Goal: Task Accomplishment & Management: Manage account settings

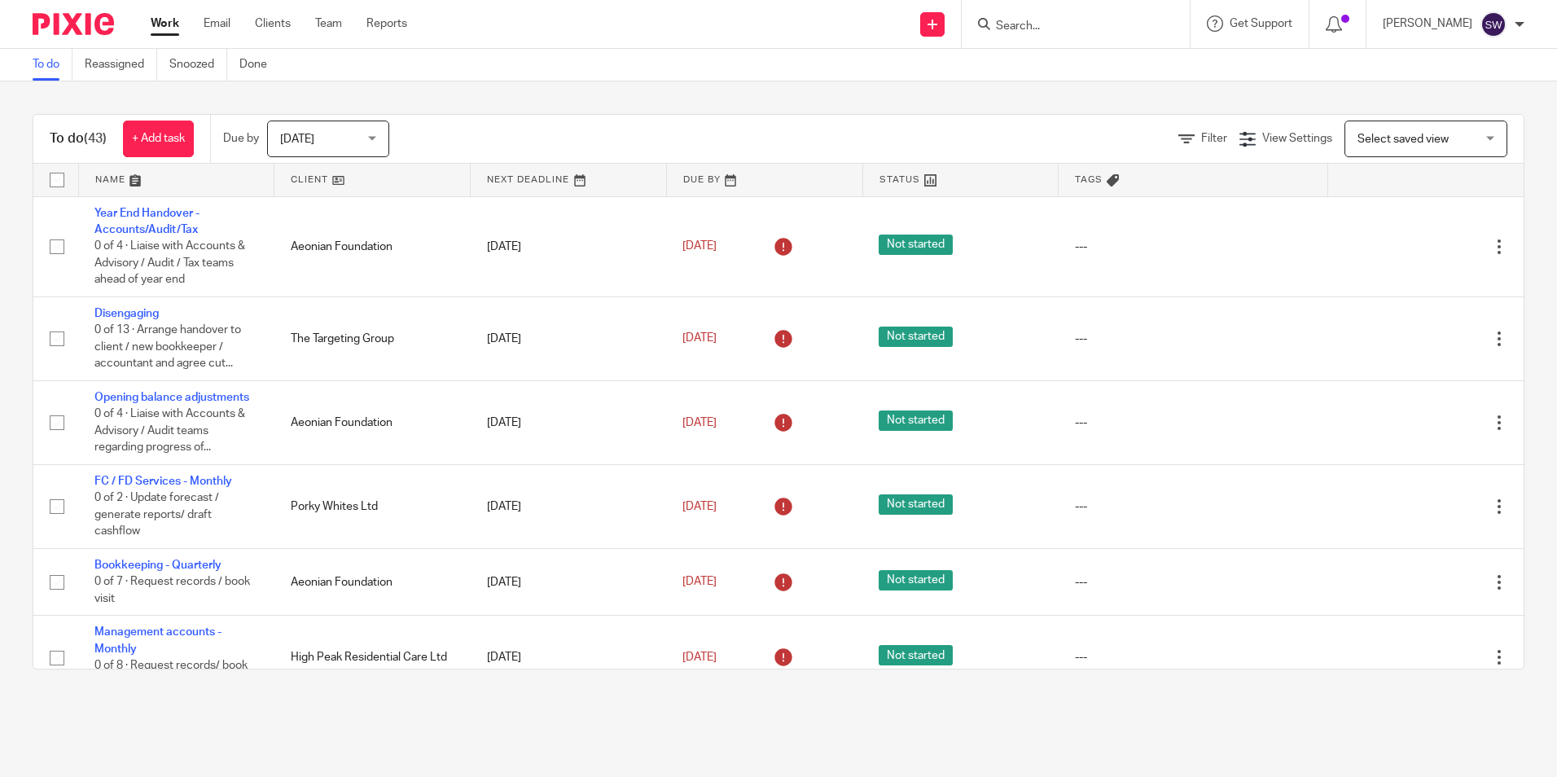
click at [315, 185] on link at bounding box center [371, 180] width 195 height 33
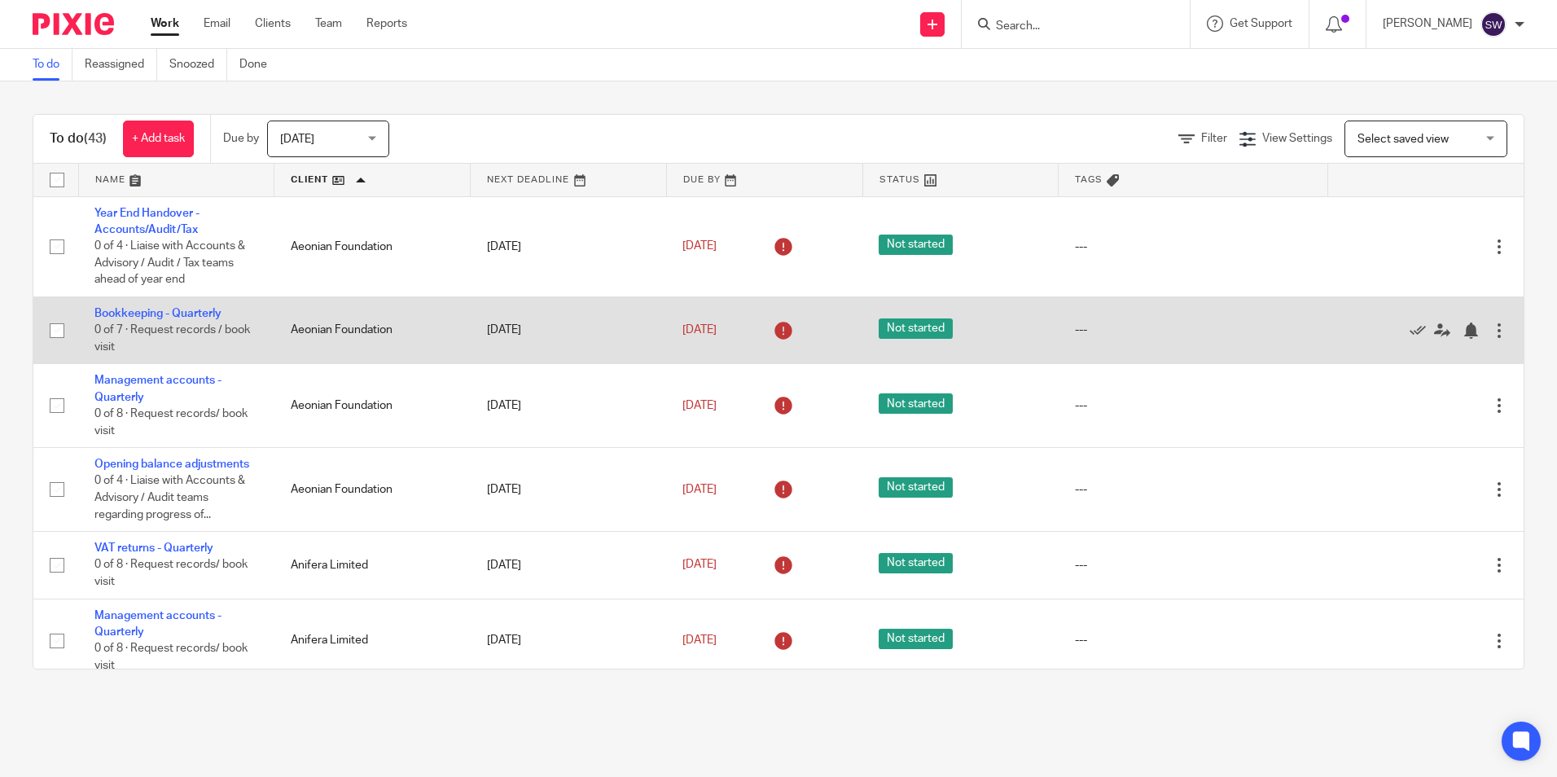
click at [1491, 331] on div at bounding box center [1499, 330] width 16 height 16
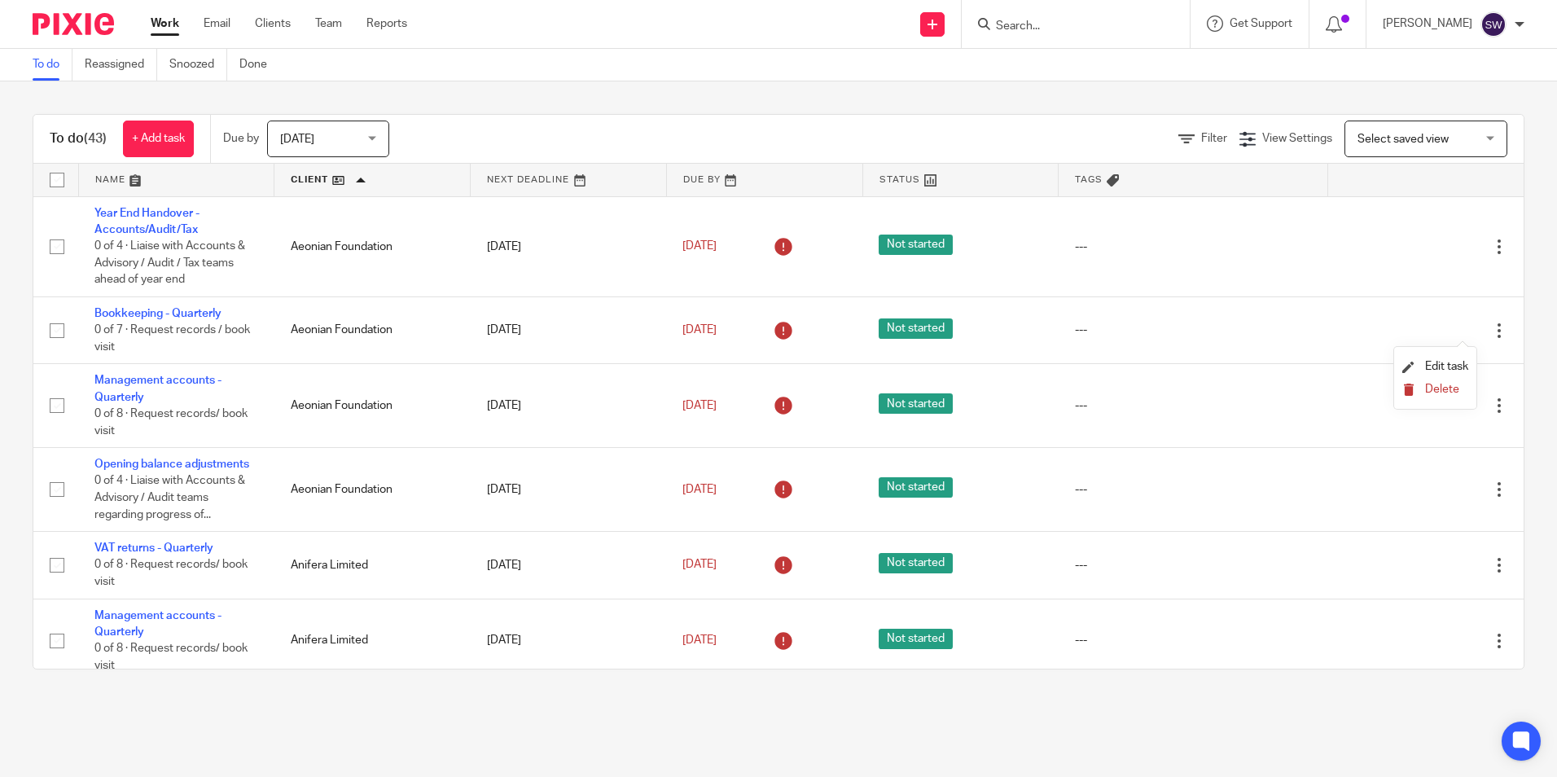
click at [1458, 384] on span "Delete" at bounding box center [1442, 389] width 34 height 11
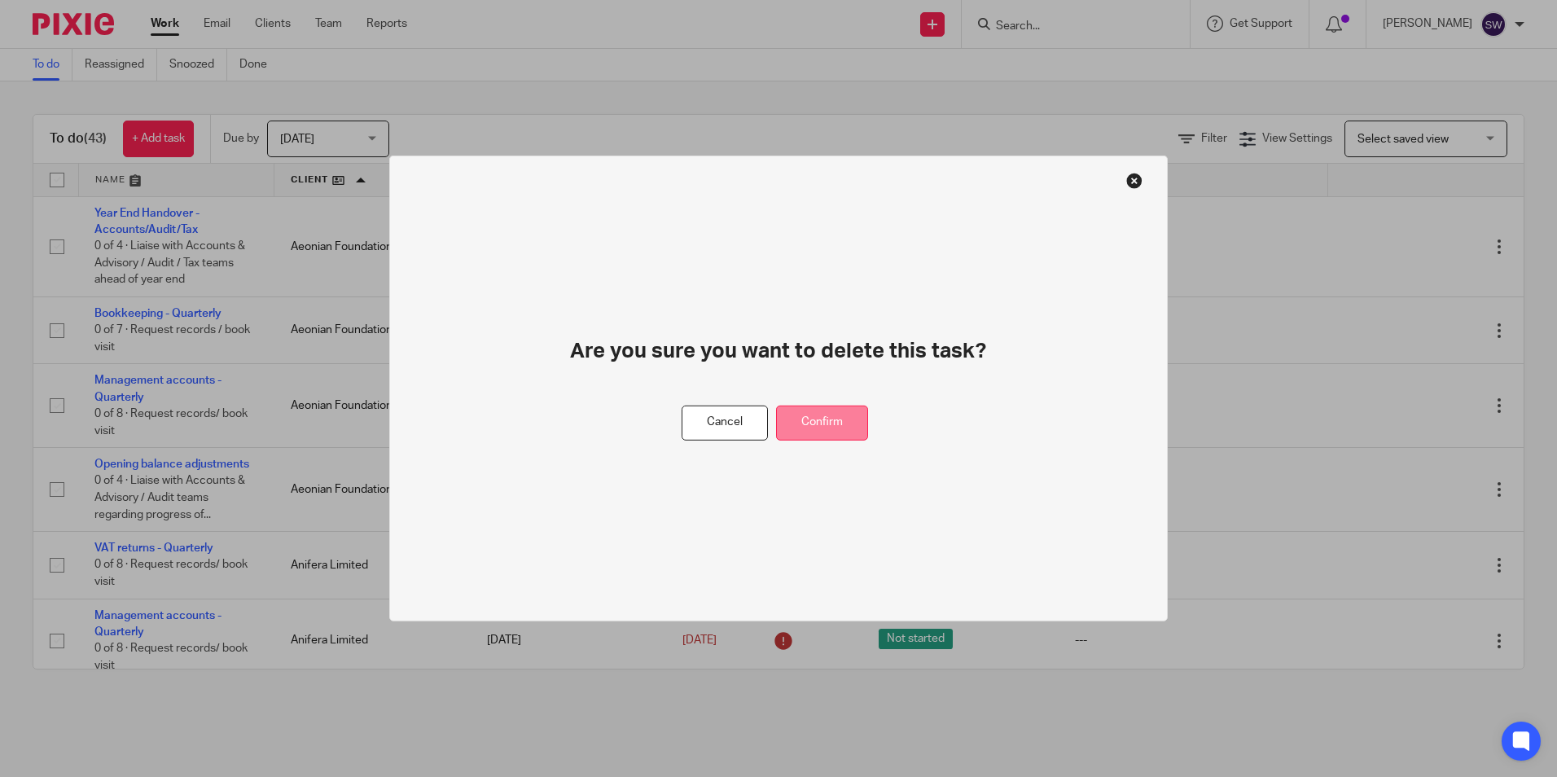
click at [857, 414] on button "Confirm" at bounding box center [822, 423] width 92 height 35
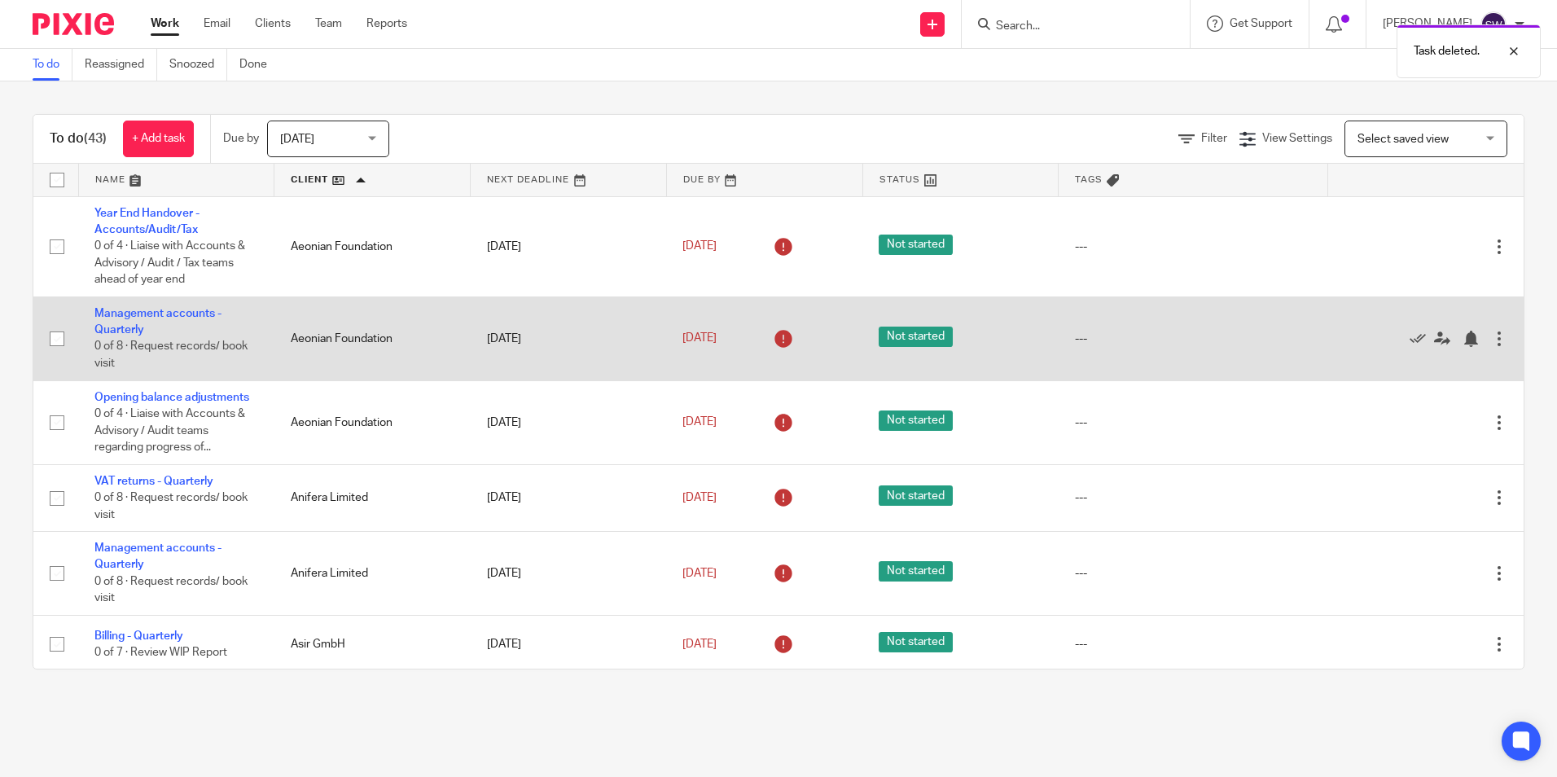
click at [1491, 338] on div at bounding box center [1499, 339] width 16 height 16
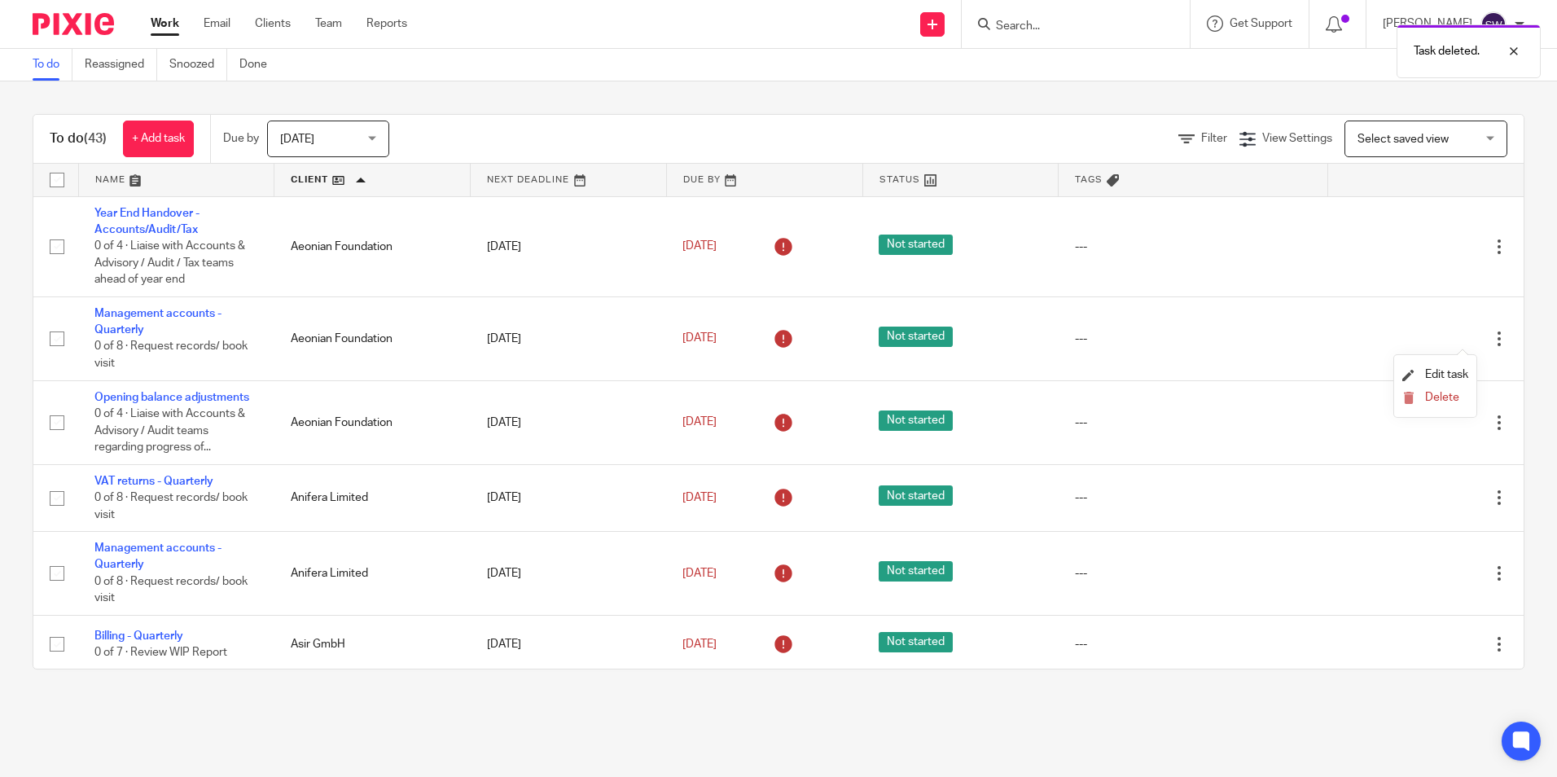
click at [1445, 390] on li "Delete" at bounding box center [1435, 398] width 66 height 21
click at [1437, 394] on span "Delete" at bounding box center [1442, 397] width 34 height 11
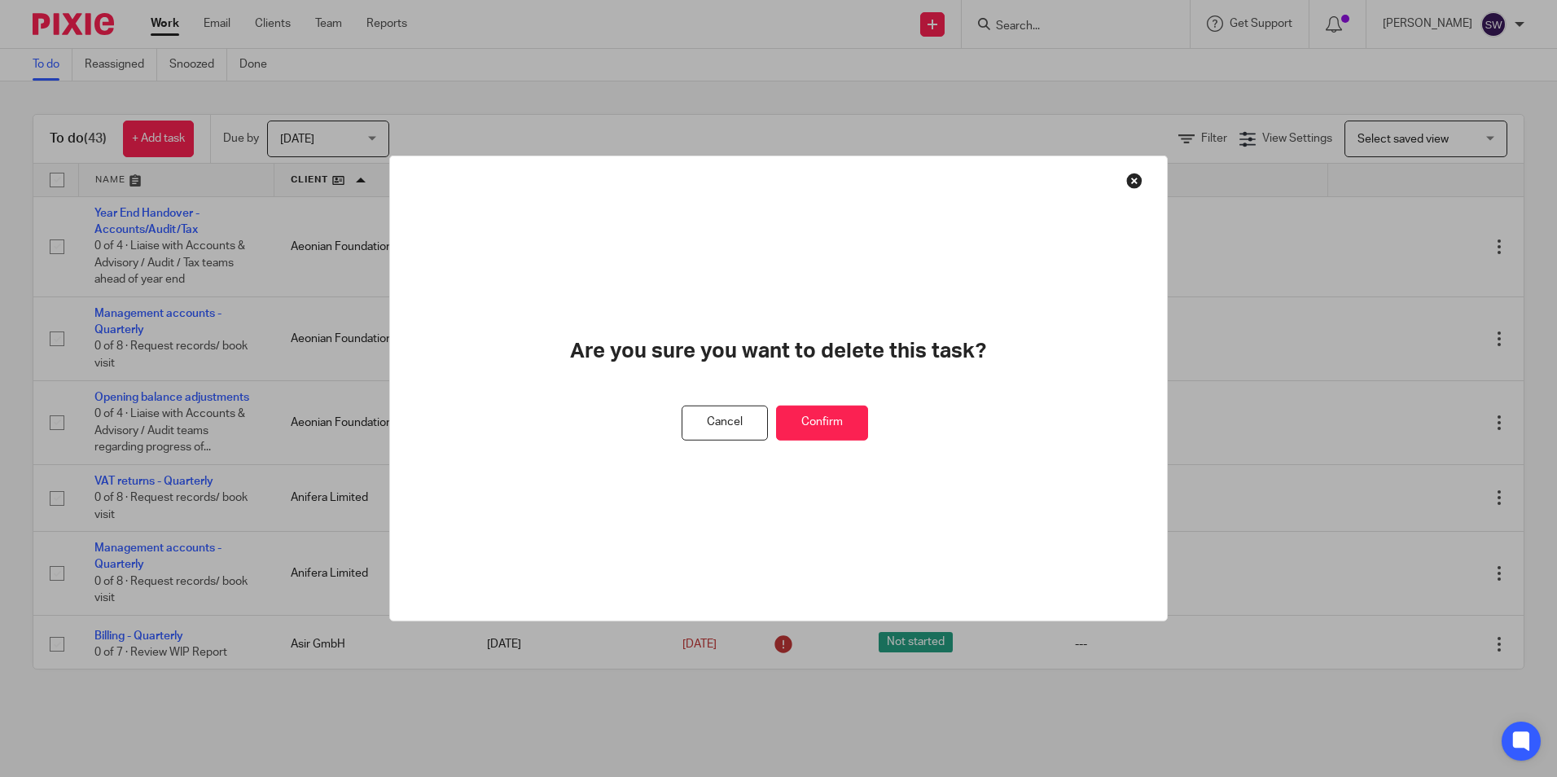
click at [814, 410] on button "Confirm" at bounding box center [822, 423] width 92 height 35
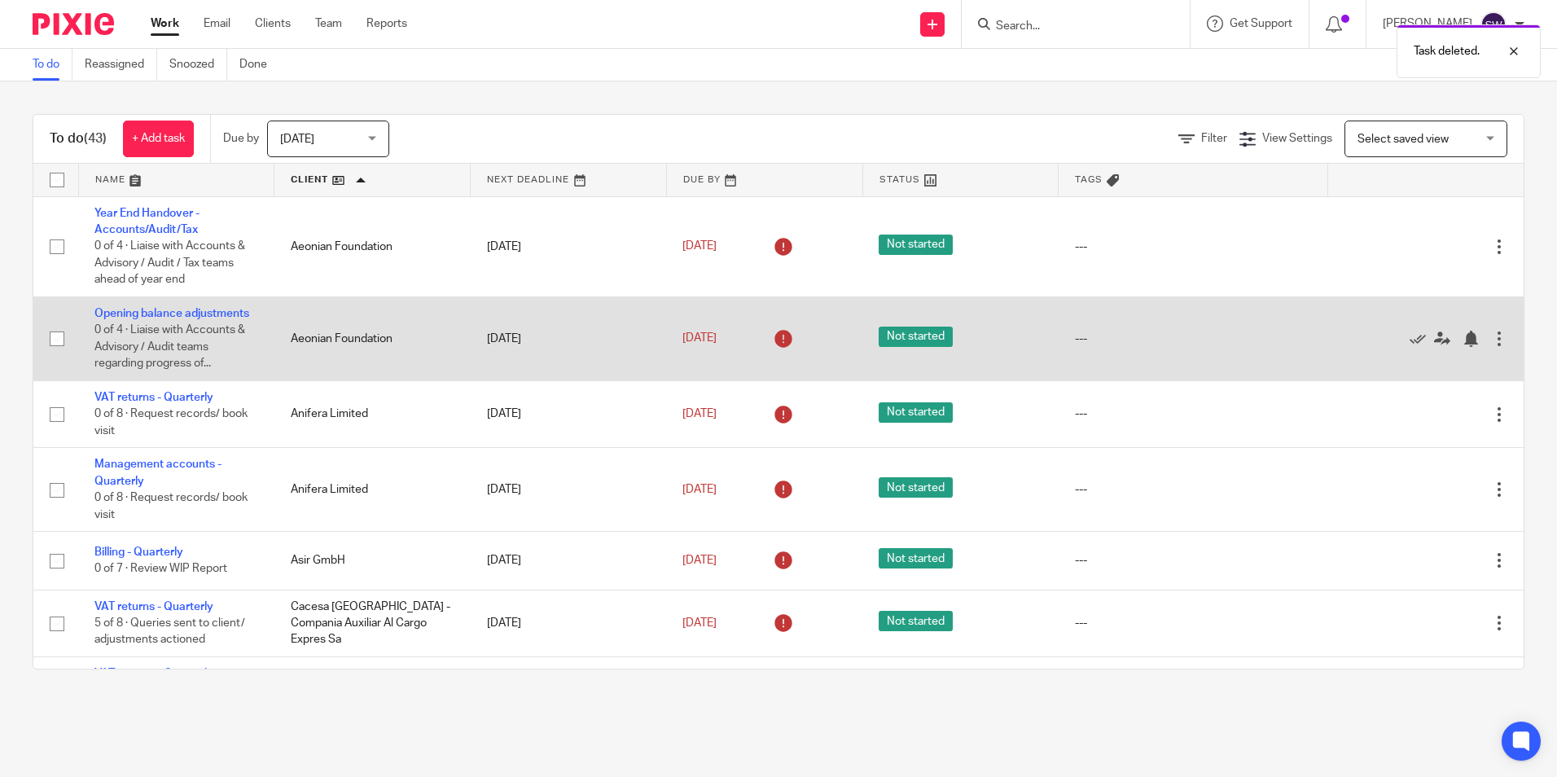
click at [1491, 337] on div at bounding box center [1499, 339] width 16 height 16
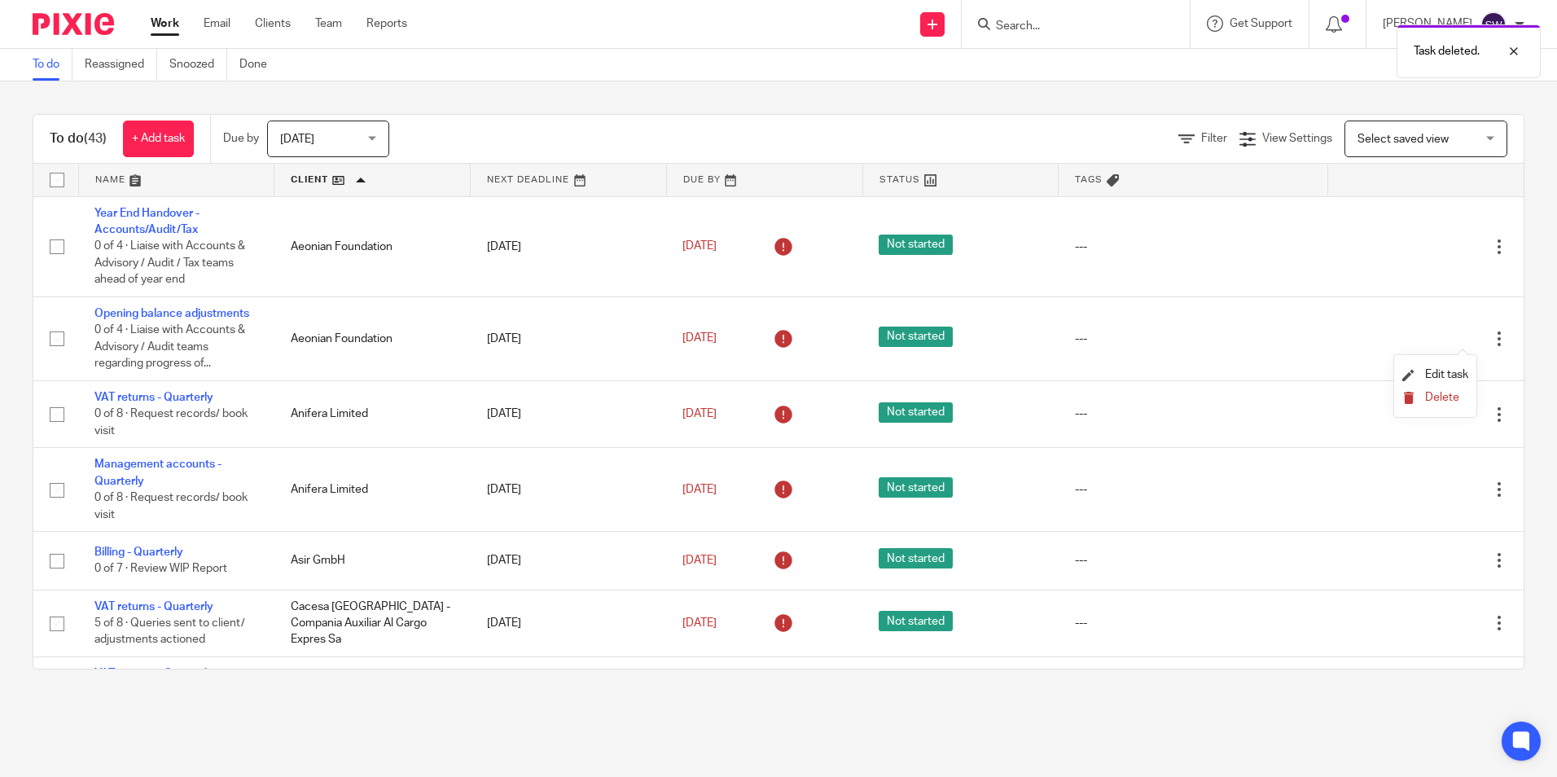
click at [1431, 394] on span "Delete" at bounding box center [1442, 397] width 34 height 11
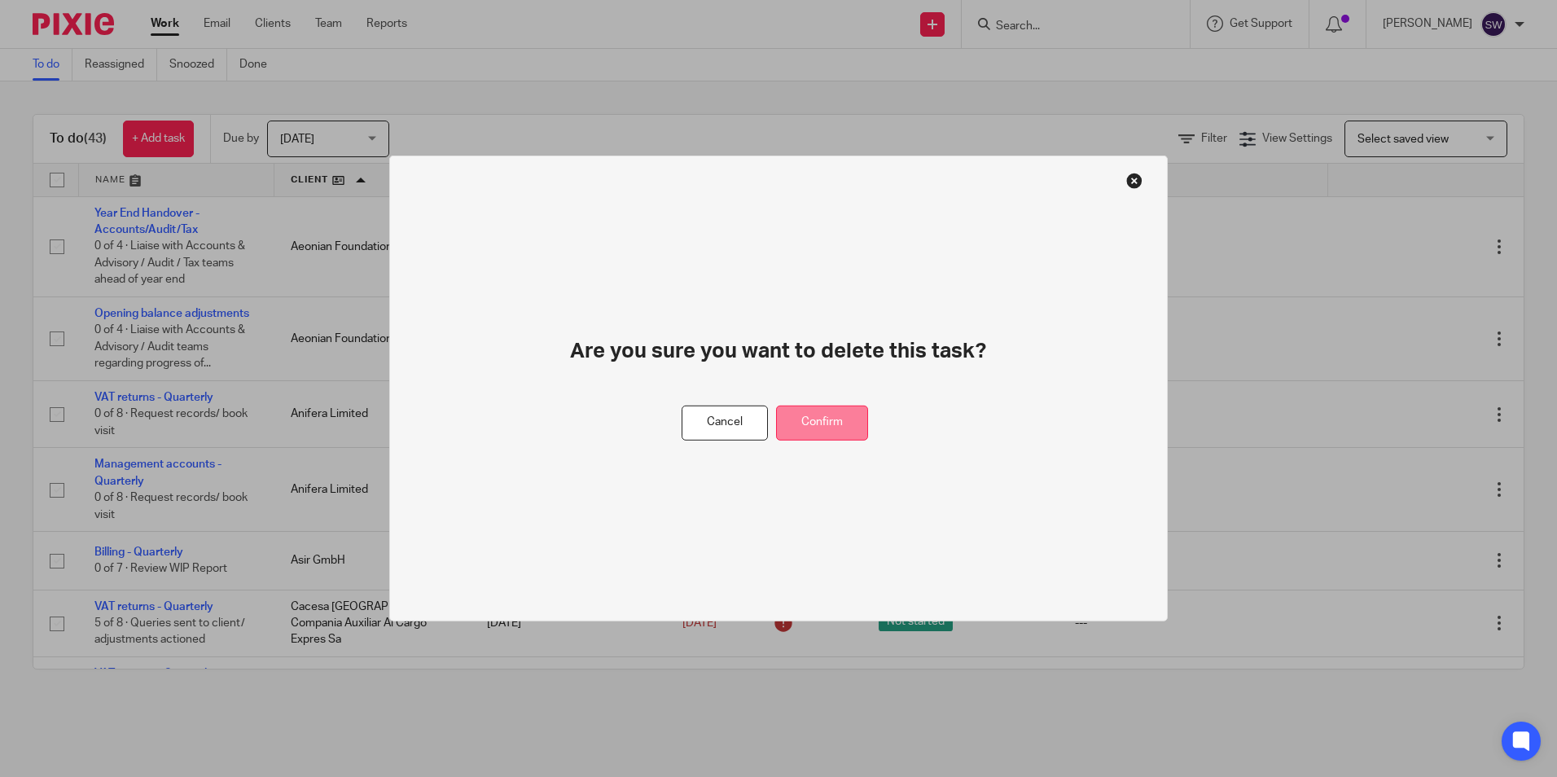
click at [830, 417] on button "Confirm" at bounding box center [822, 423] width 92 height 35
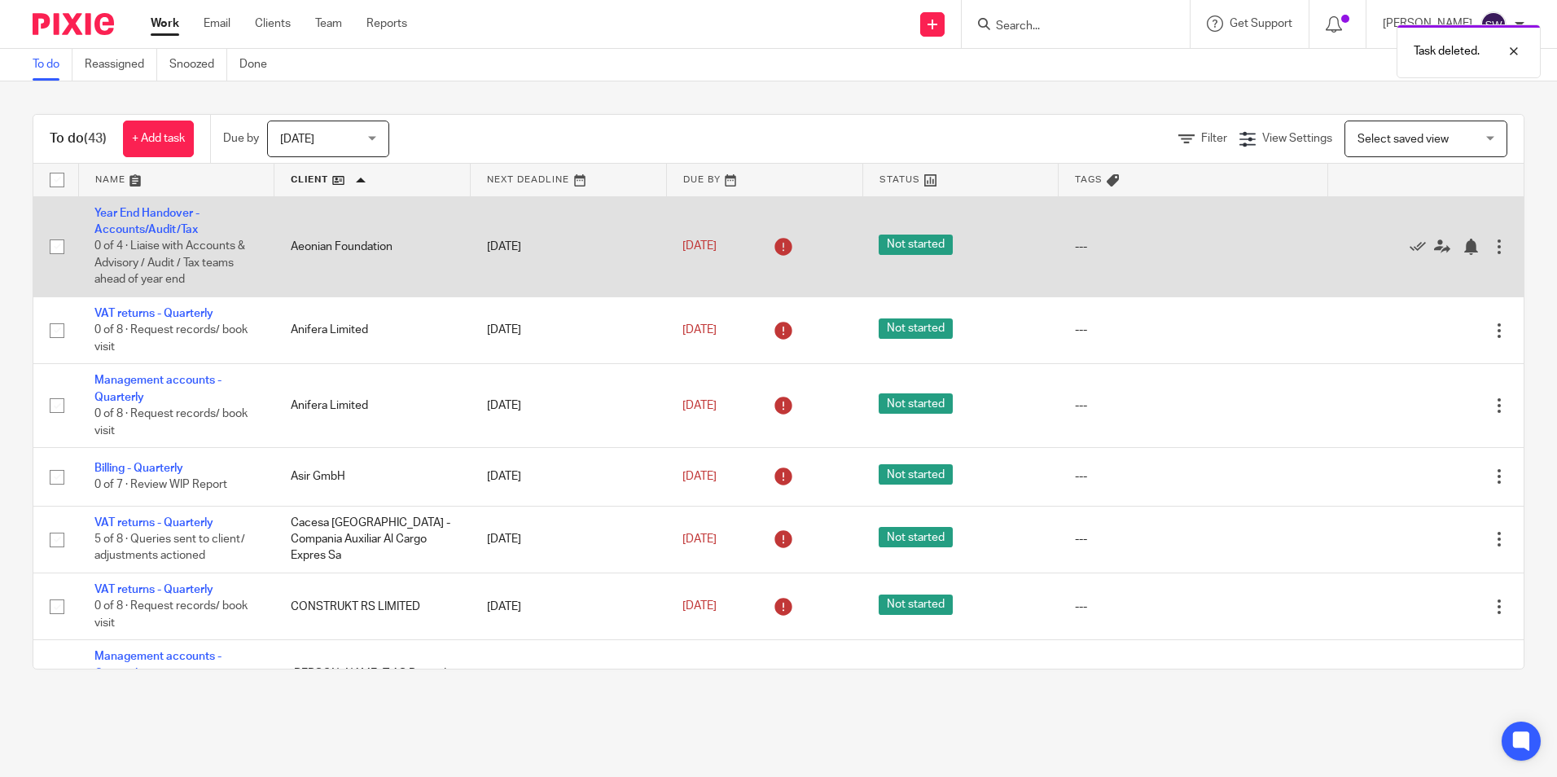
click at [1491, 239] on div at bounding box center [1499, 247] width 16 height 16
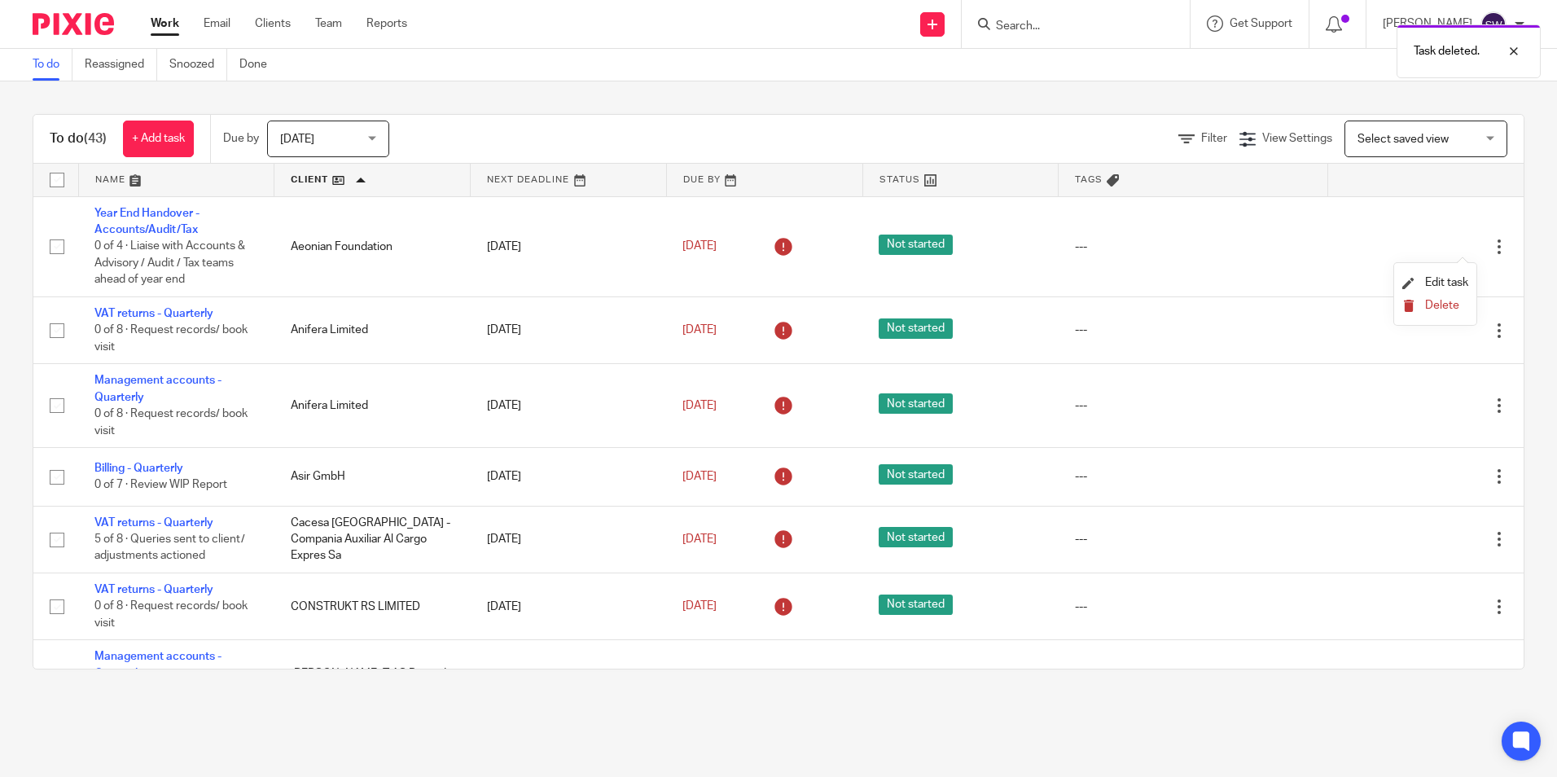
click at [1429, 310] on span "Delete" at bounding box center [1442, 305] width 34 height 11
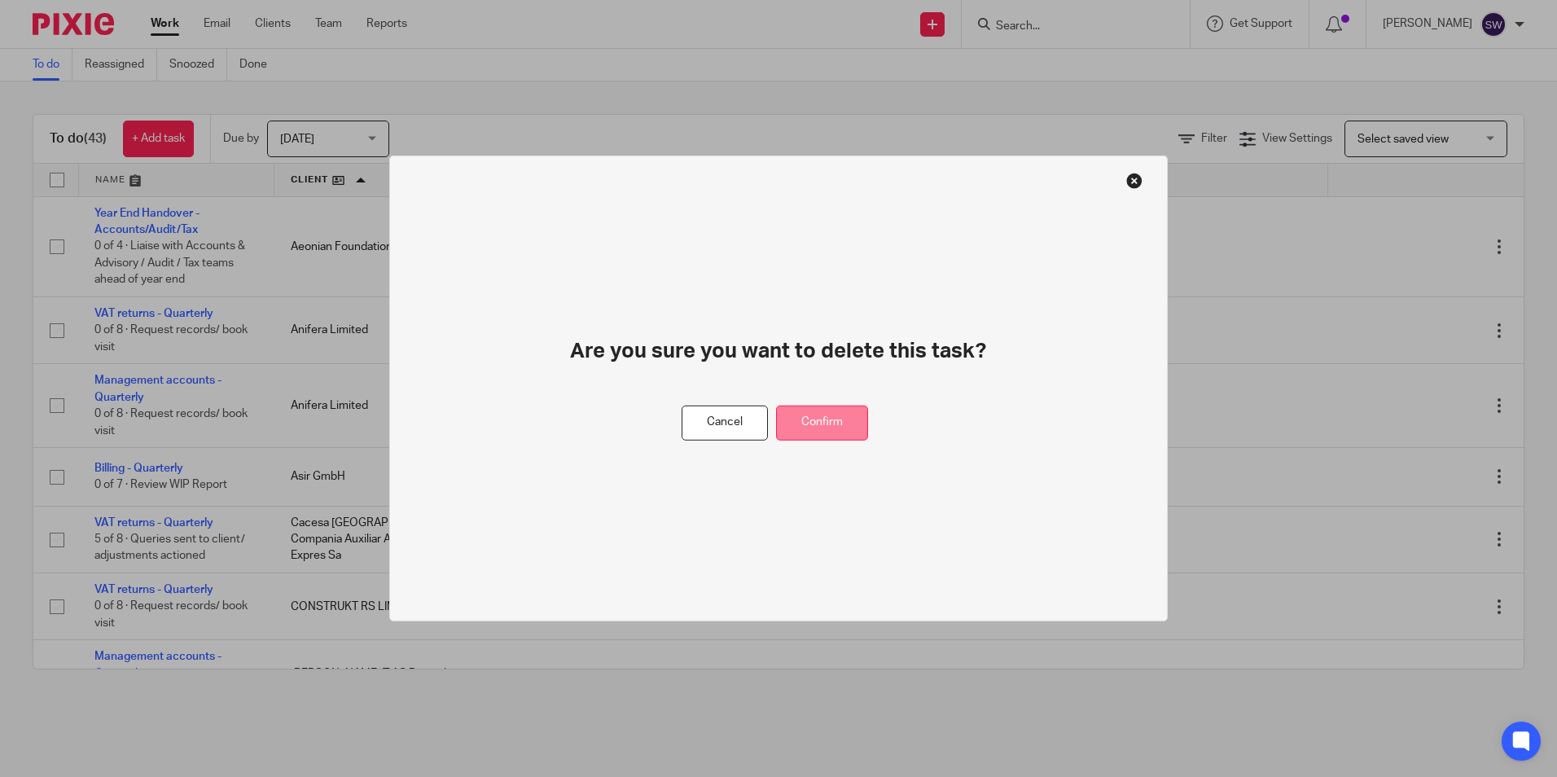
click at [813, 424] on button "Confirm" at bounding box center [822, 423] width 92 height 35
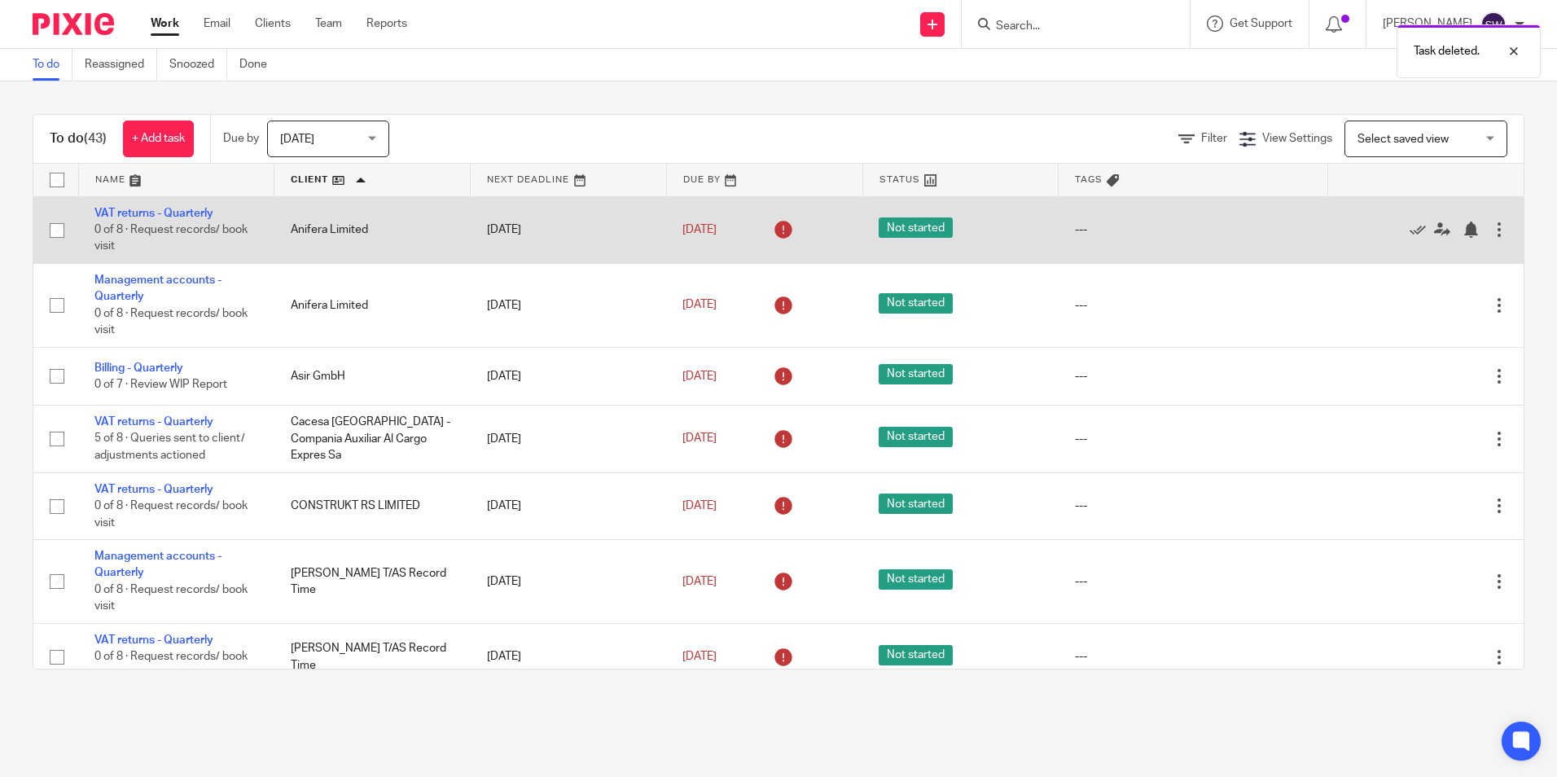
click at [1491, 226] on div at bounding box center [1499, 229] width 16 height 16
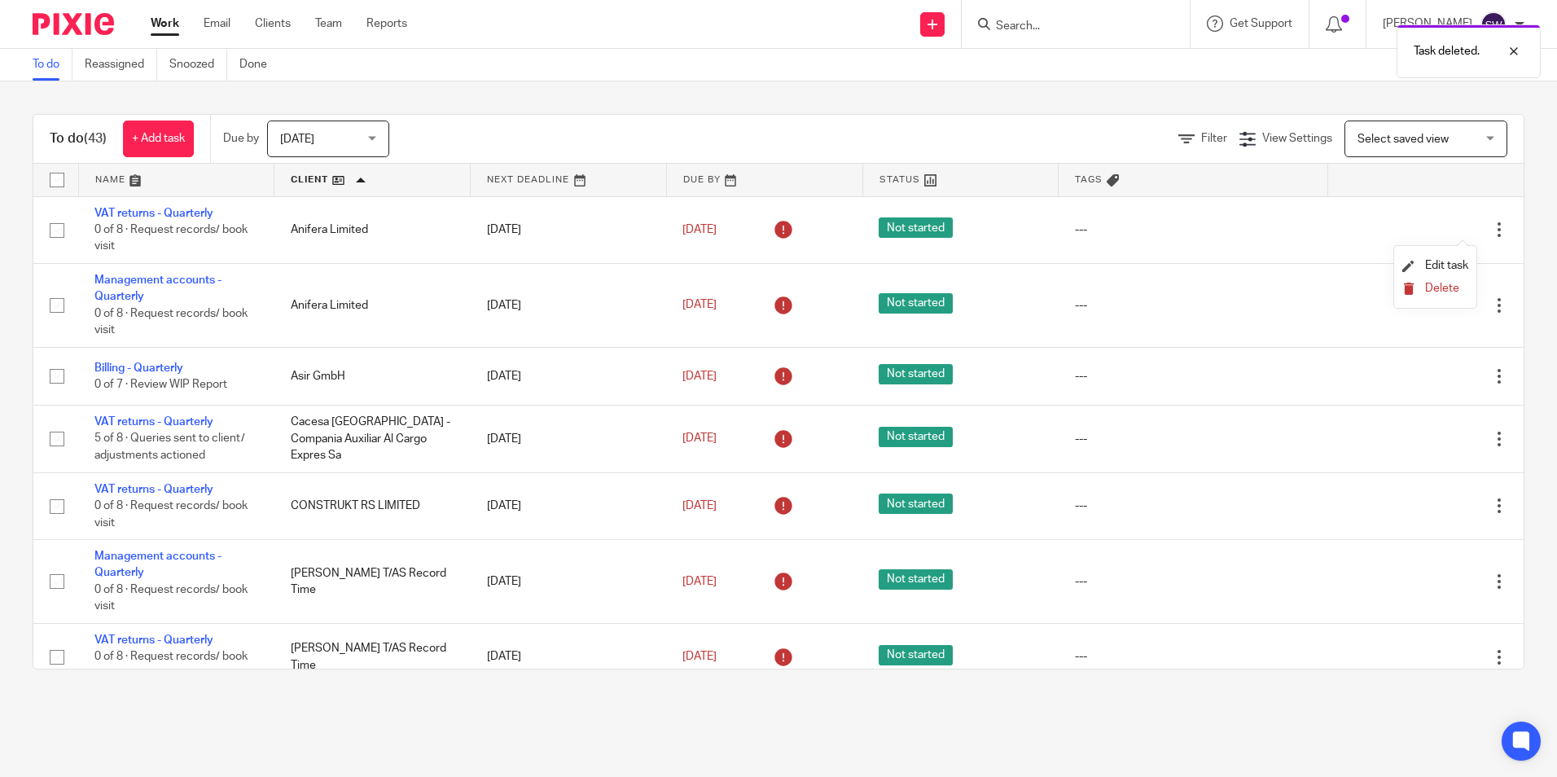
click at [1436, 287] on span "Delete" at bounding box center [1442, 288] width 34 height 11
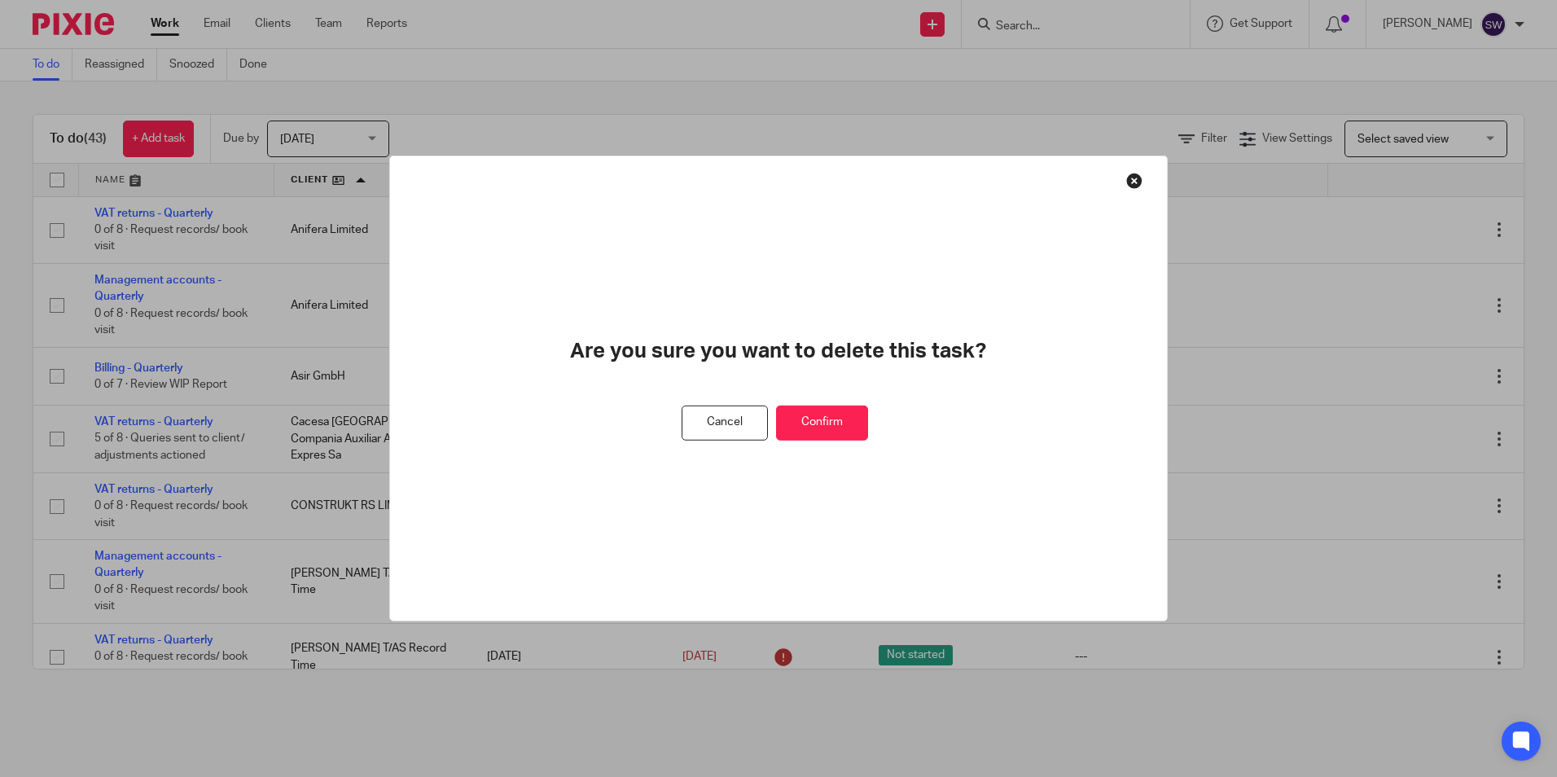
click at [809, 412] on button "Confirm" at bounding box center [822, 423] width 92 height 35
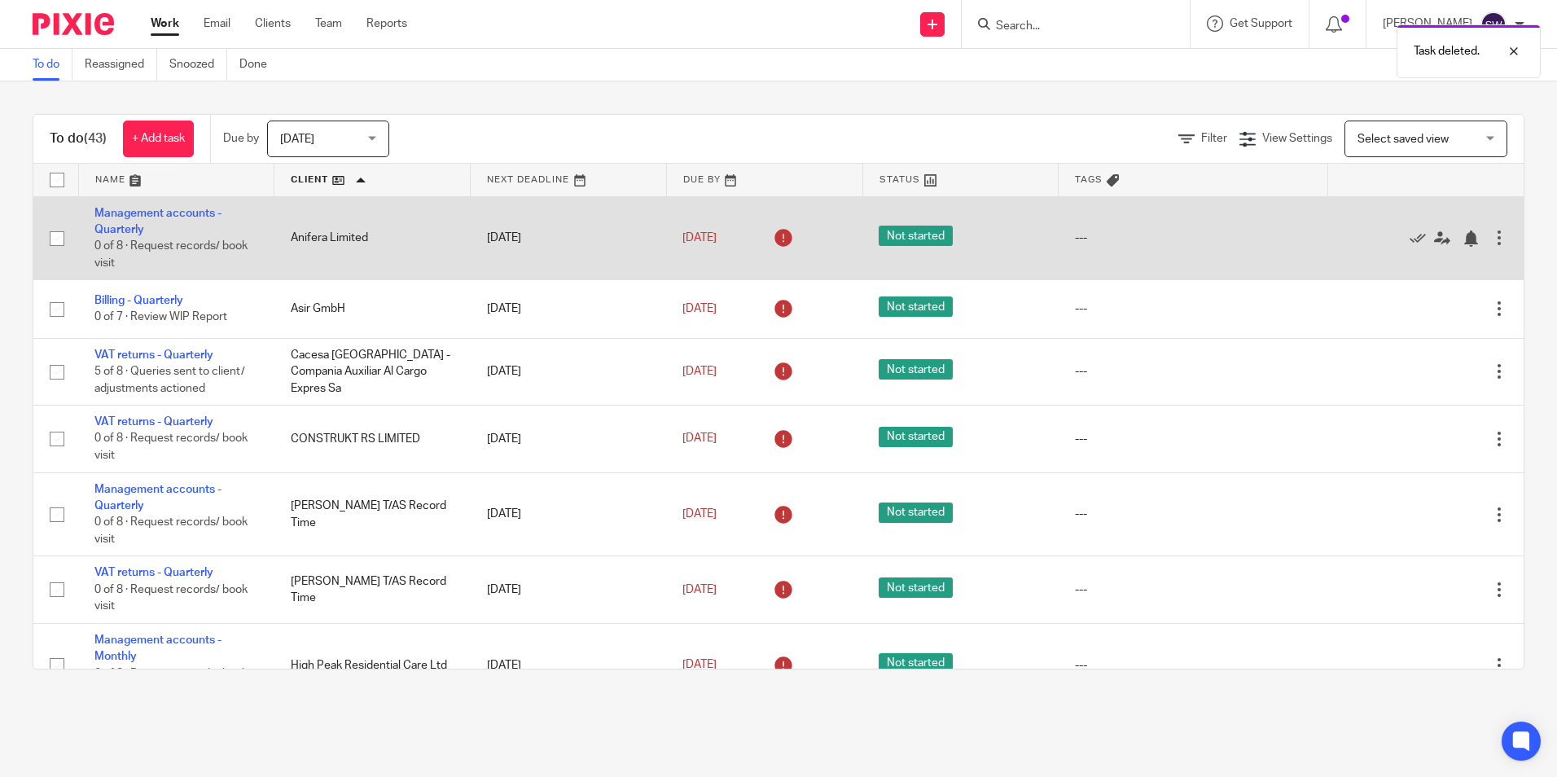
click at [1491, 239] on div at bounding box center [1499, 238] width 16 height 16
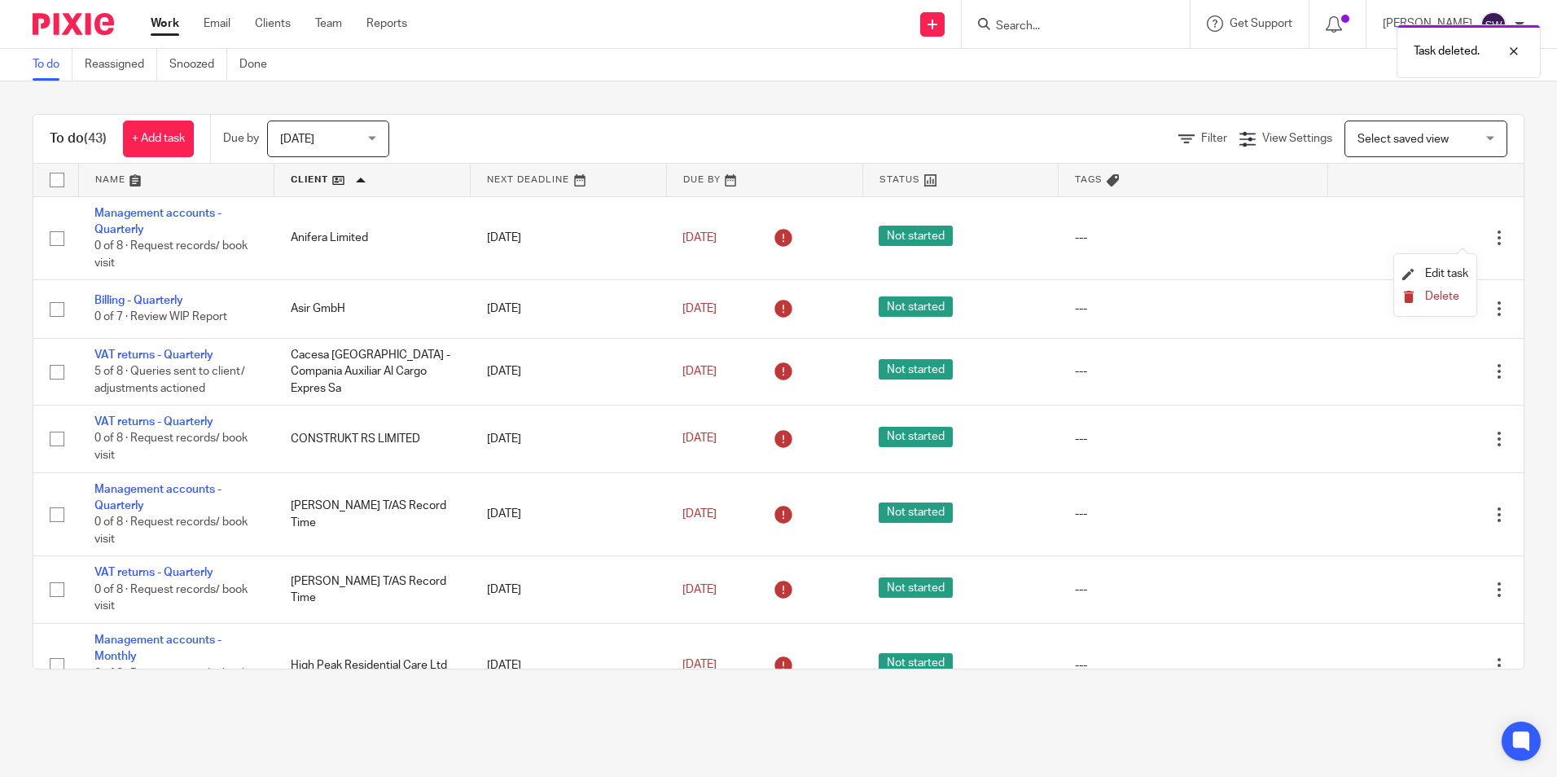
click at [1433, 292] on span "Delete" at bounding box center [1442, 296] width 34 height 11
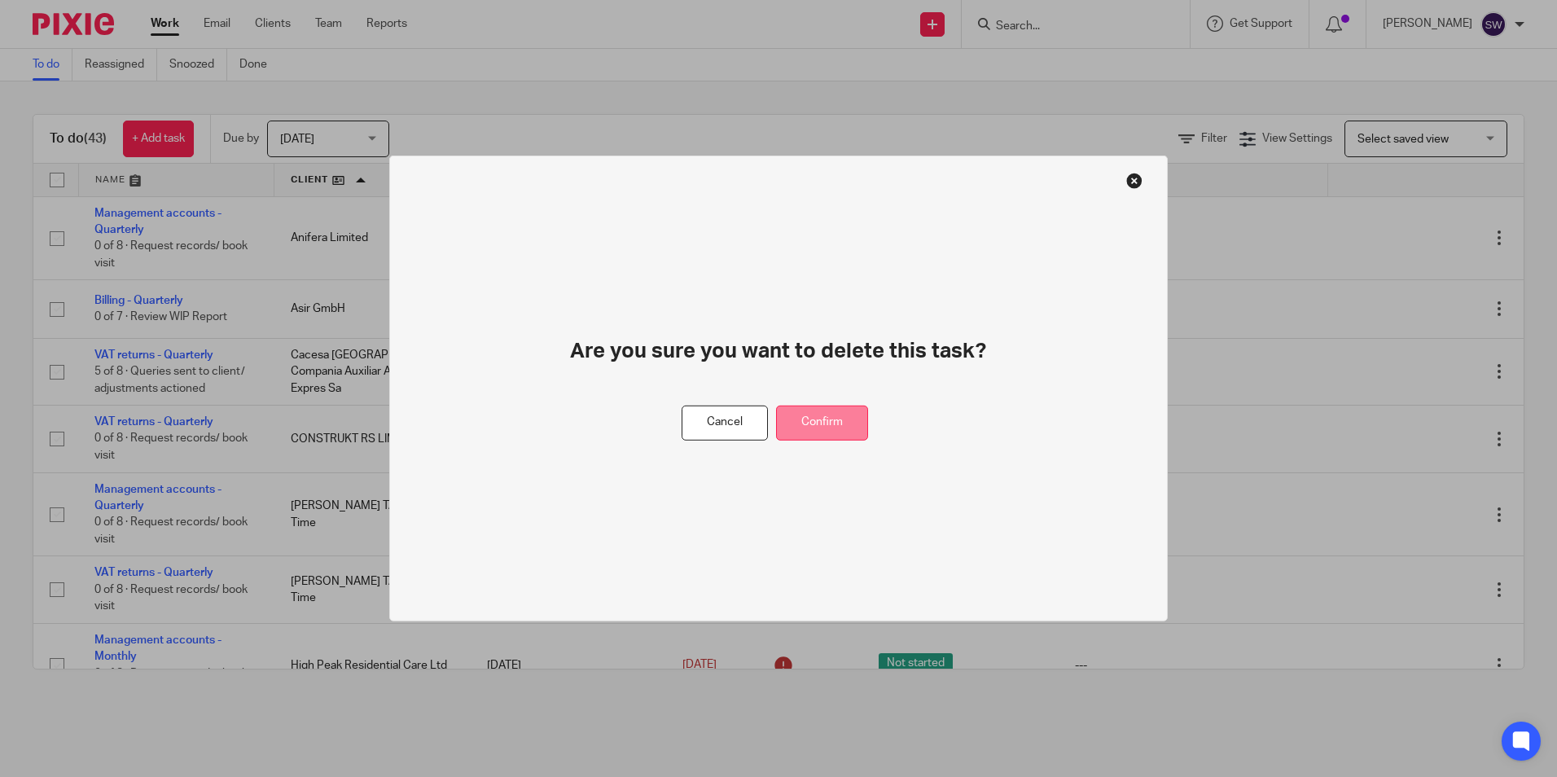
click at [851, 419] on button "Confirm" at bounding box center [822, 423] width 92 height 35
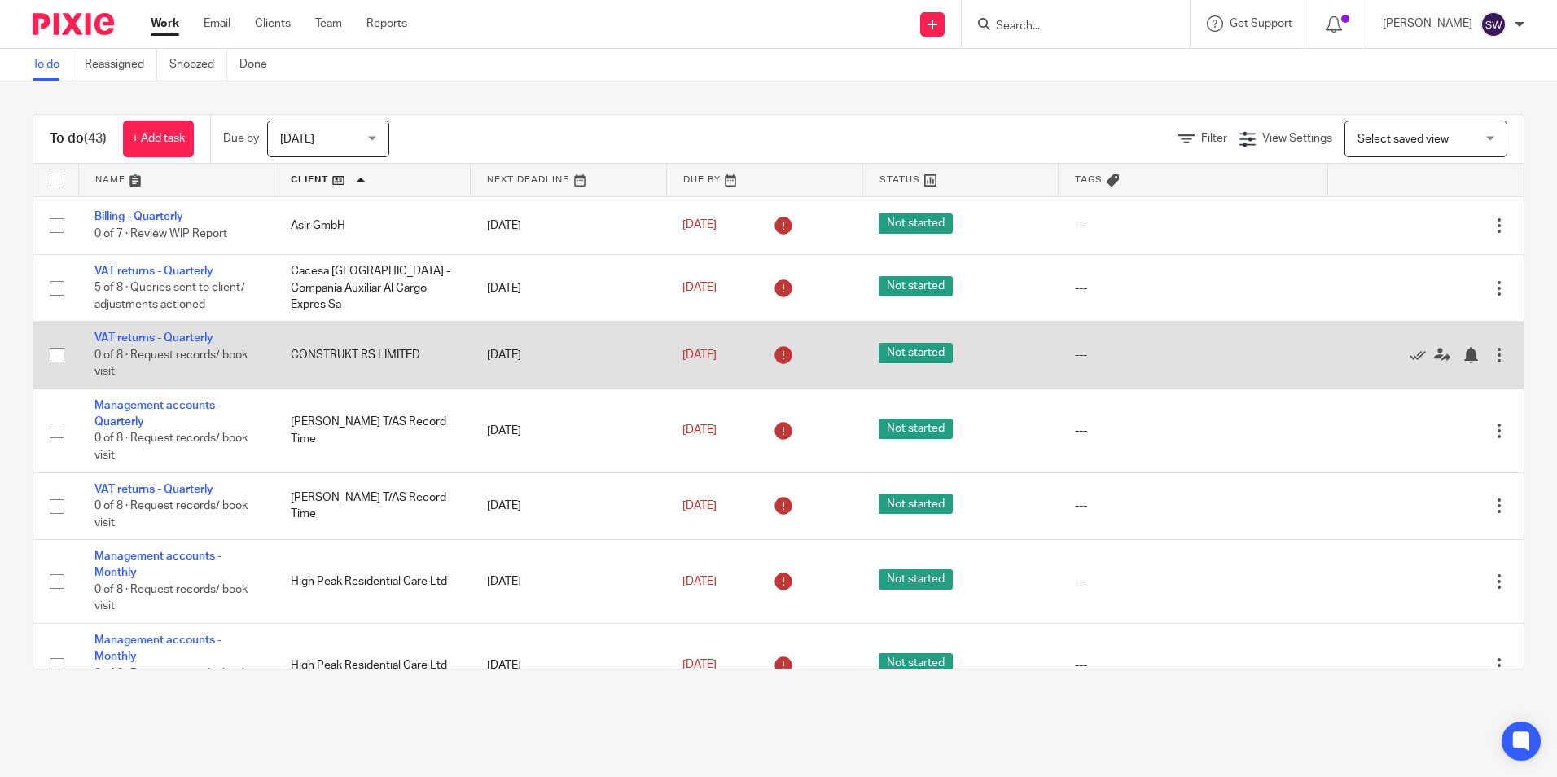
click at [1491, 355] on div at bounding box center [1499, 355] width 16 height 16
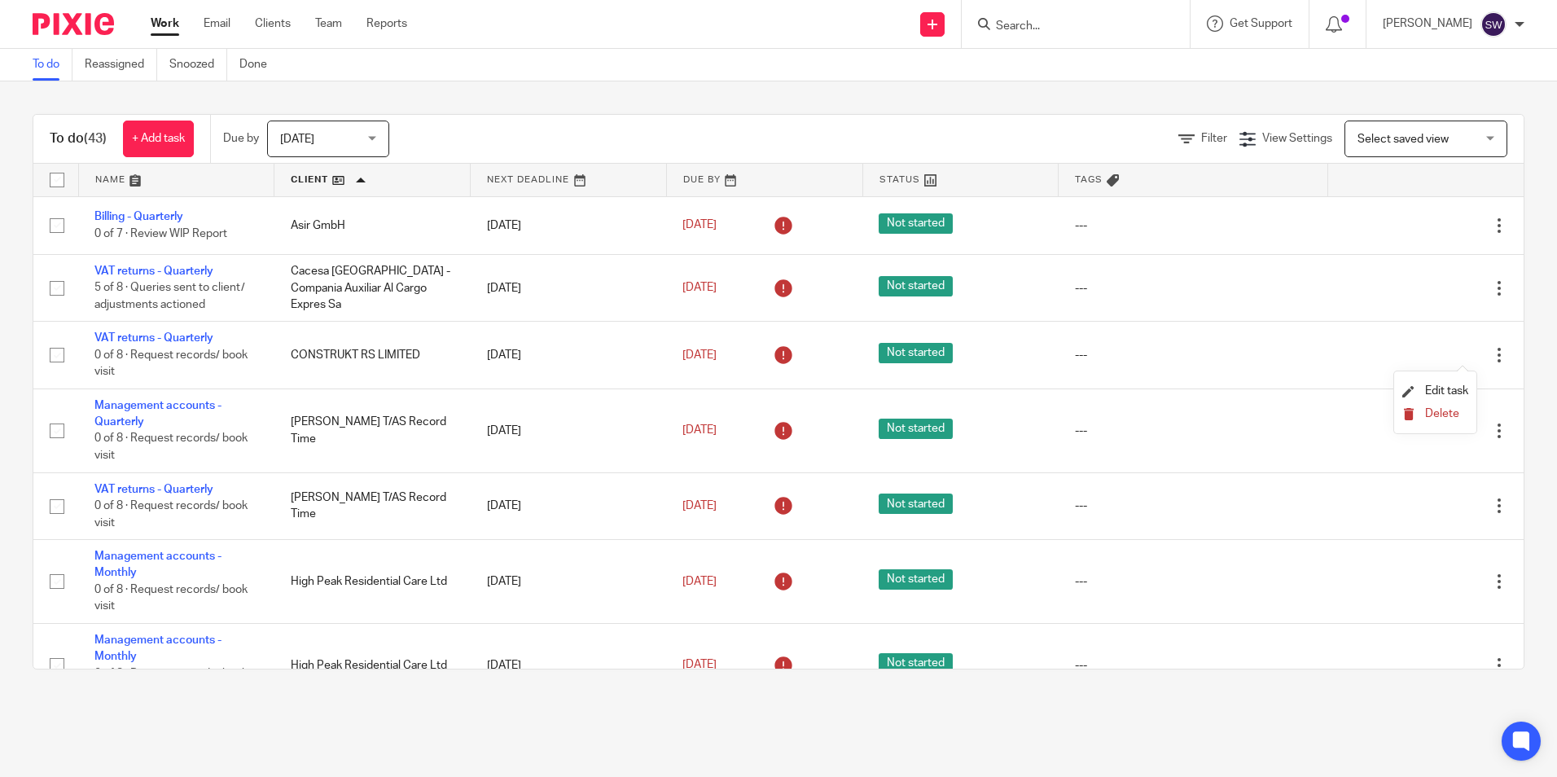
click at [1443, 414] on span "Delete" at bounding box center [1442, 413] width 34 height 11
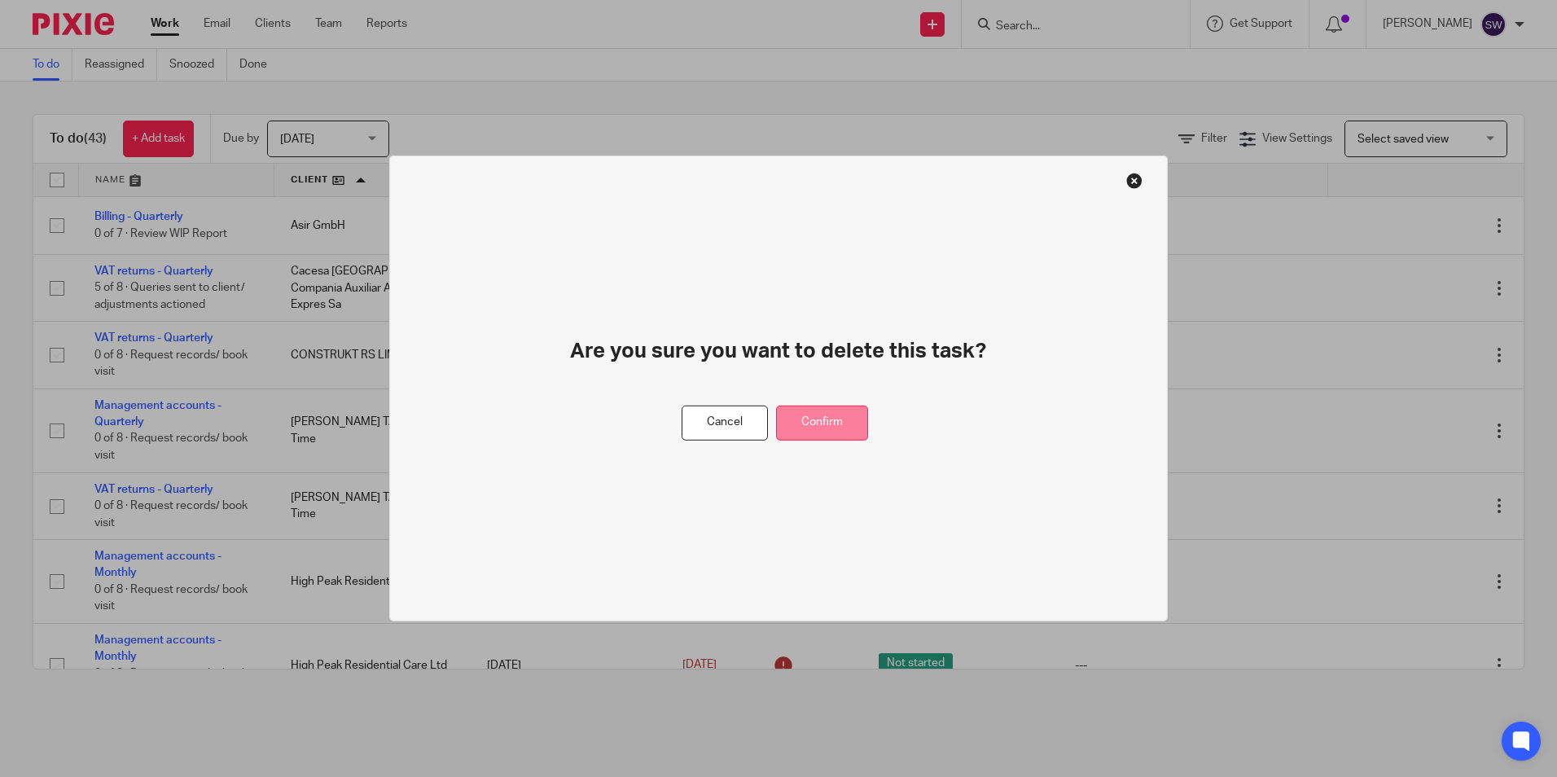
click at [849, 427] on button "Confirm" at bounding box center [822, 423] width 92 height 35
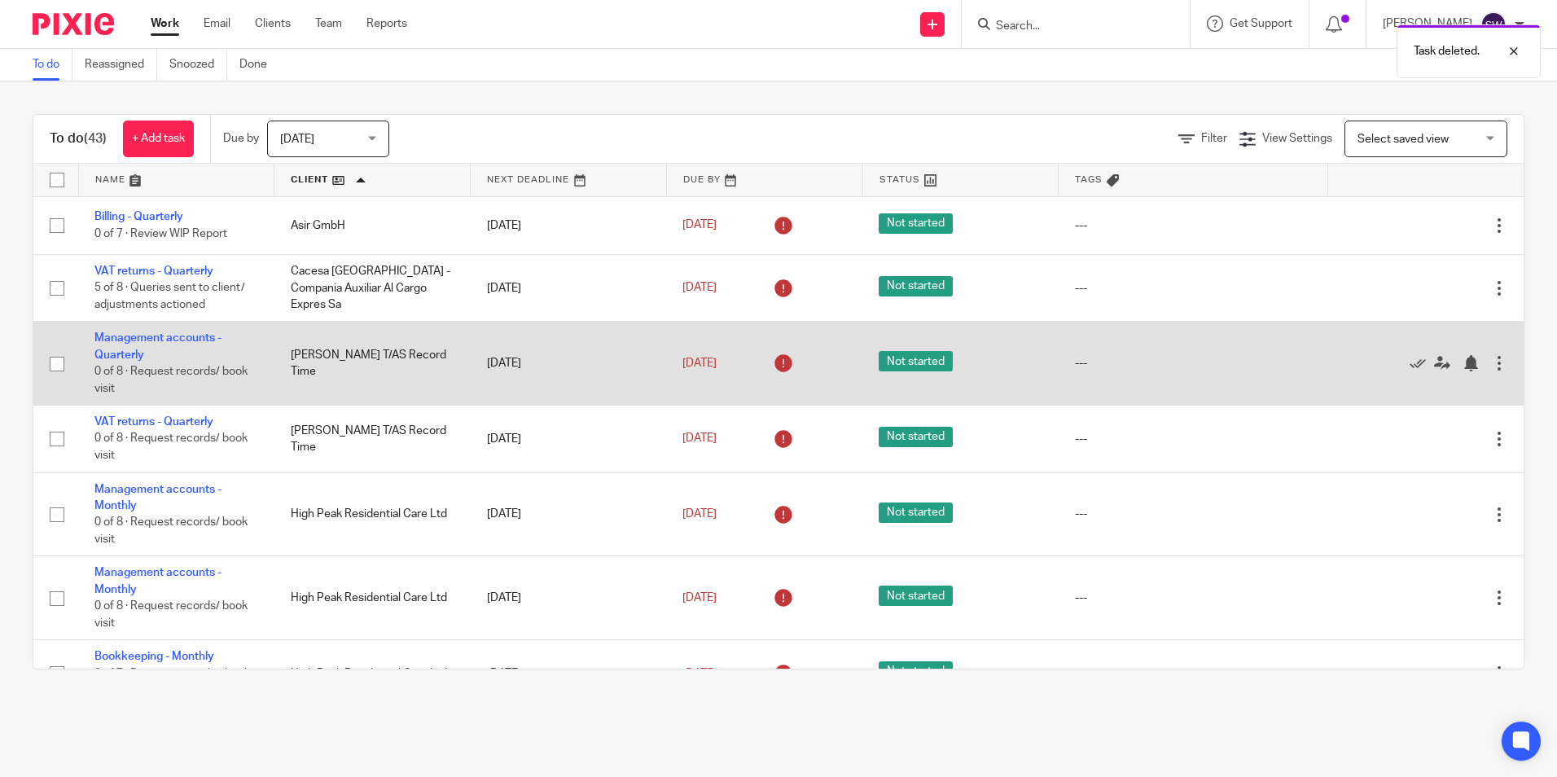
click at [1491, 365] on div at bounding box center [1499, 363] width 16 height 16
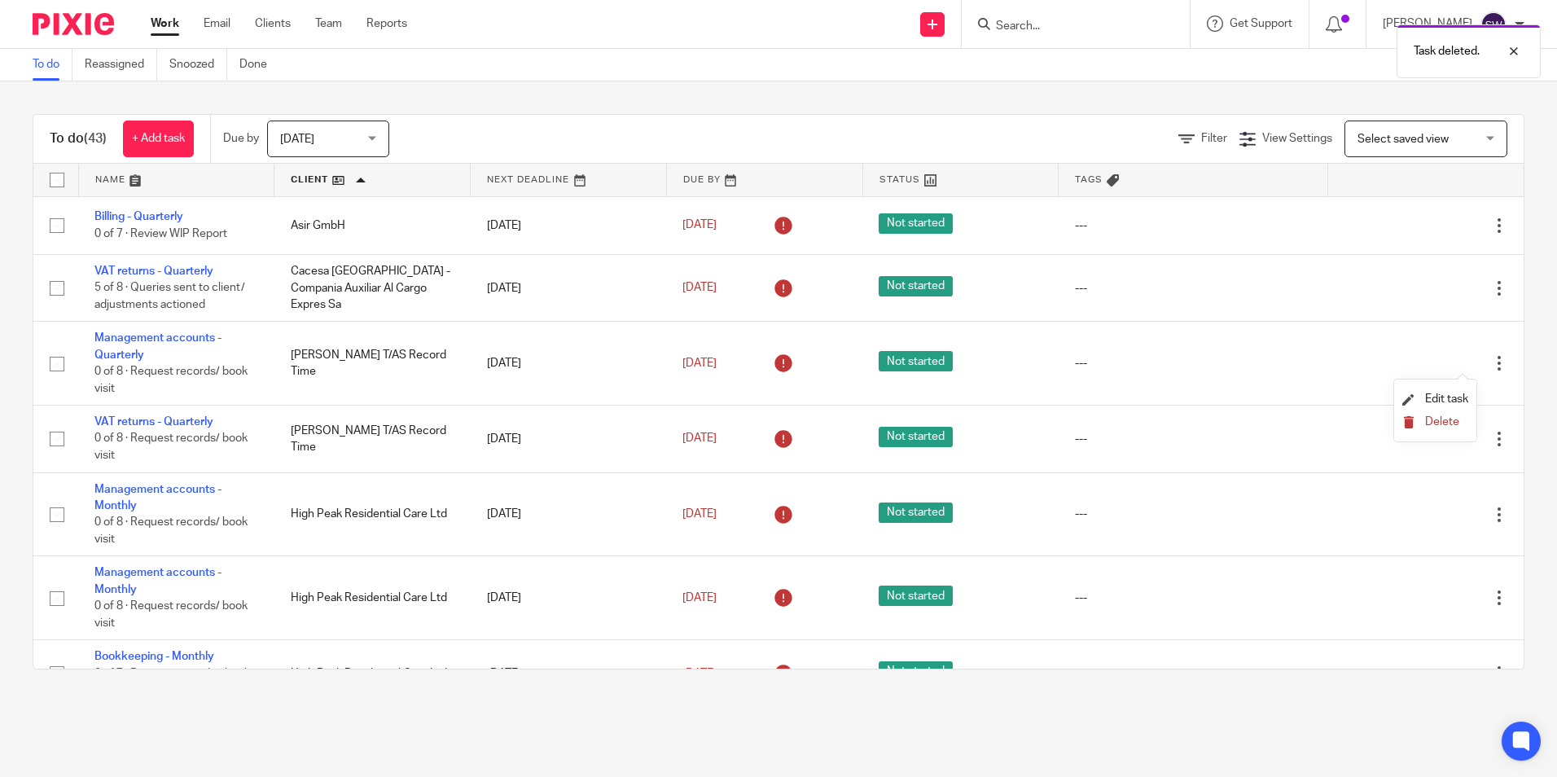
click at [1430, 422] on span "Delete" at bounding box center [1442, 421] width 34 height 11
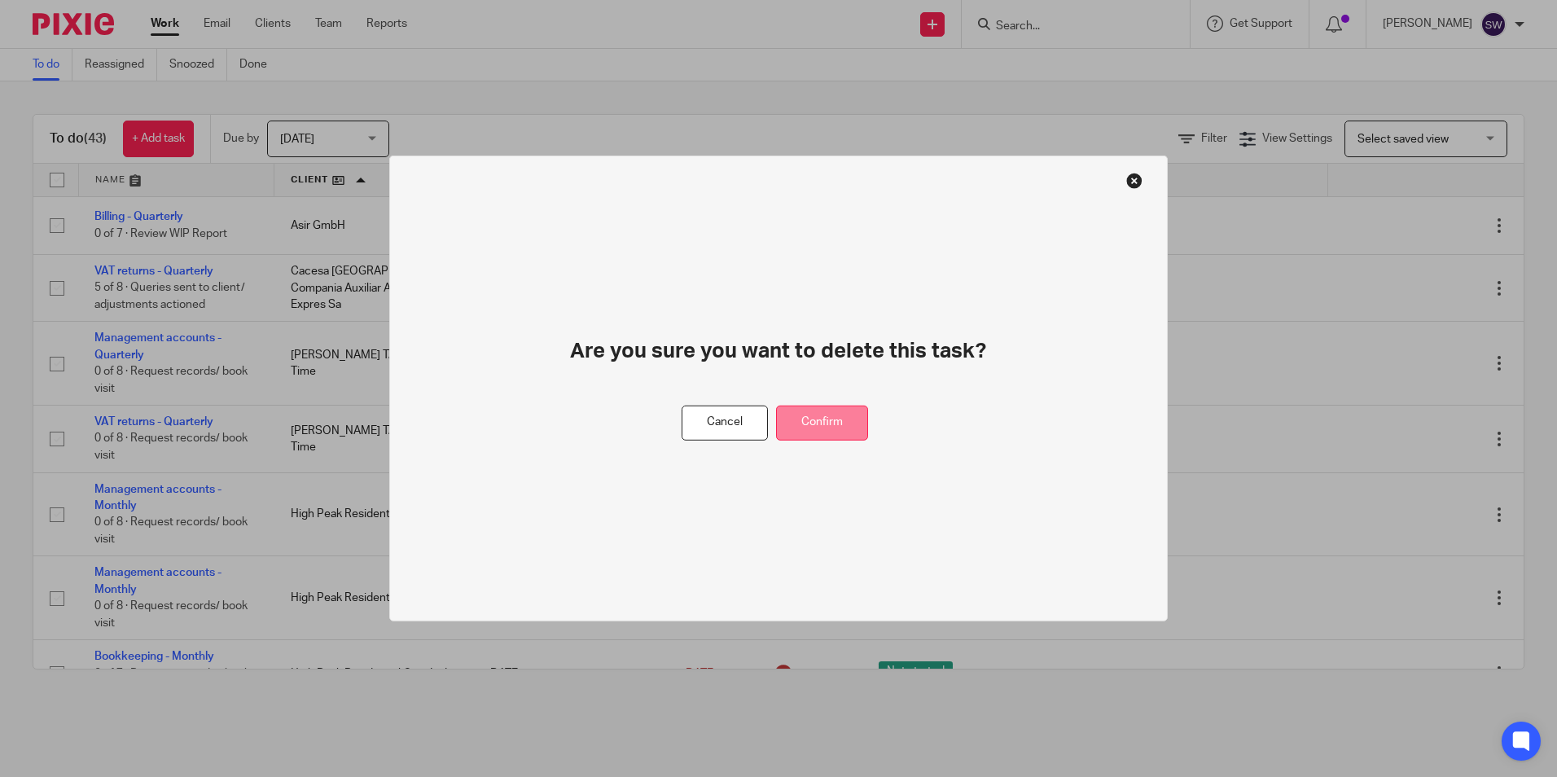
click at [833, 413] on button "Confirm" at bounding box center [822, 423] width 92 height 35
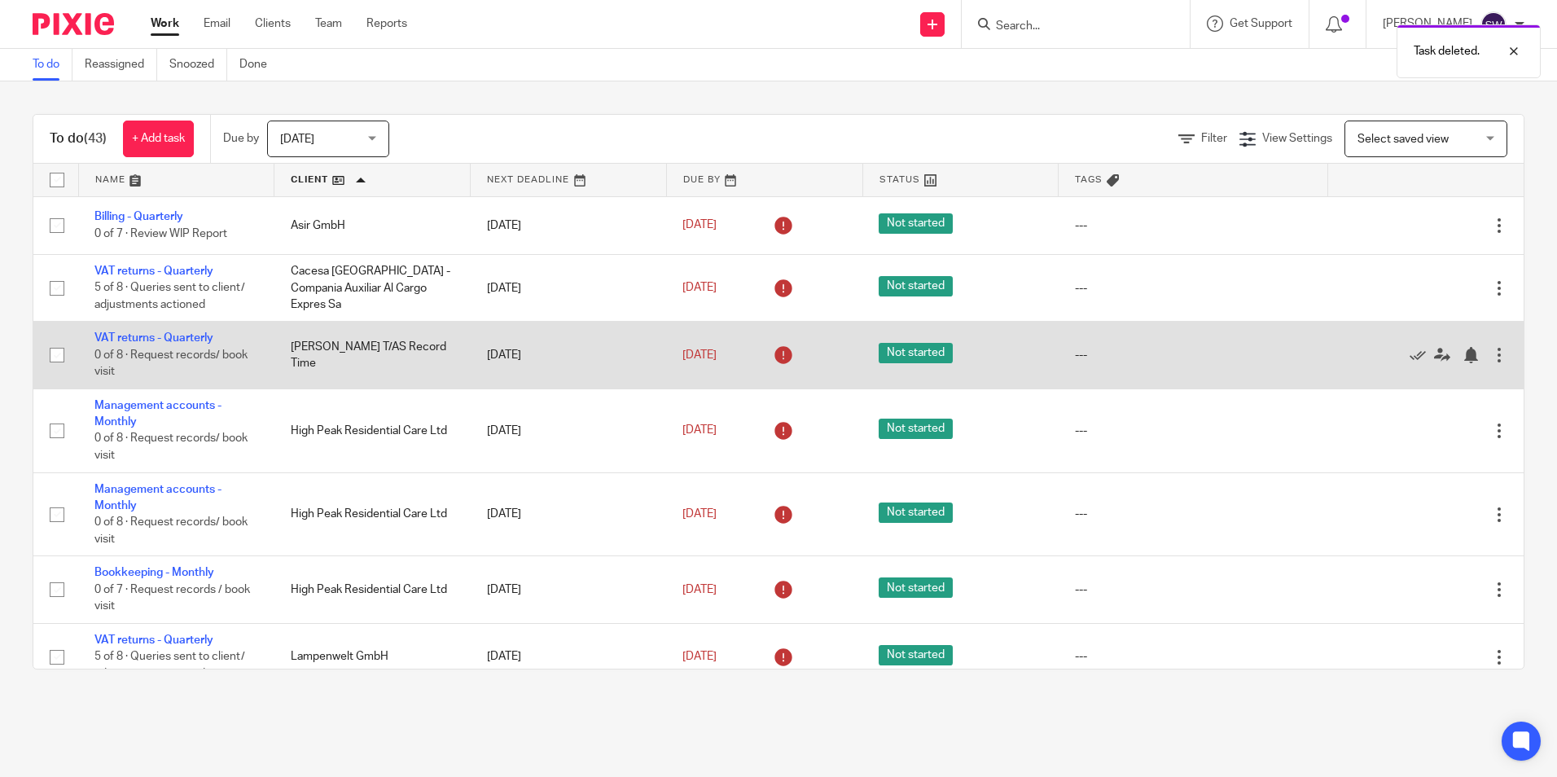
click at [1491, 354] on div at bounding box center [1499, 355] width 16 height 16
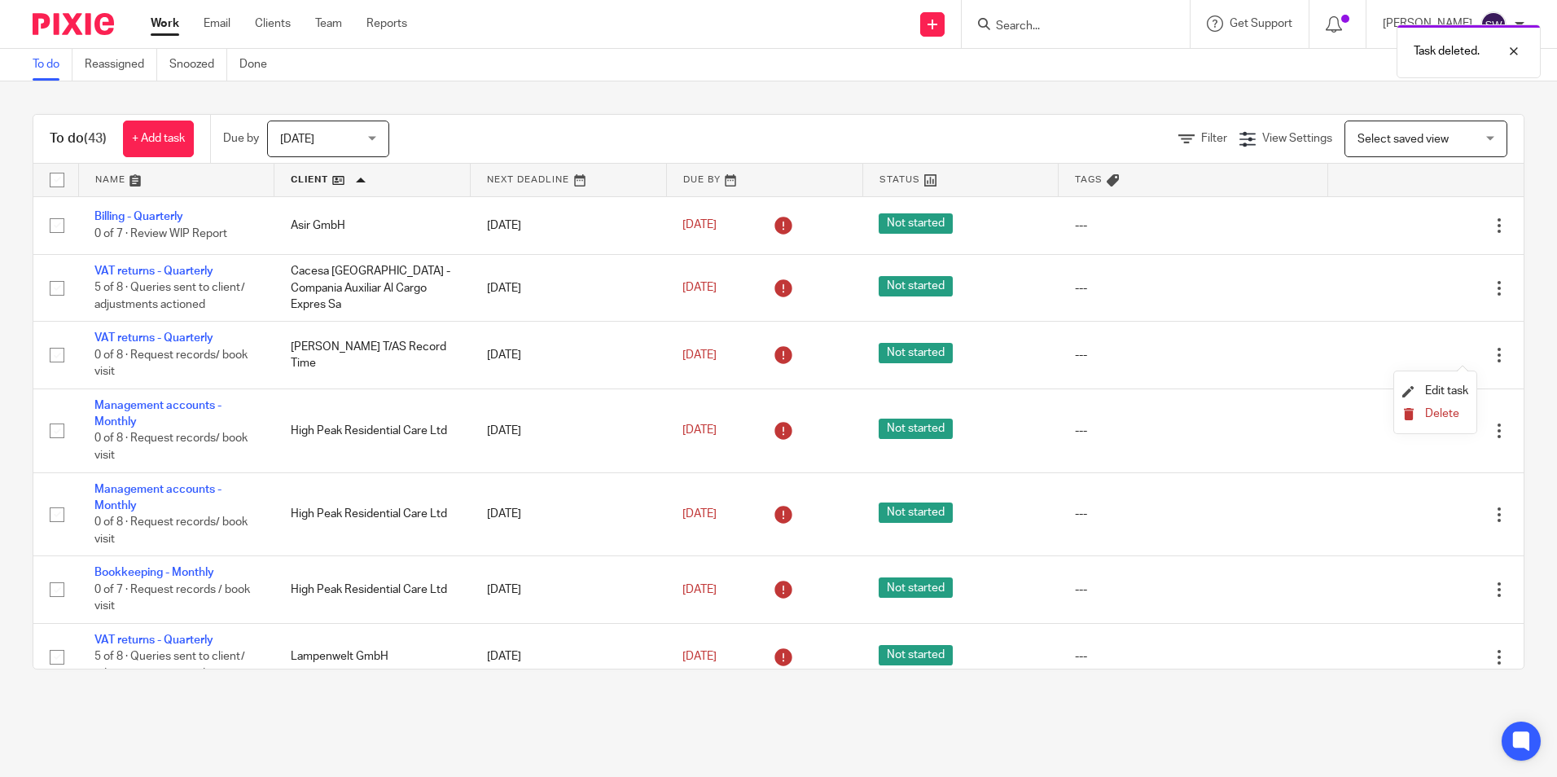
click at [1428, 417] on span "Delete" at bounding box center [1442, 413] width 34 height 11
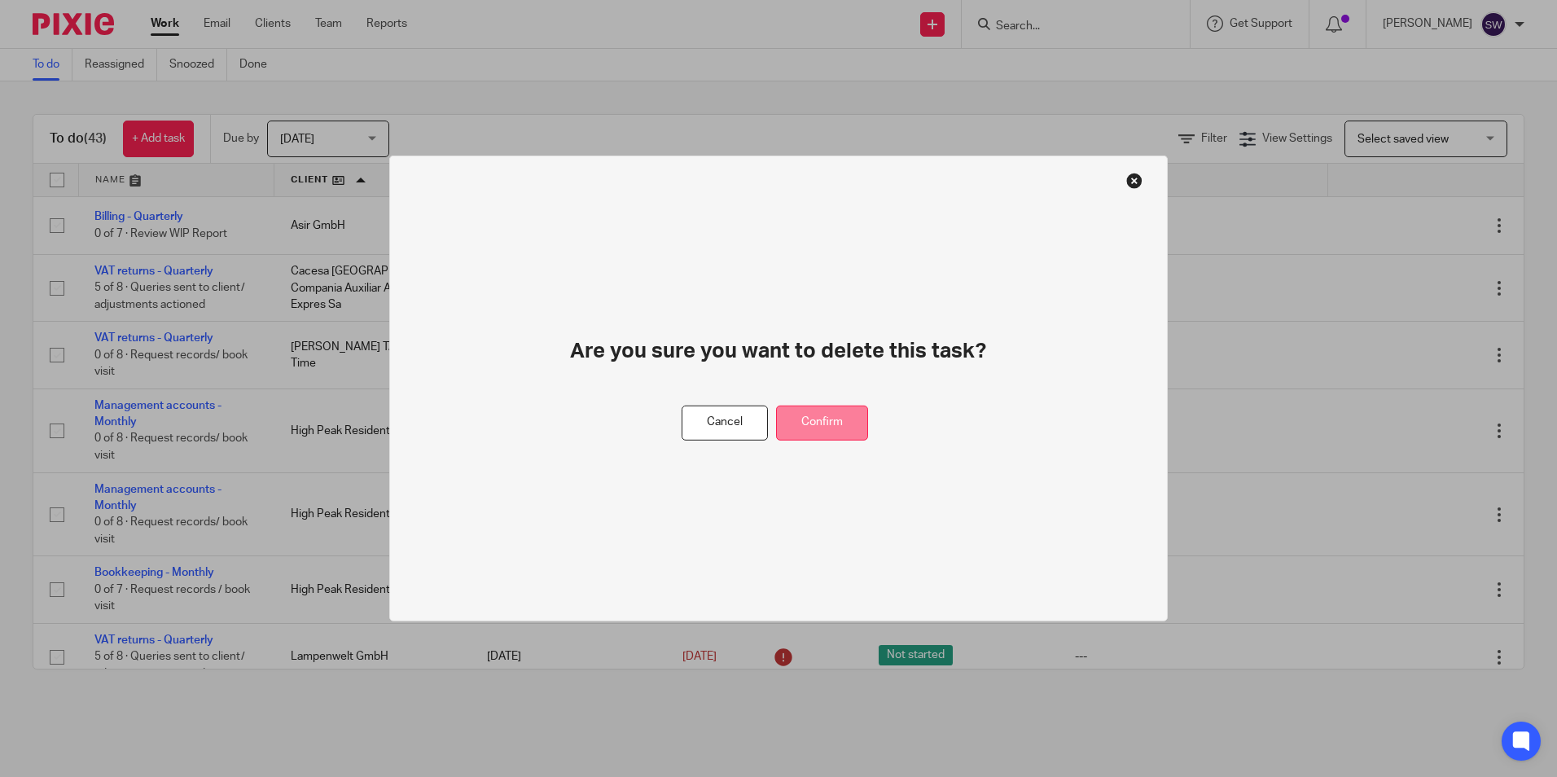
click at [846, 419] on button "Confirm" at bounding box center [822, 423] width 92 height 35
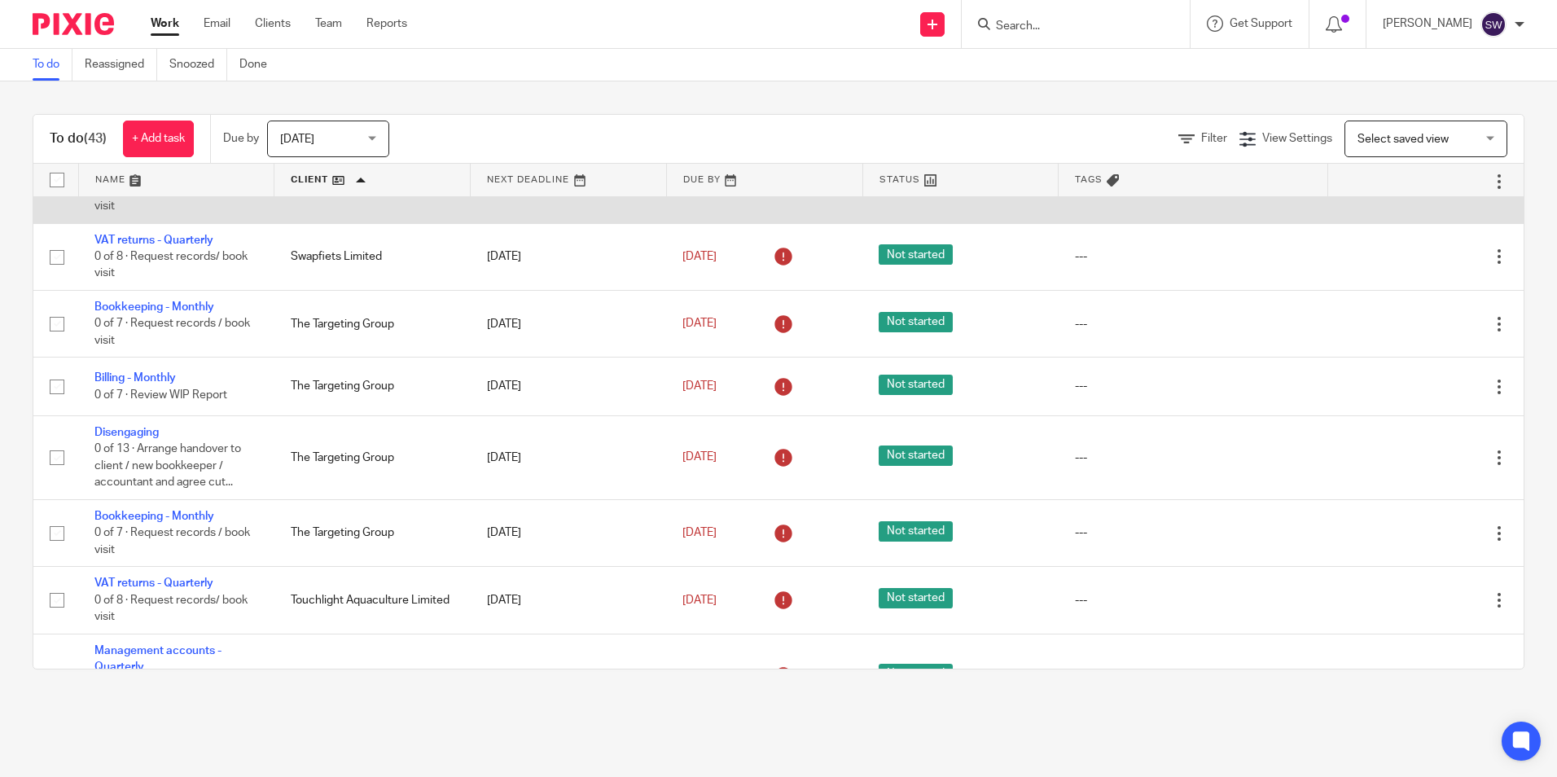
scroll to position [2057, 0]
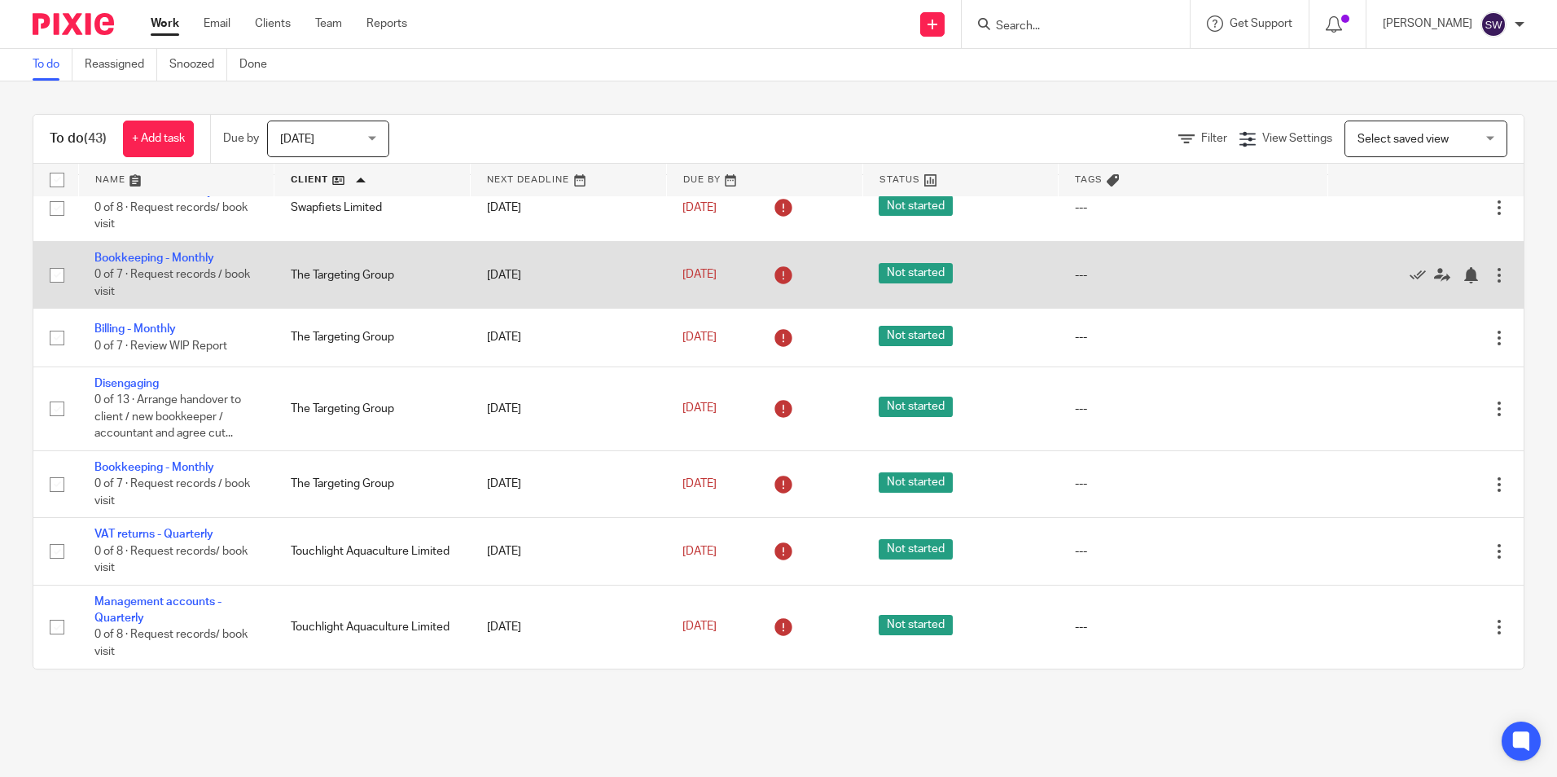
click at [1491, 273] on div at bounding box center [1499, 275] width 16 height 16
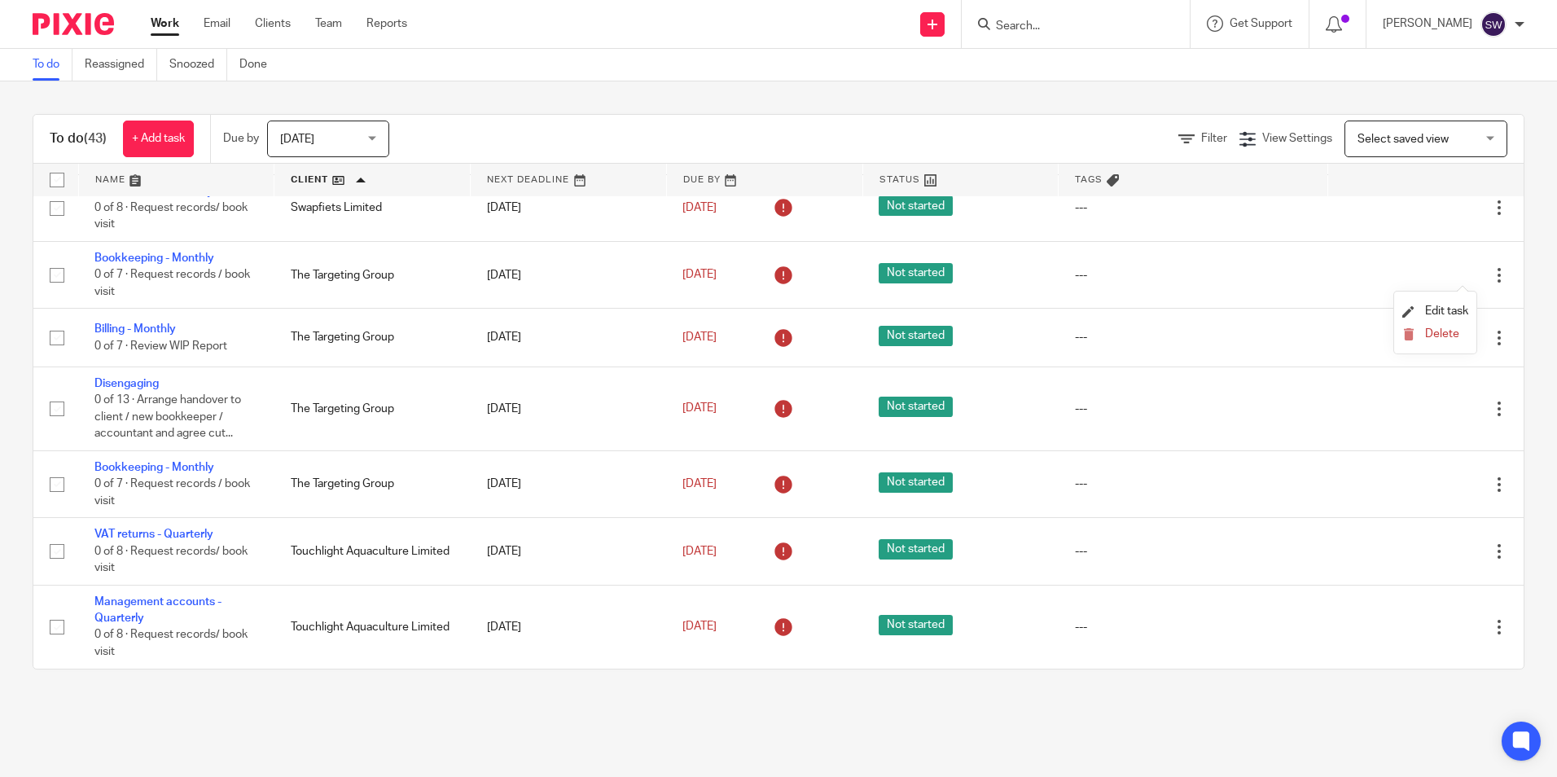
click at [1438, 325] on li "Delete" at bounding box center [1435, 334] width 66 height 21
click at [1435, 334] on span "Delete" at bounding box center [1442, 333] width 34 height 11
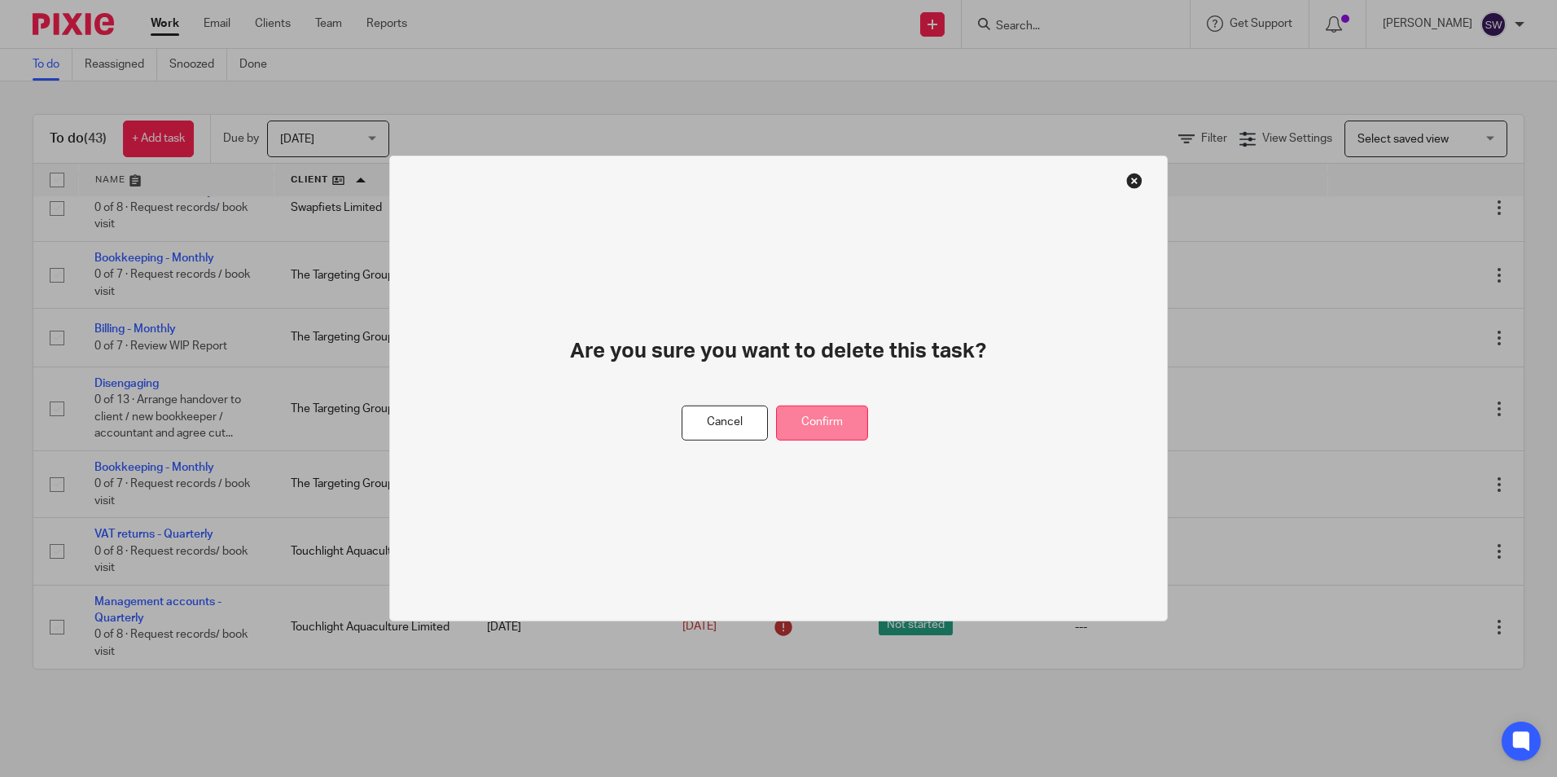
click at [854, 414] on button "Confirm" at bounding box center [822, 423] width 92 height 35
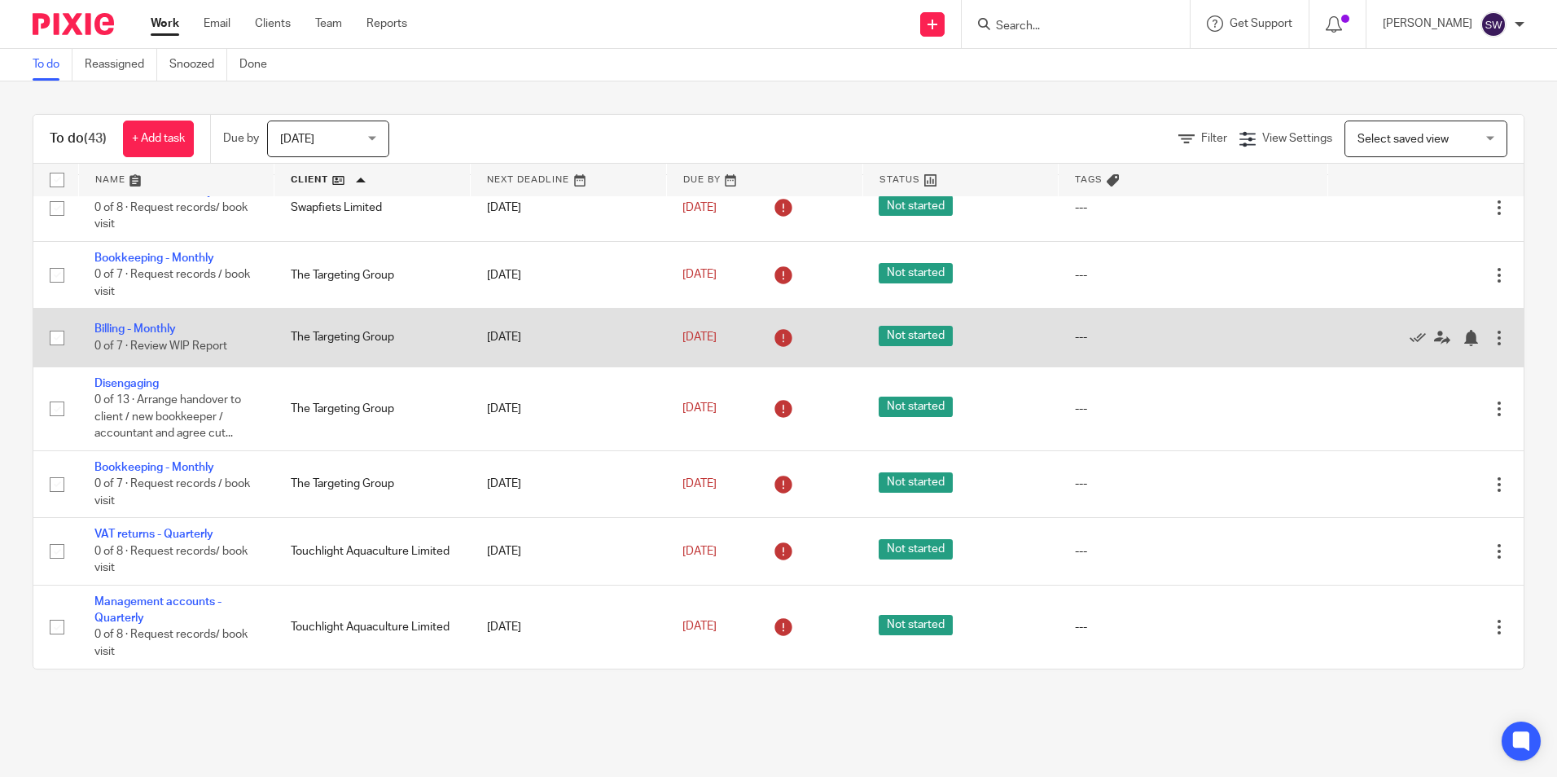
scroll to position [1989, 0]
click at [1491, 344] on div at bounding box center [1499, 338] width 16 height 16
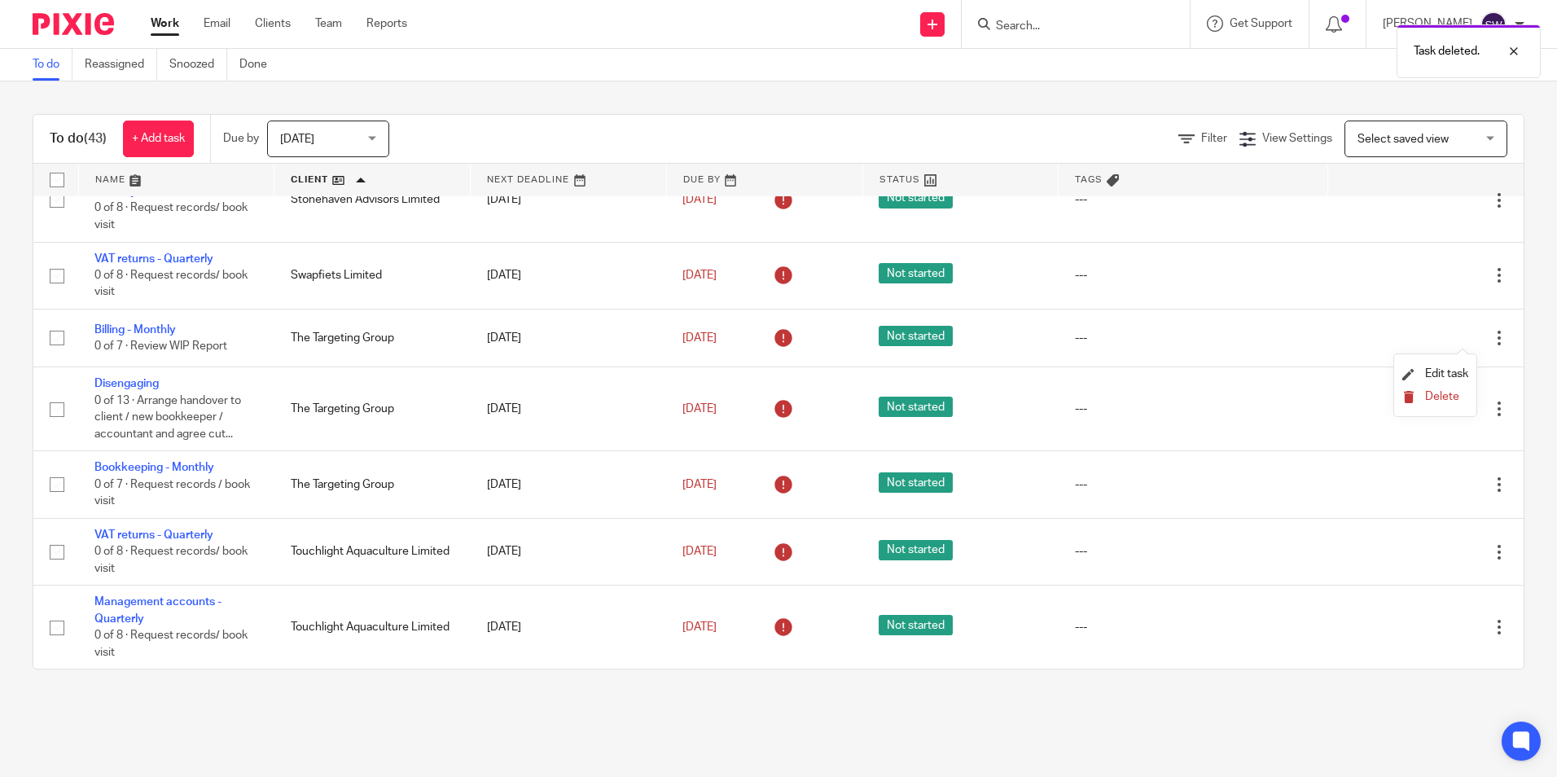
click at [1430, 393] on span "Delete" at bounding box center [1442, 396] width 34 height 11
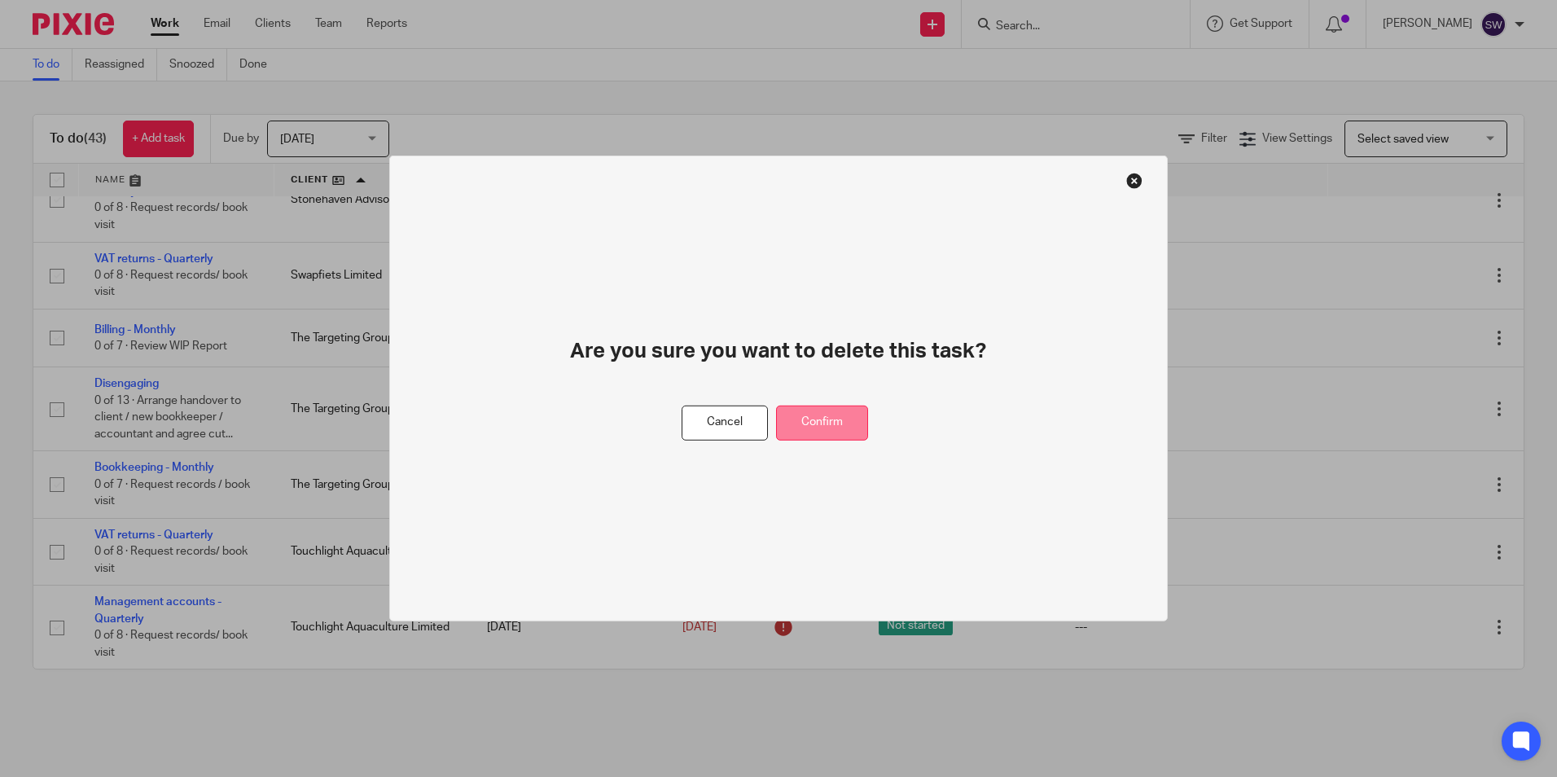
click at [843, 434] on button "Confirm" at bounding box center [822, 423] width 92 height 35
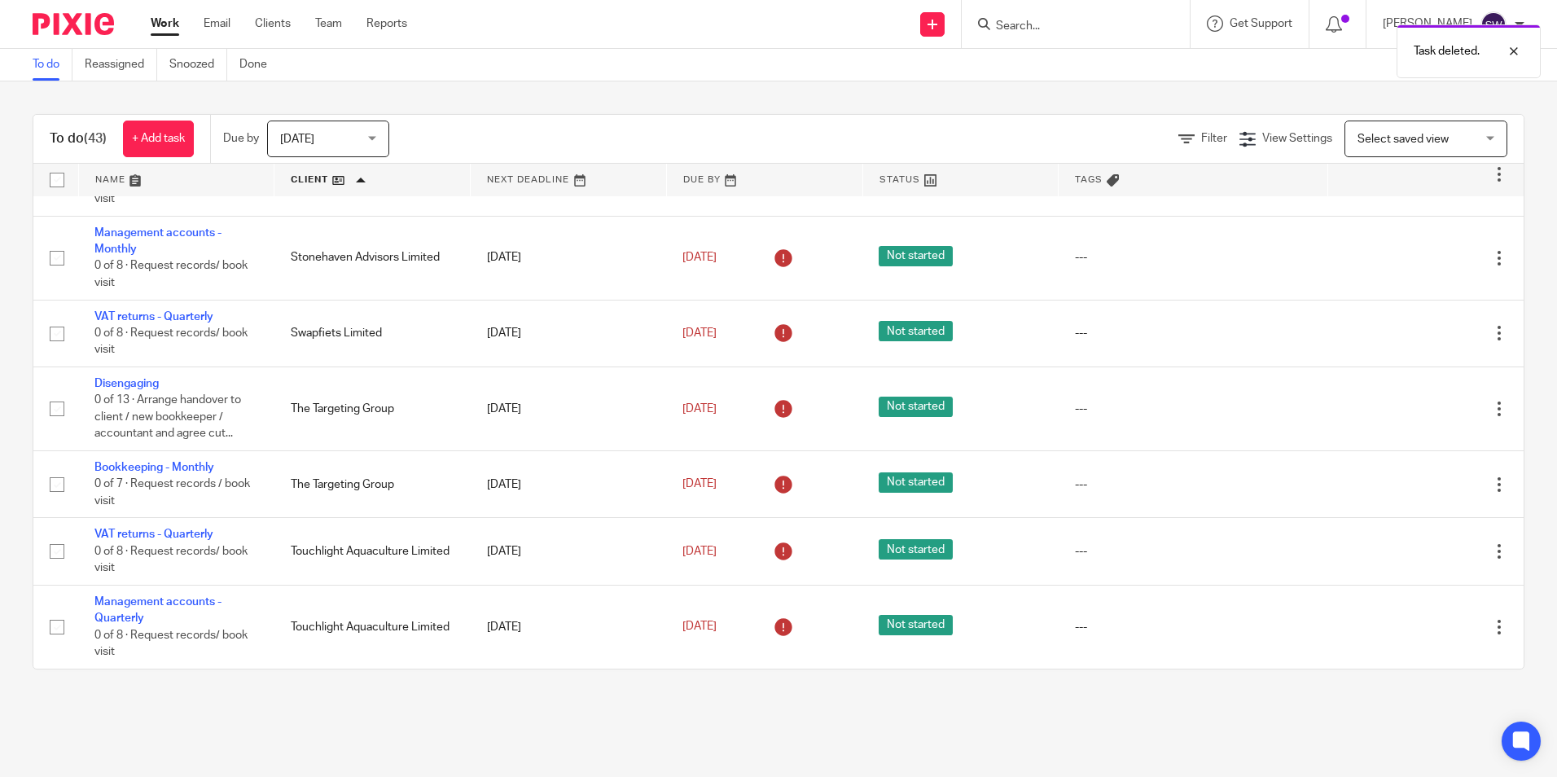
scroll to position [1932, 0]
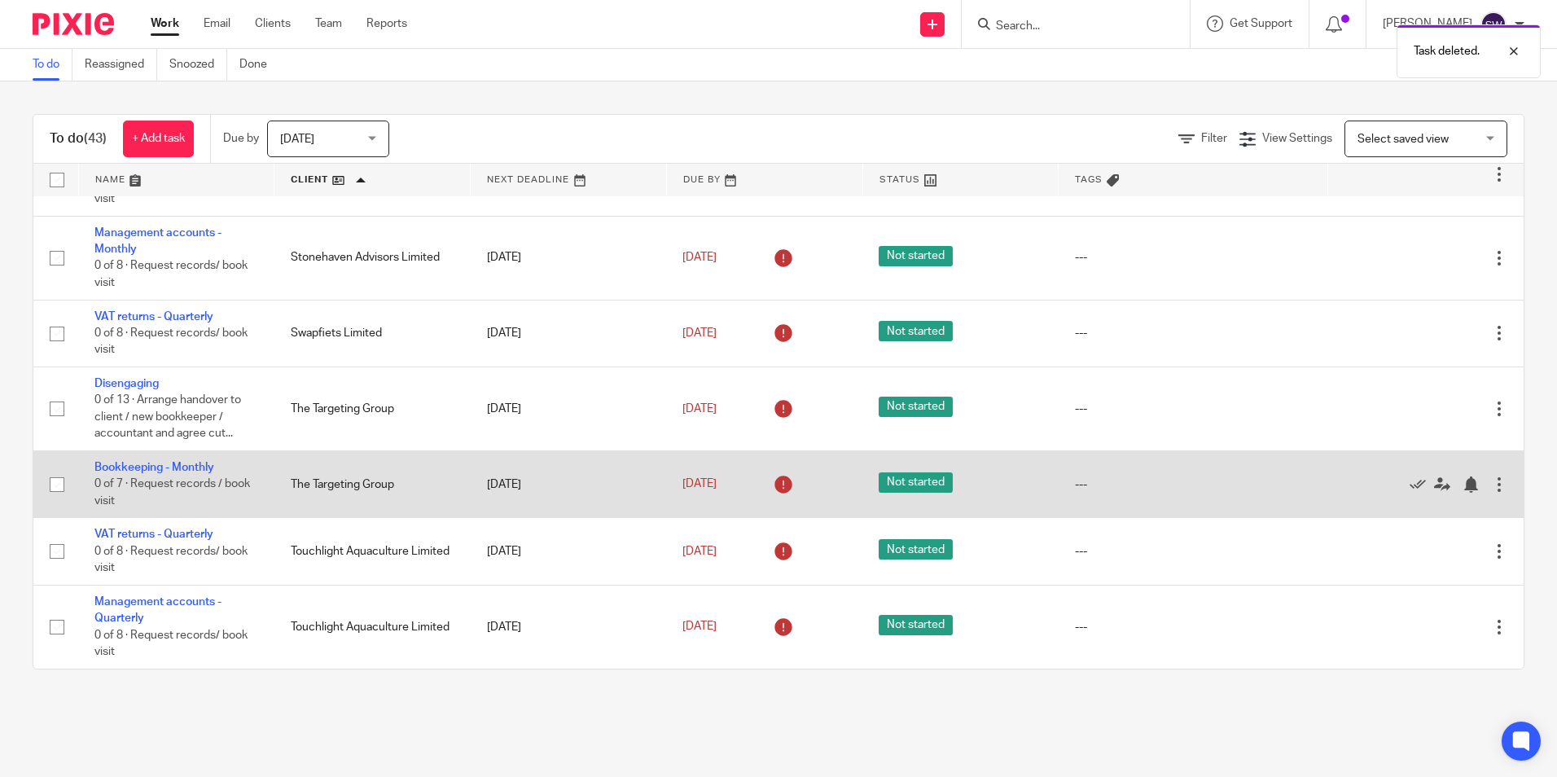
click at [1491, 489] on div at bounding box center [1499, 484] width 16 height 16
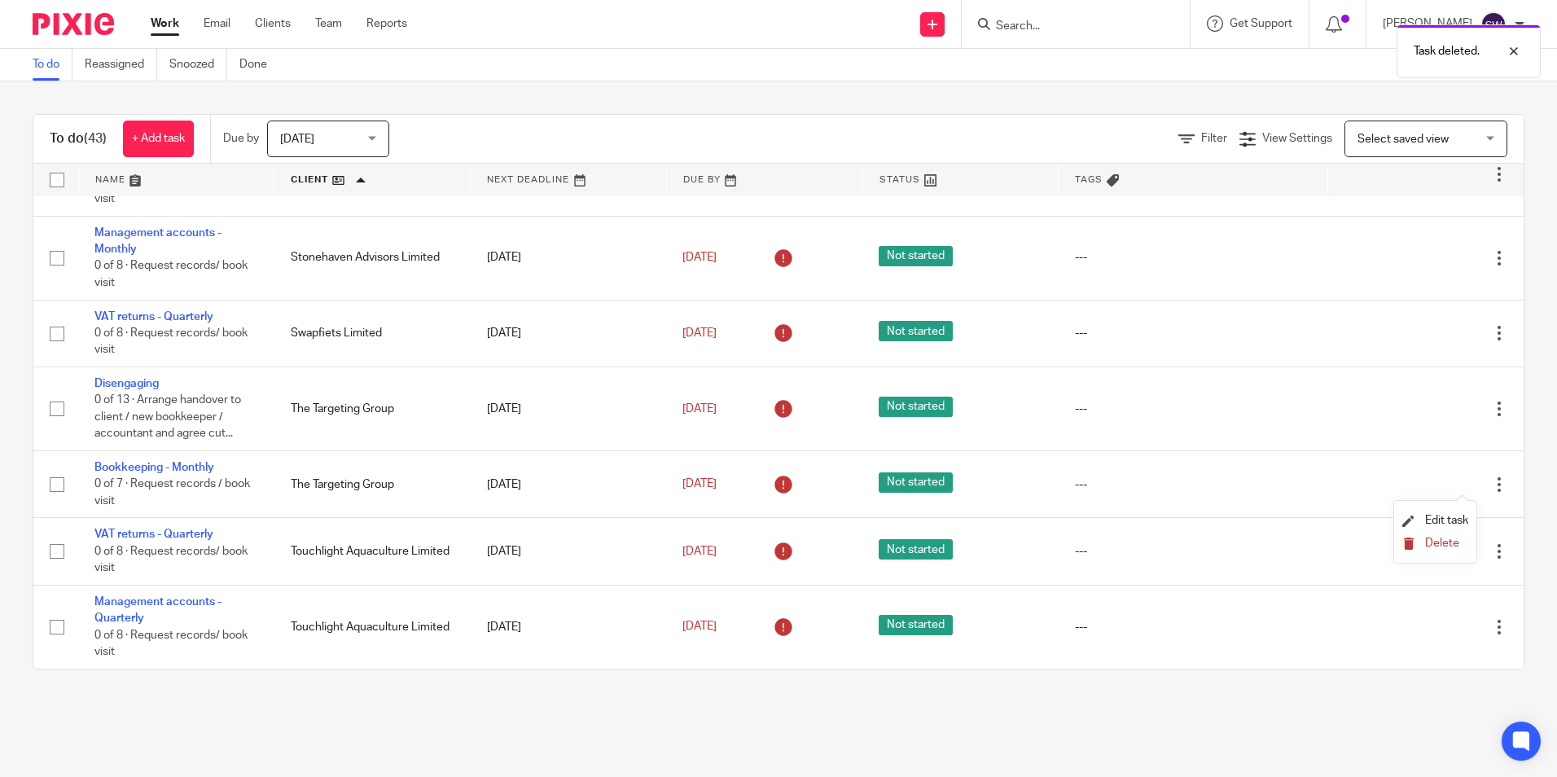
click at [1439, 537] on span "Delete" at bounding box center [1442, 542] width 34 height 11
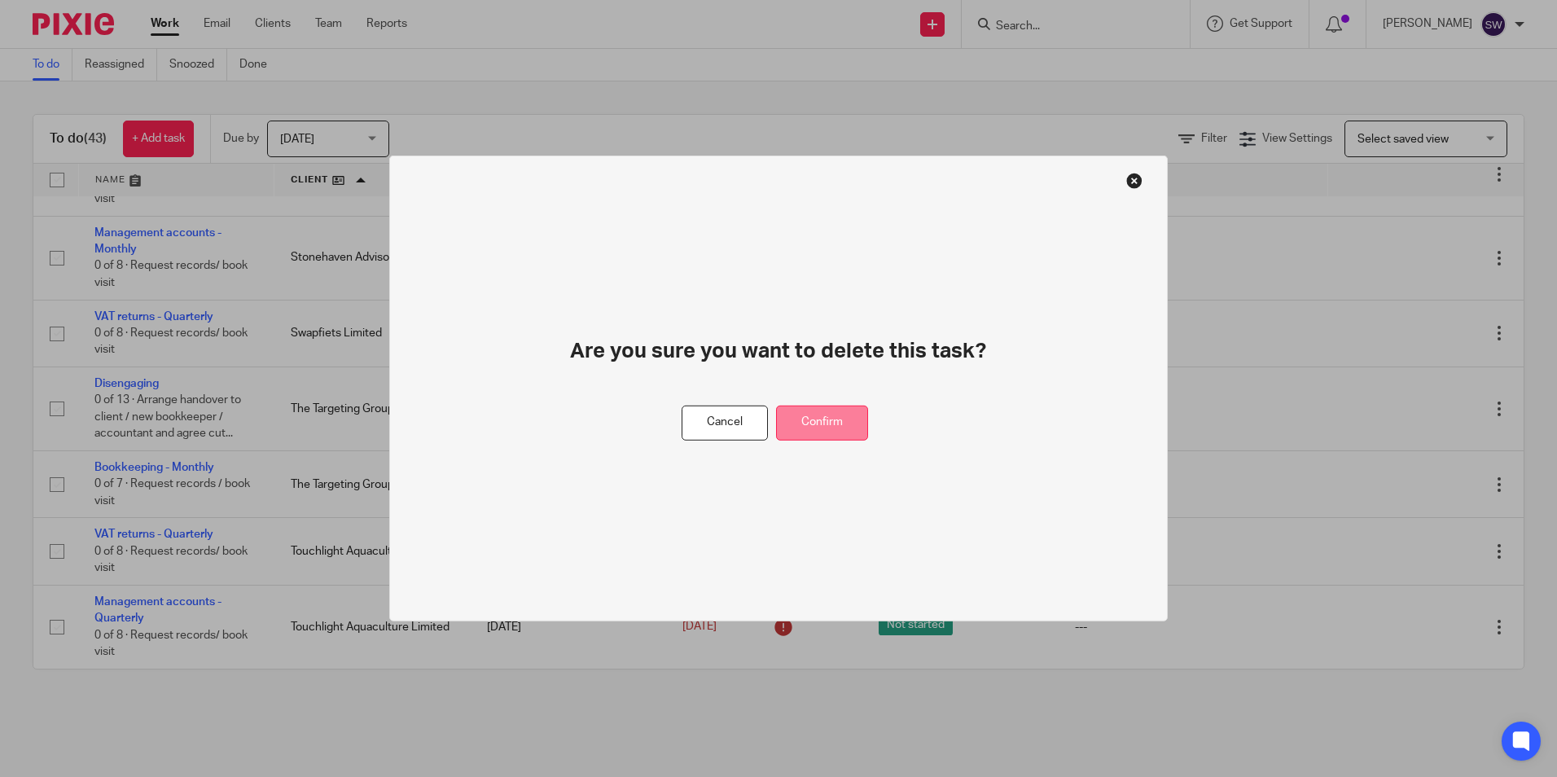
click at [815, 423] on button "Confirm" at bounding box center [822, 423] width 92 height 35
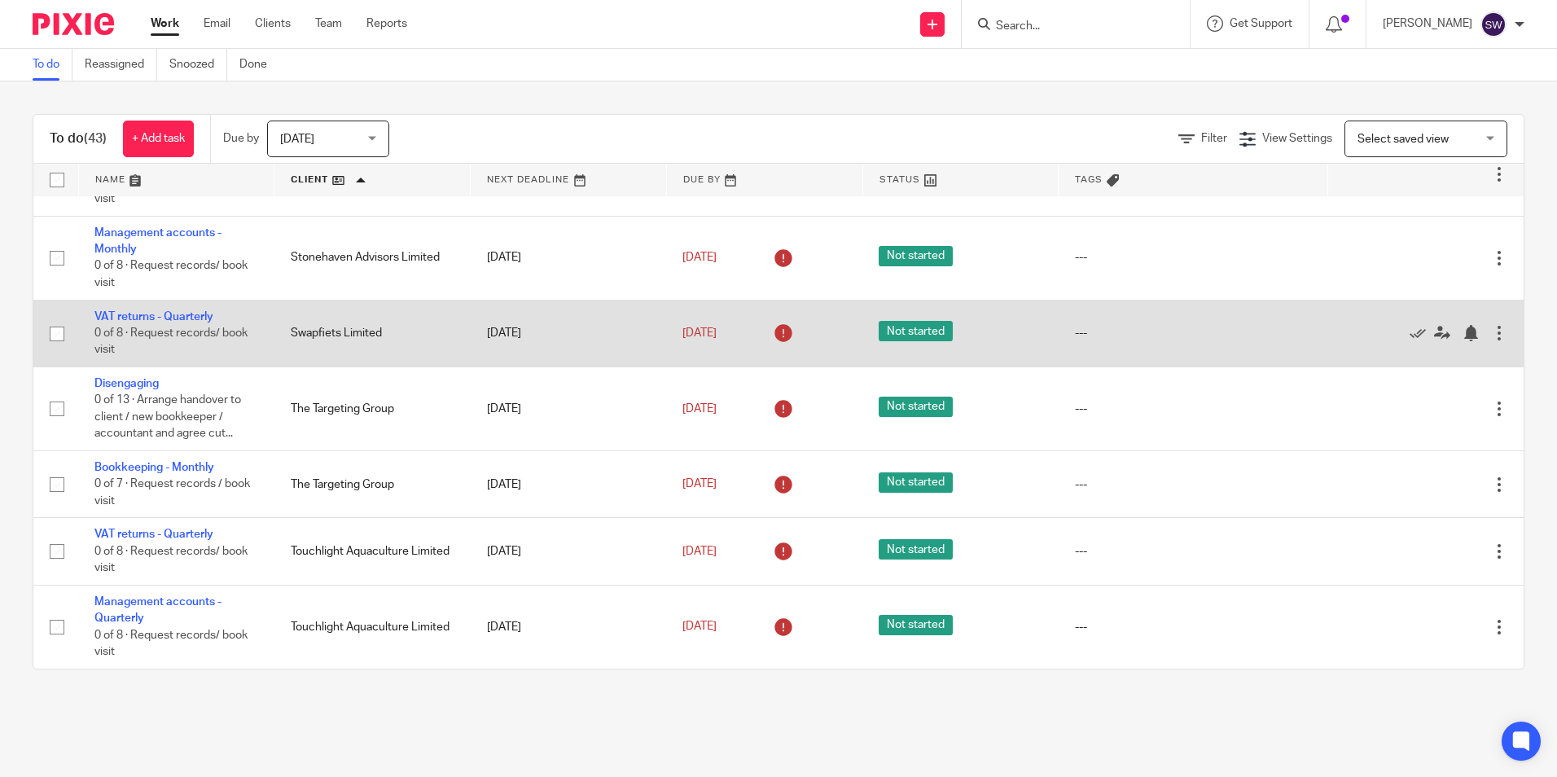
scroll to position [1864, 0]
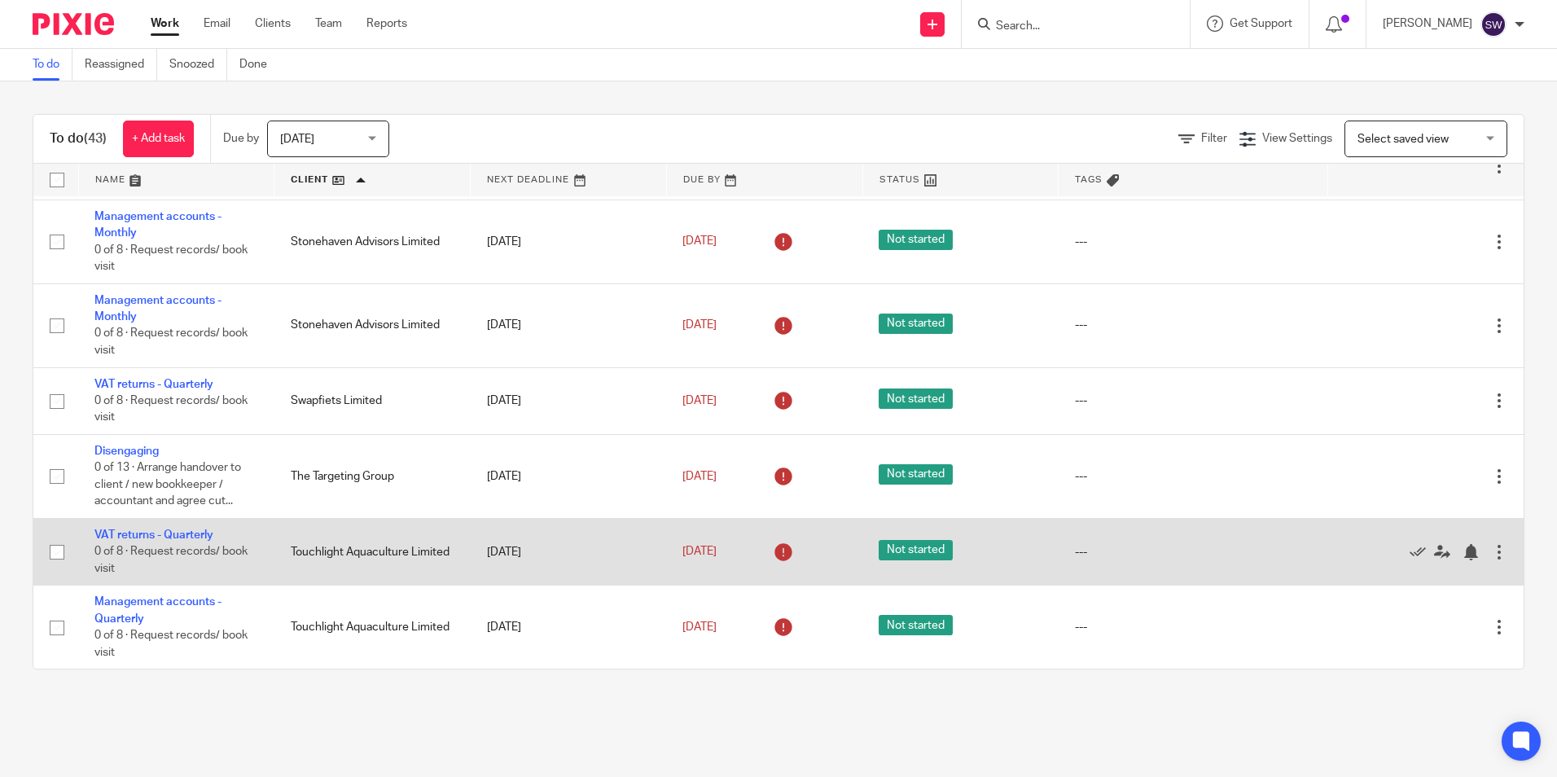
click at [1467, 563] on div "Edit task Delete" at bounding box center [1426, 552] width 164 height 41
click at [1491, 550] on div at bounding box center [1499, 552] width 16 height 16
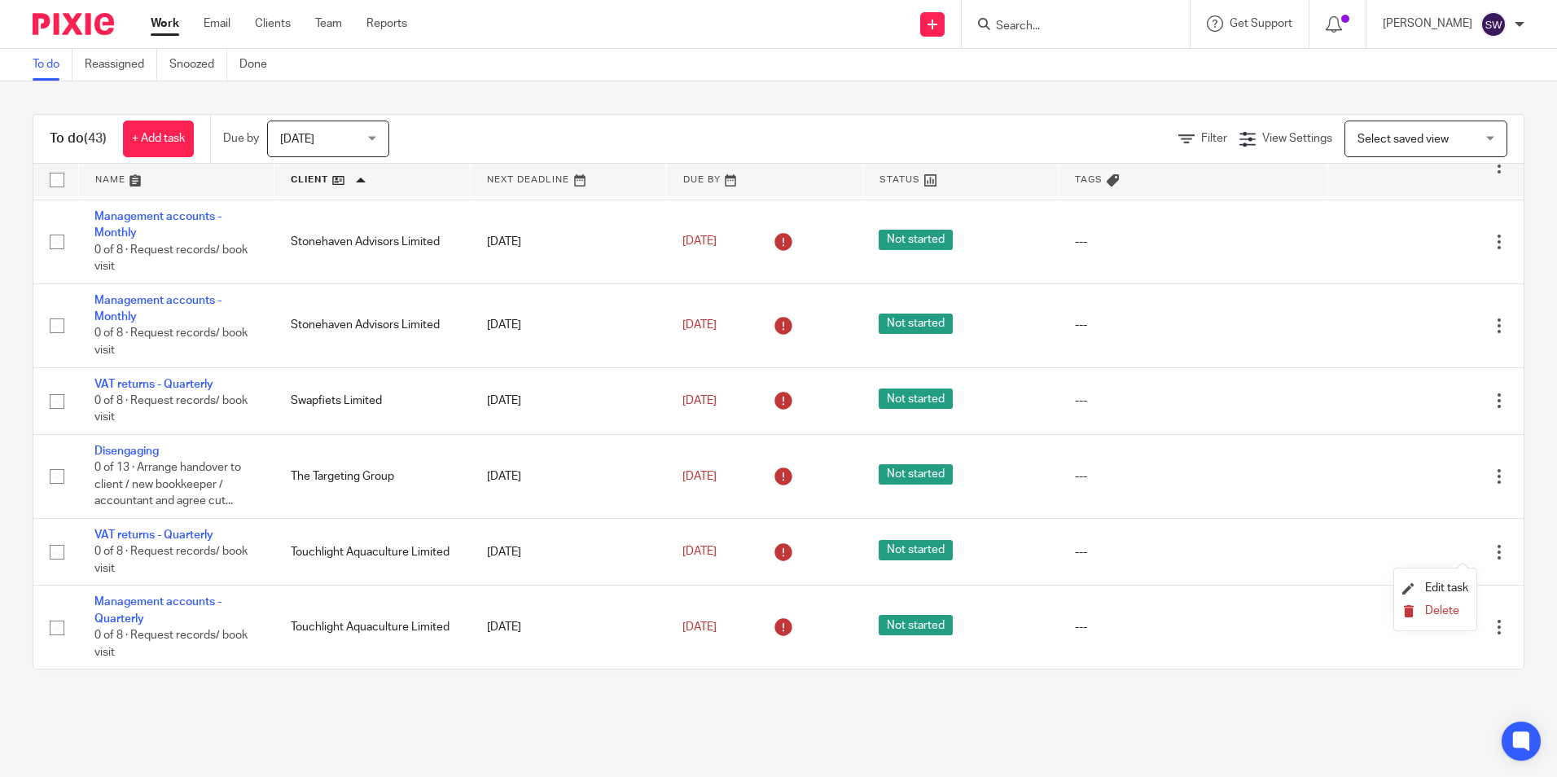
click at [1434, 610] on span "Delete" at bounding box center [1442, 610] width 34 height 11
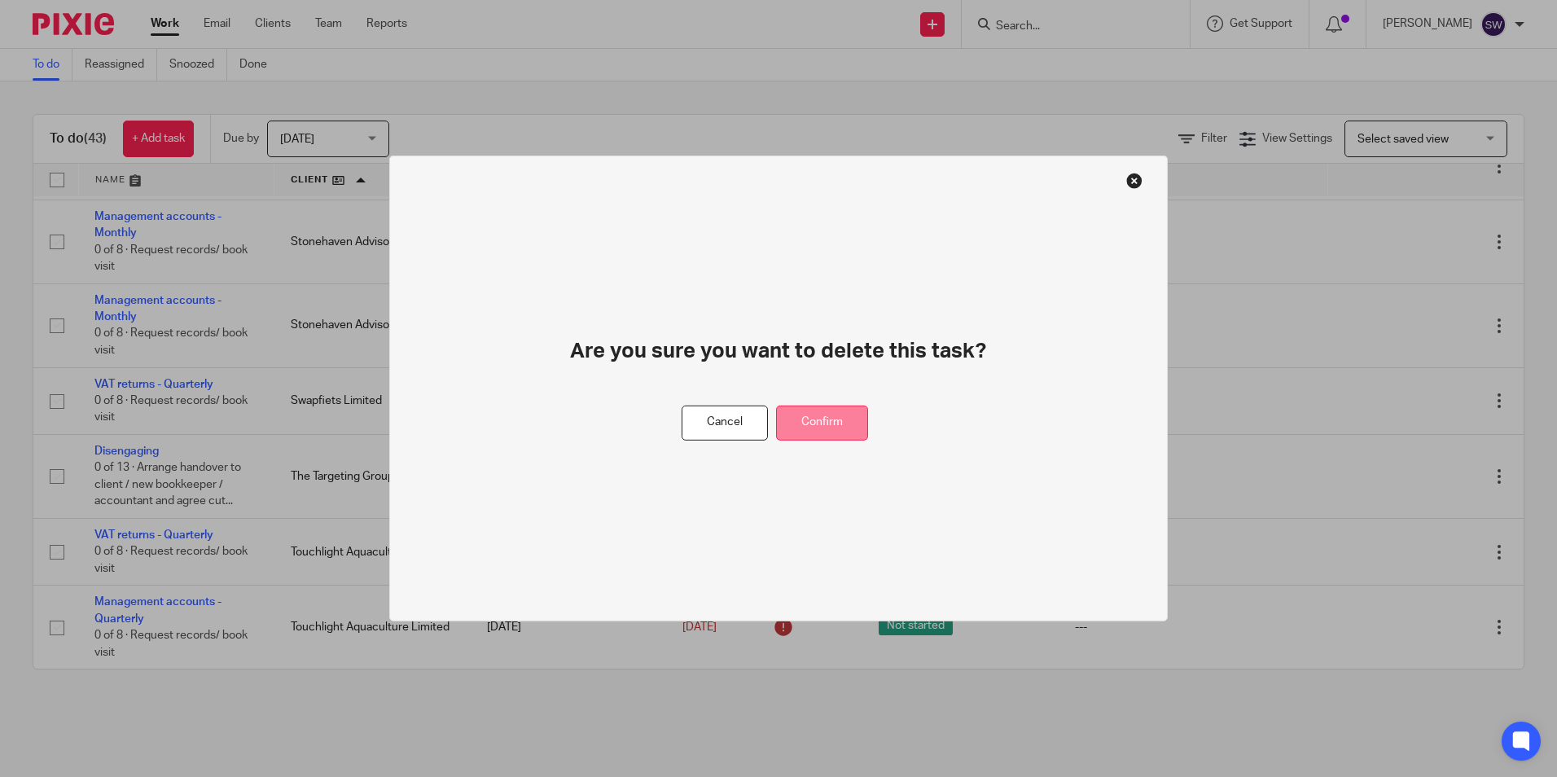
click at [842, 414] on button "Confirm" at bounding box center [822, 423] width 92 height 35
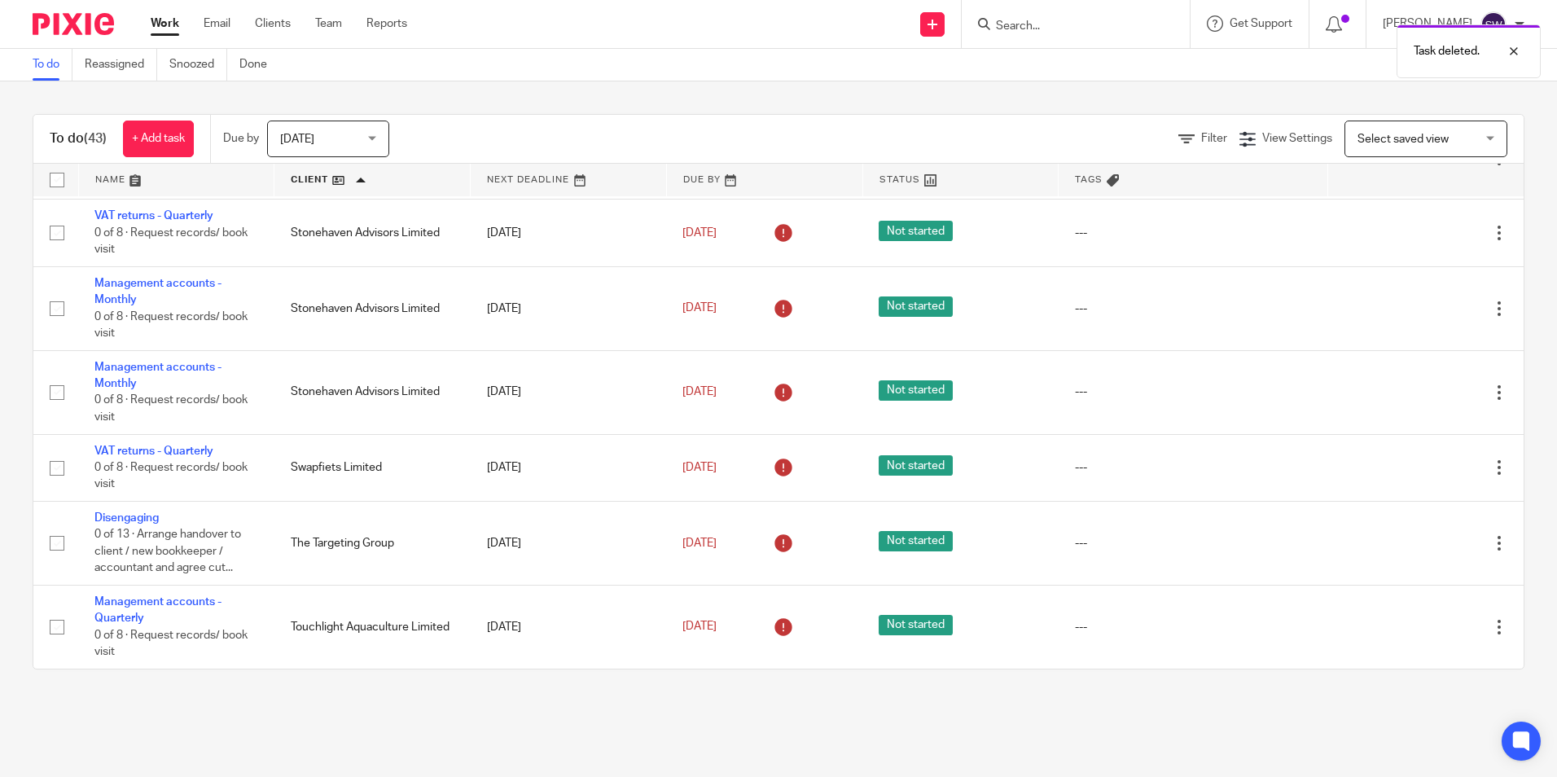
scroll to position [1797, 0]
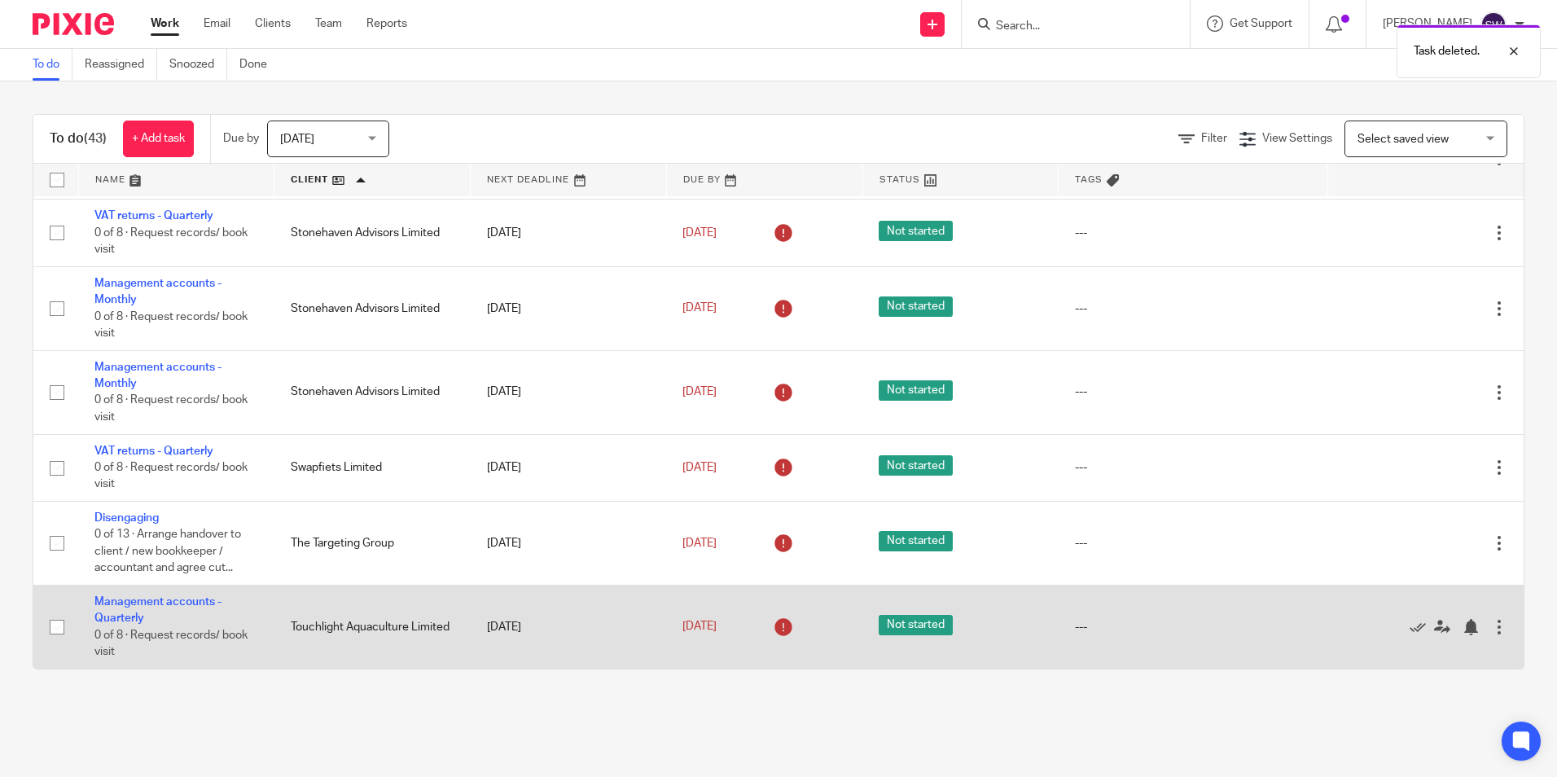
click at [1491, 632] on div at bounding box center [1499, 627] width 16 height 16
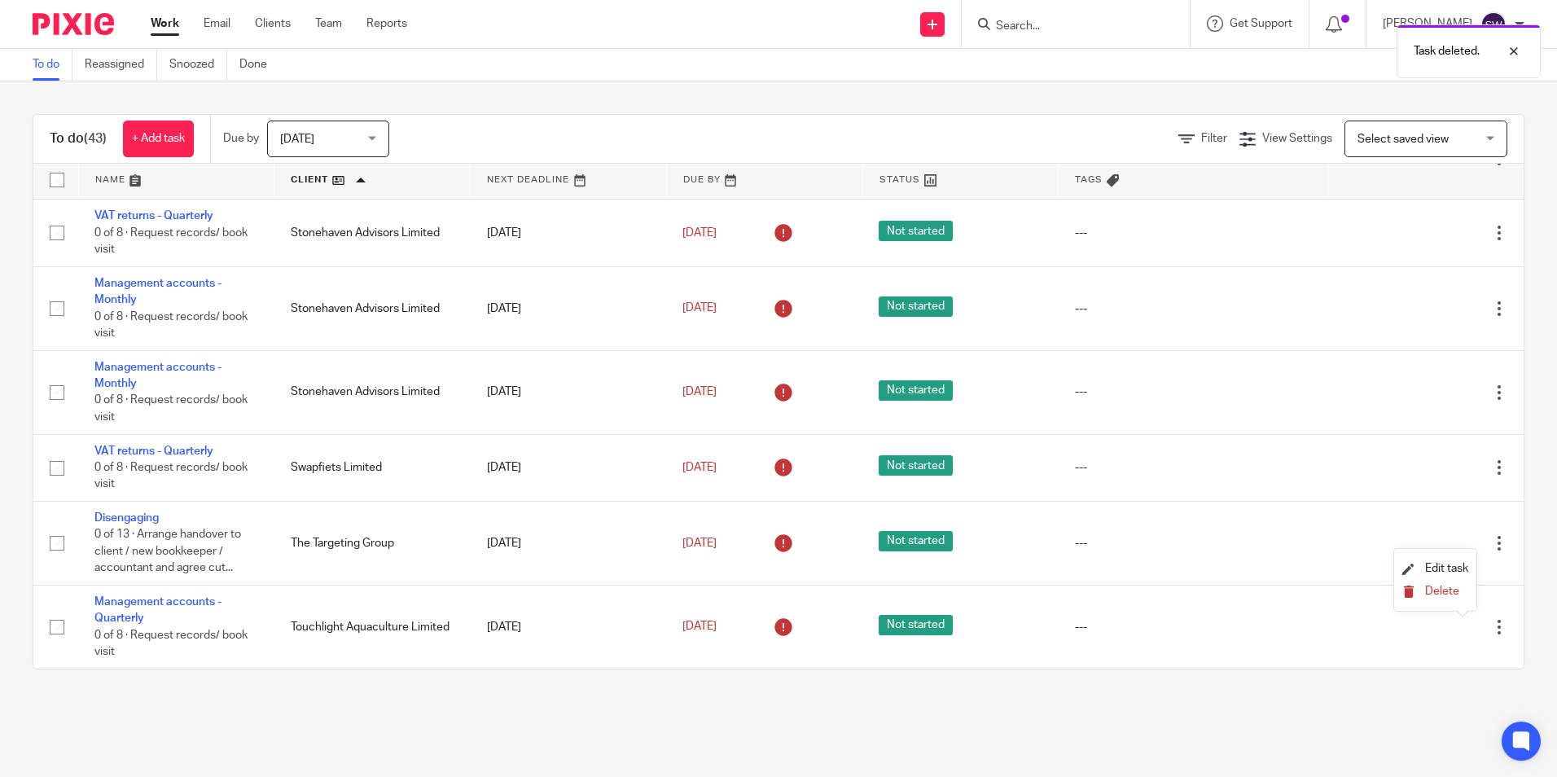
click at [1434, 598] on button "Delete" at bounding box center [1435, 592] width 66 height 13
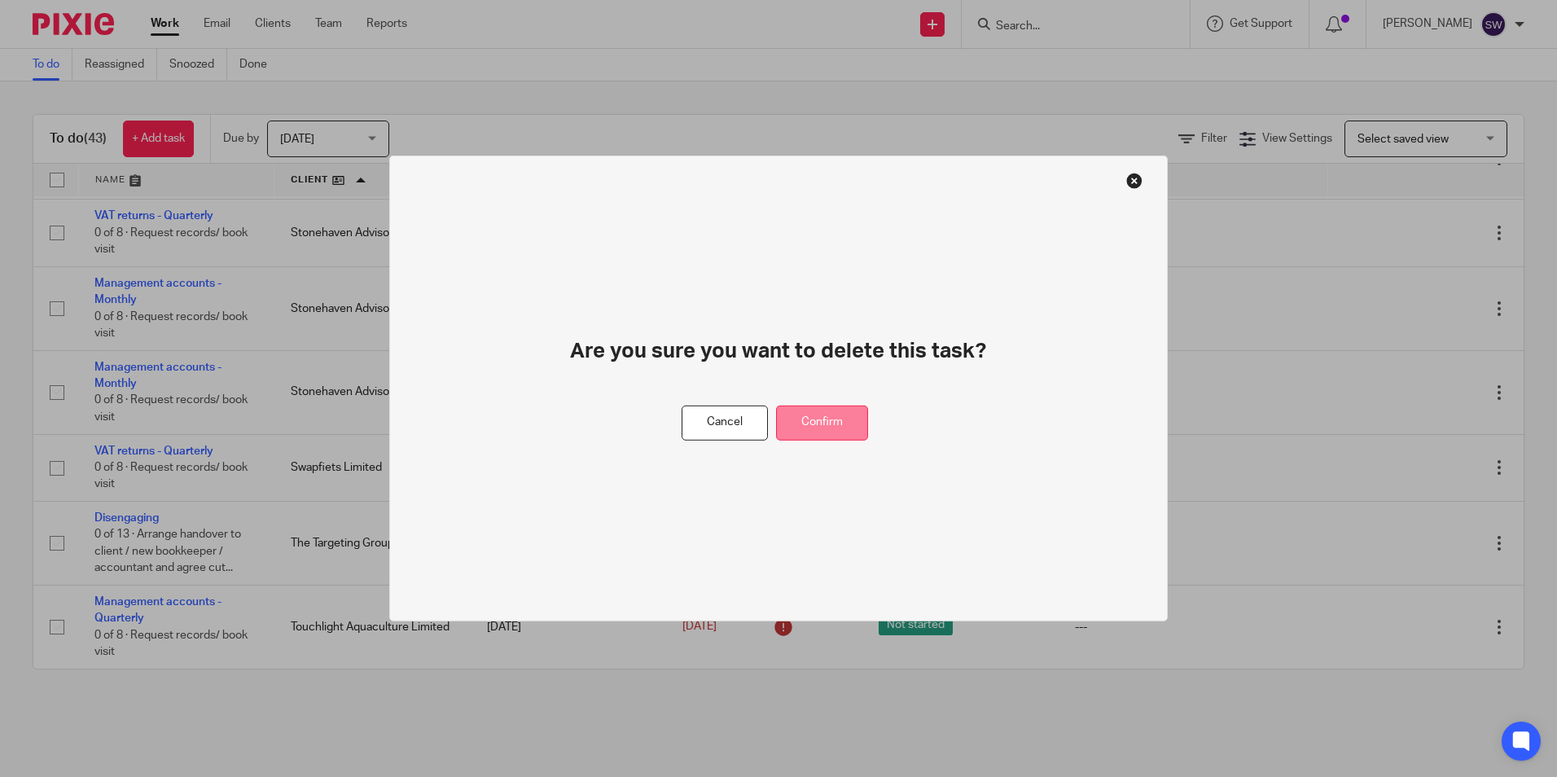
click at [857, 431] on button "Confirm" at bounding box center [822, 423] width 92 height 35
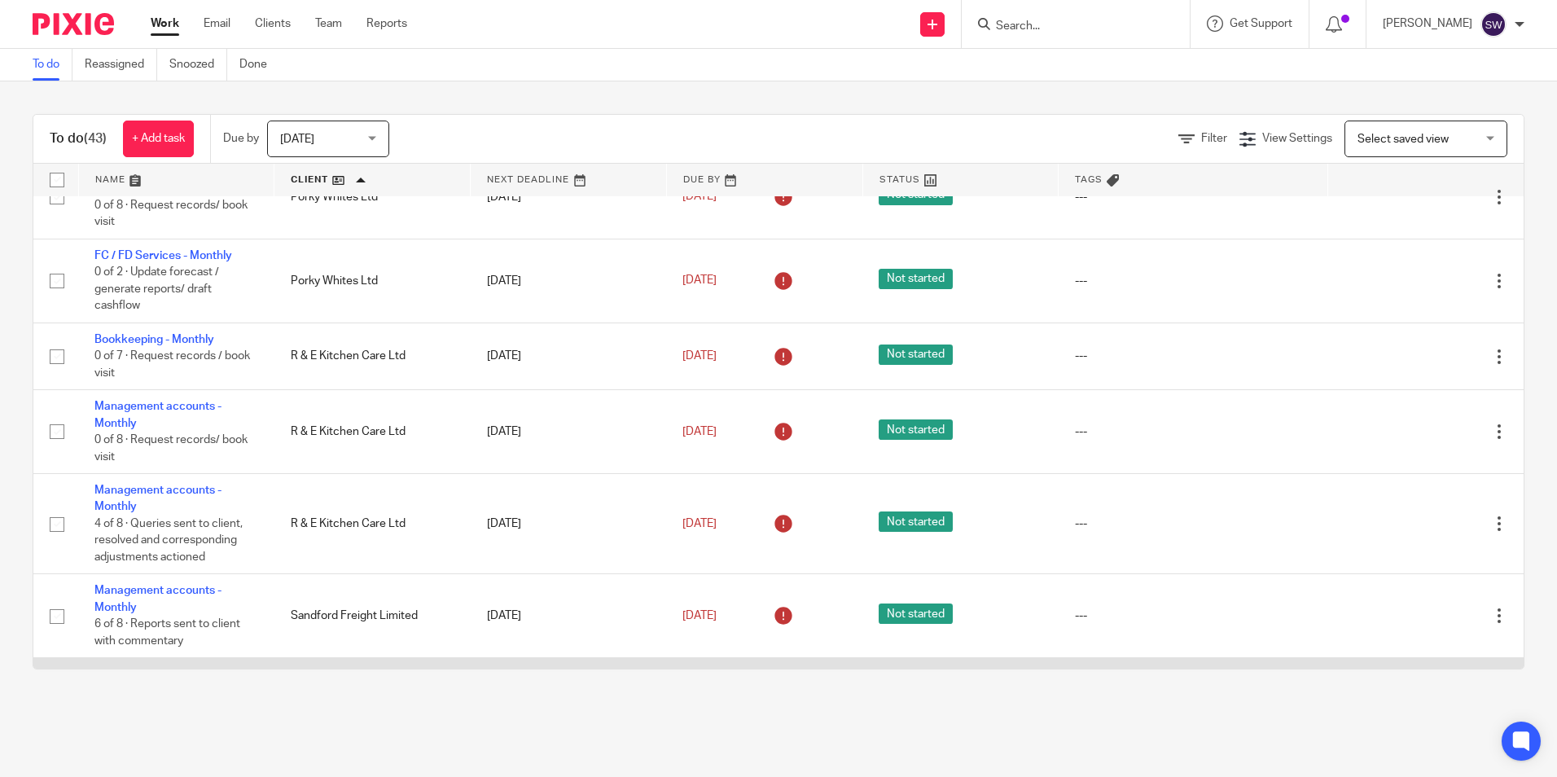
scroll to position [1225, 0]
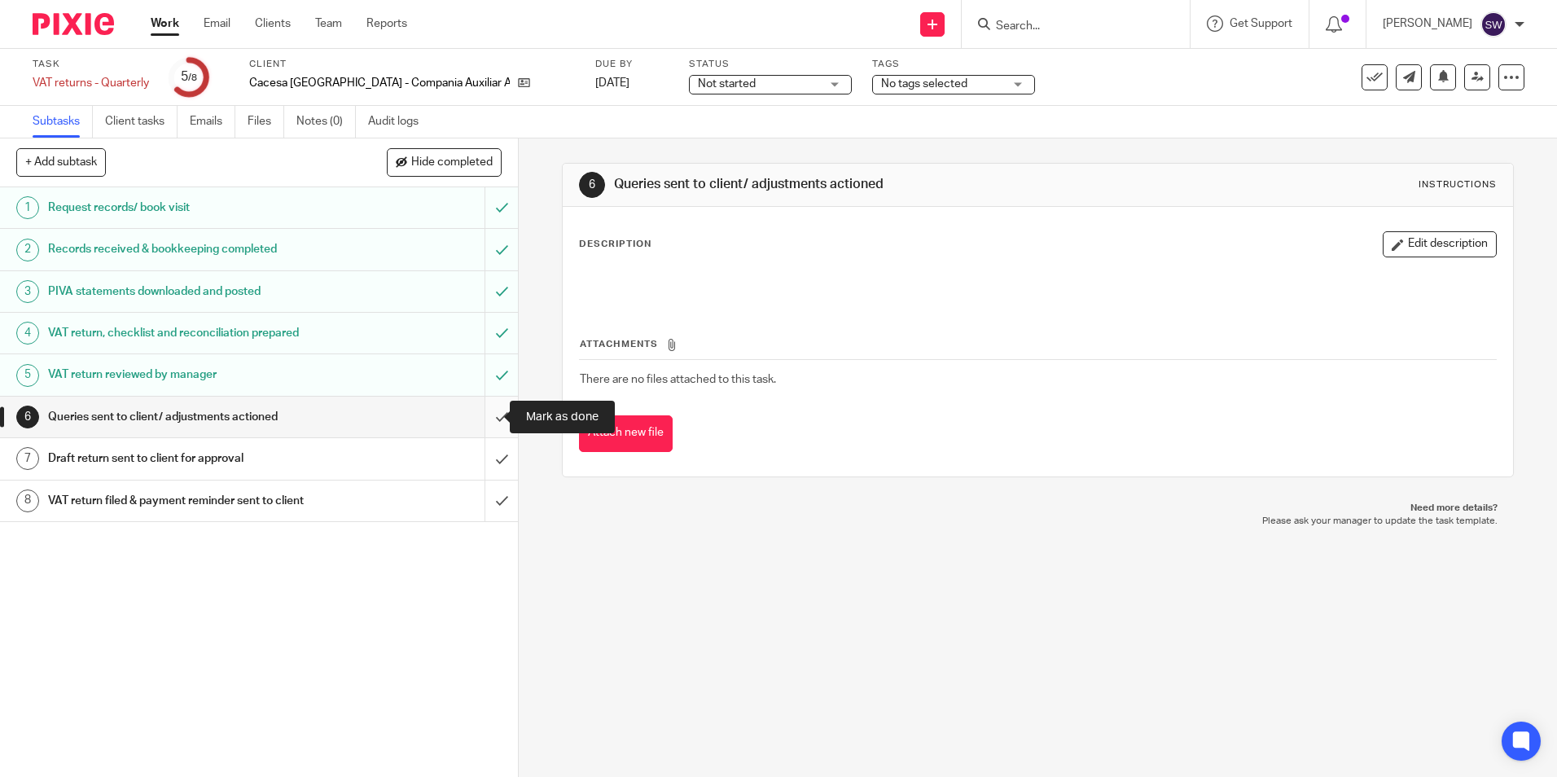
click at [492, 427] on input "submit" at bounding box center [259, 417] width 518 height 41
click at [489, 470] on input "submit" at bounding box center [259, 458] width 518 height 41
click at [489, 493] on input "submit" at bounding box center [259, 500] width 518 height 41
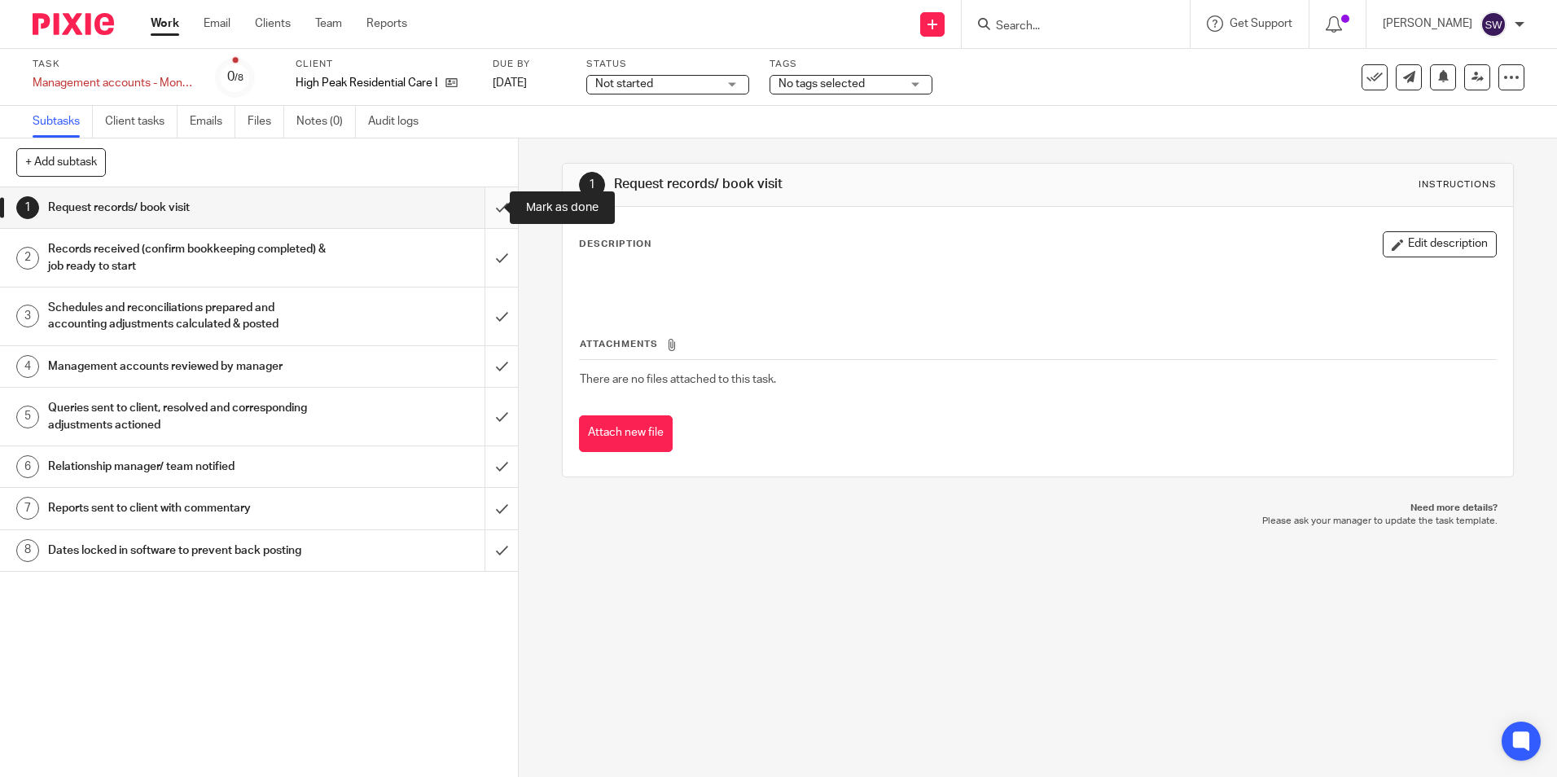
click at [492, 207] on input "submit" at bounding box center [259, 207] width 518 height 41
click at [498, 250] on input "submit" at bounding box center [259, 258] width 518 height 58
click at [480, 312] on input "submit" at bounding box center [259, 316] width 518 height 58
click at [487, 373] on input "submit" at bounding box center [259, 366] width 518 height 41
click at [487, 411] on input "submit" at bounding box center [259, 417] width 518 height 58
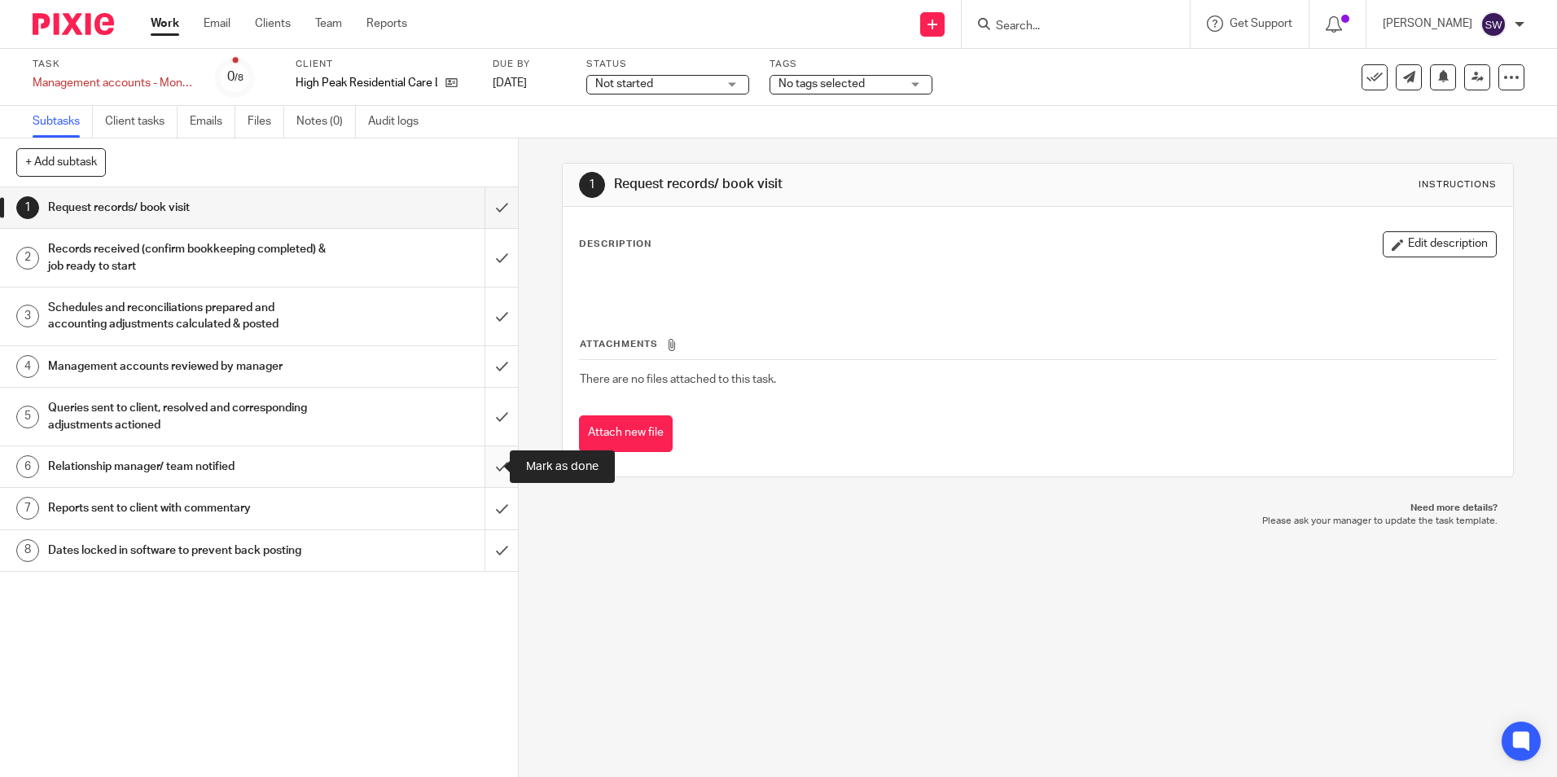
click at [492, 471] on input "submit" at bounding box center [259, 466] width 518 height 41
click at [487, 497] on input "submit" at bounding box center [259, 508] width 518 height 41
click at [491, 532] on input "submit" at bounding box center [259, 550] width 518 height 41
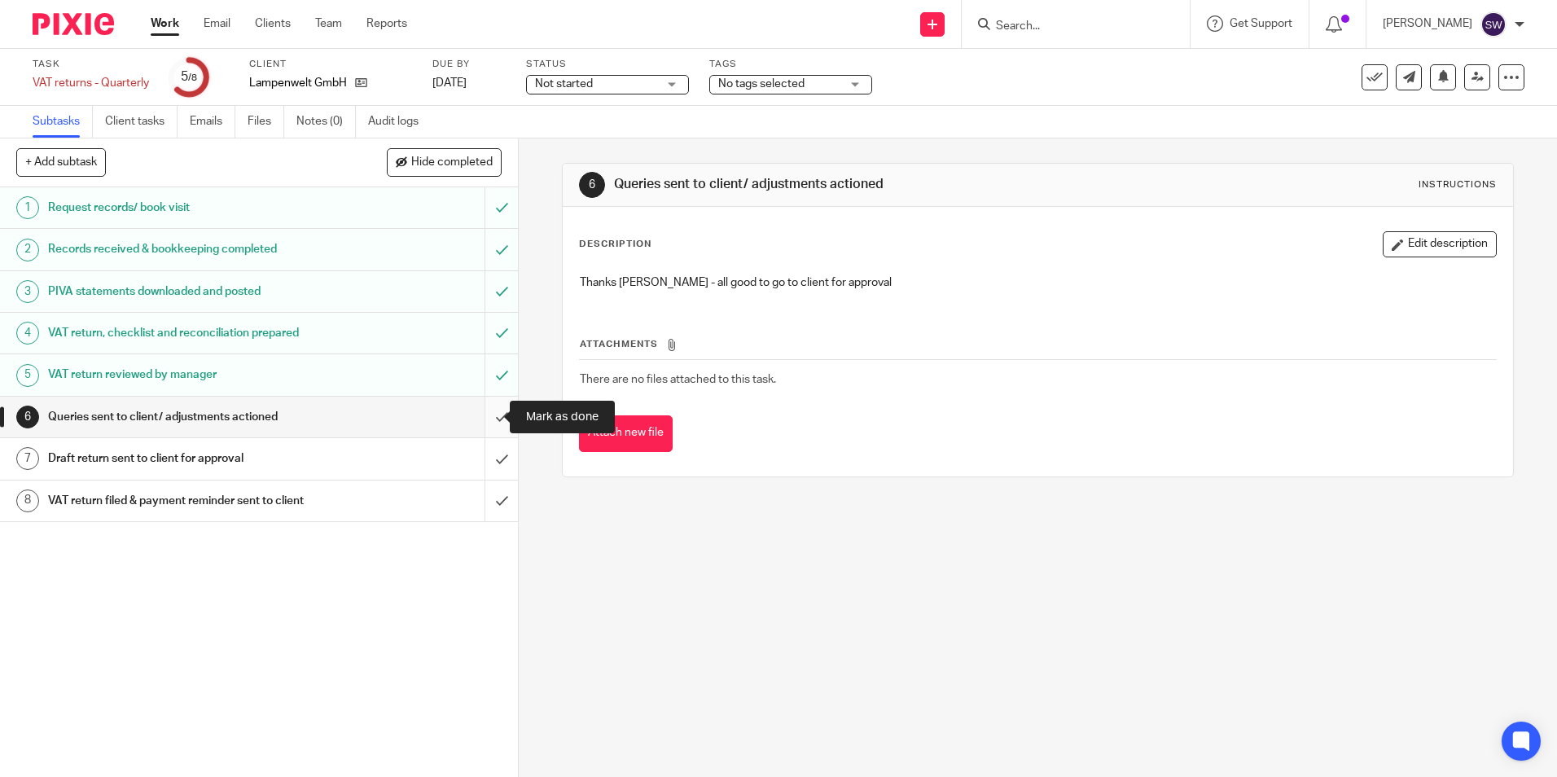
click at [489, 420] on input "submit" at bounding box center [259, 417] width 518 height 41
click at [491, 450] on input "submit" at bounding box center [259, 458] width 518 height 41
click at [489, 493] on input "submit" at bounding box center [259, 500] width 518 height 41
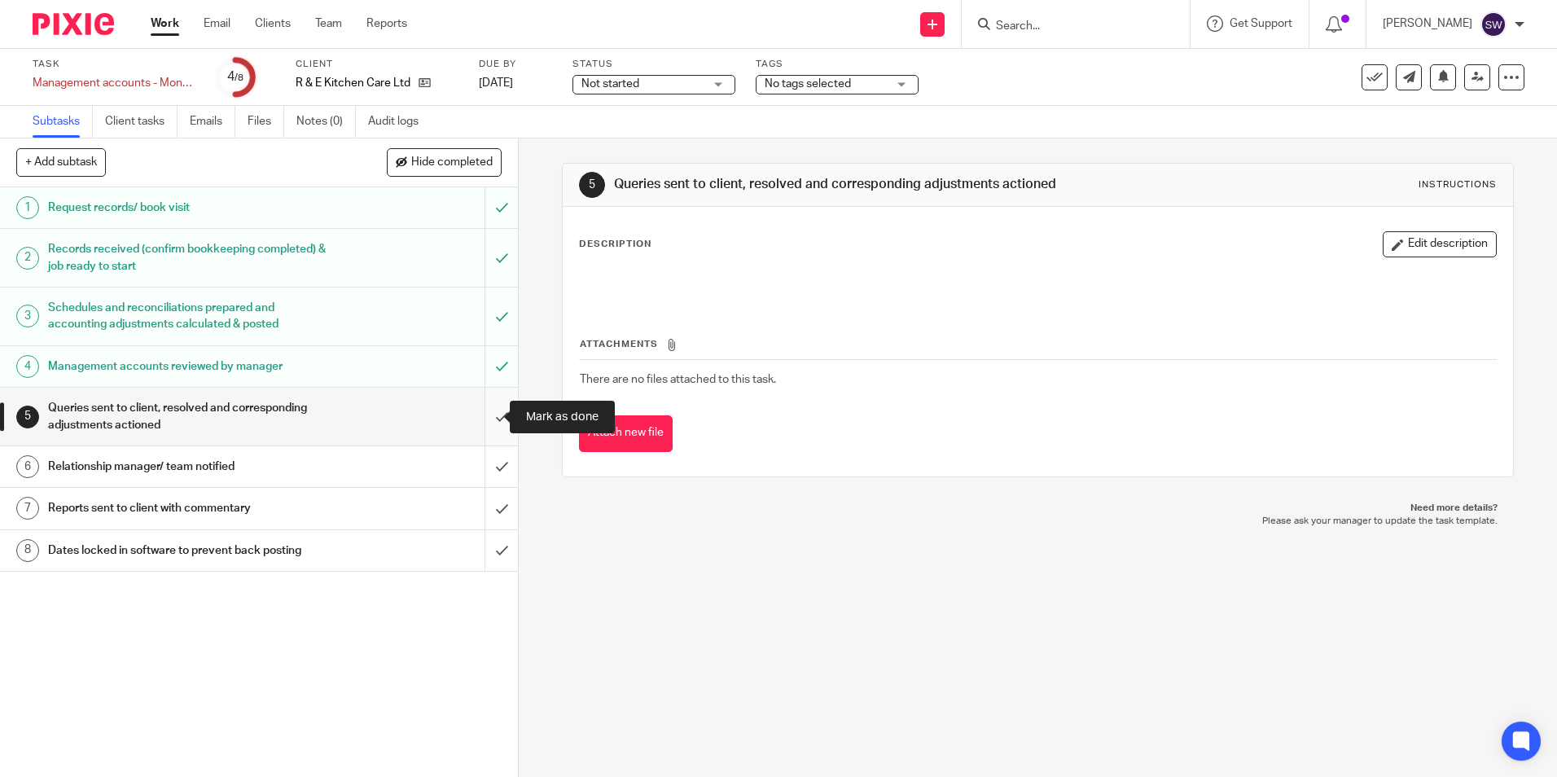
click at [482, 414] on input "submit" at bounding box center [259, 417] width 518 height 58
click at [482, 458] on input "submit" at bounding box center [259, 466] width 518 height 41
drag, startPoint x: 477, startPoint y: 503, endPoint x: 481, endPoint y: 543, distance: 40.1
click at [477, 504] on input "submit" at bounding box center [259, 508] width 518 height 41
click at [482, 548] on input "submit" at bounding box center [259, 550] width 518 height 41
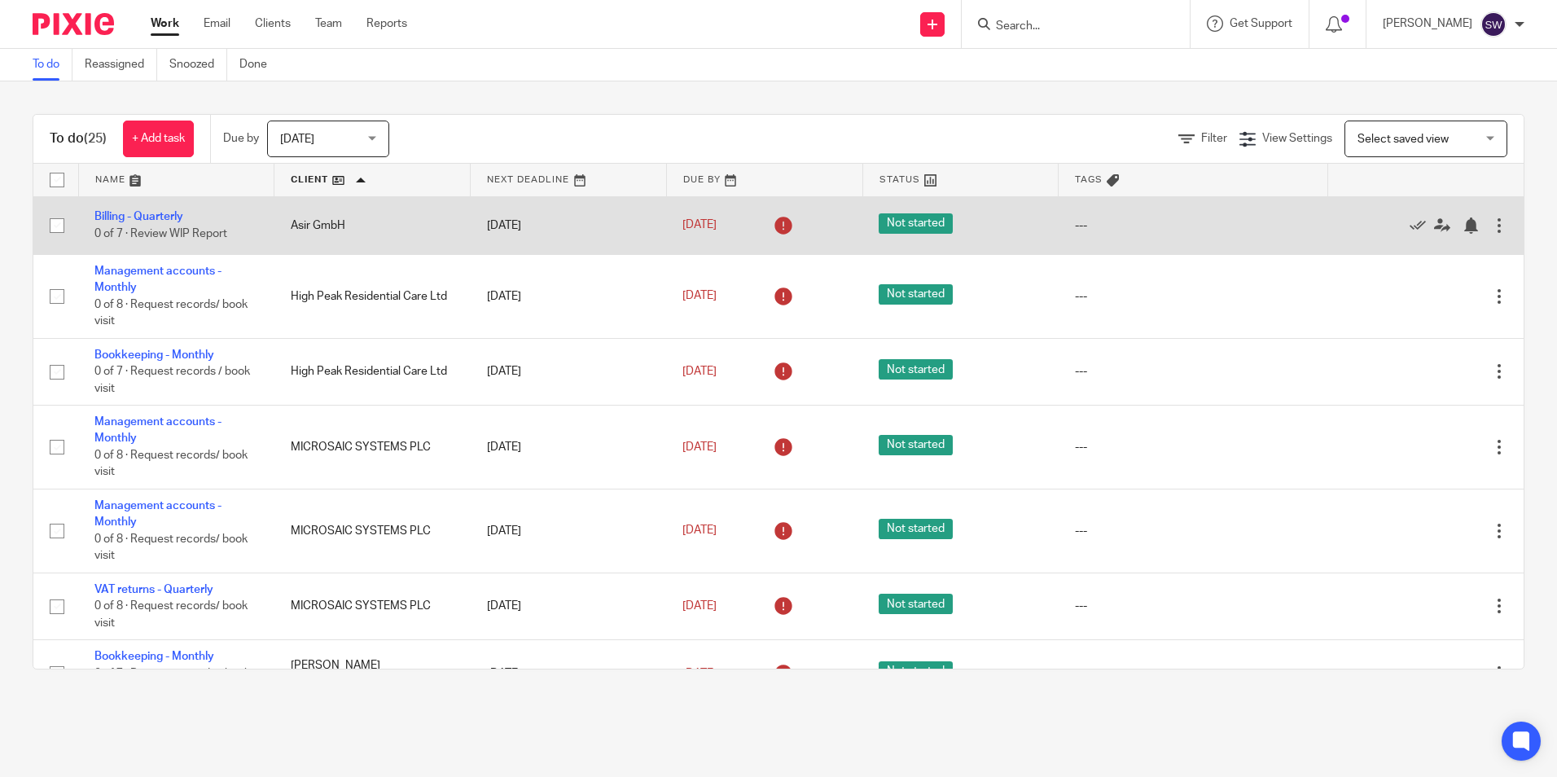
click at [1491, 224] on div at bounding box center [1499, 225] width 16 height 16
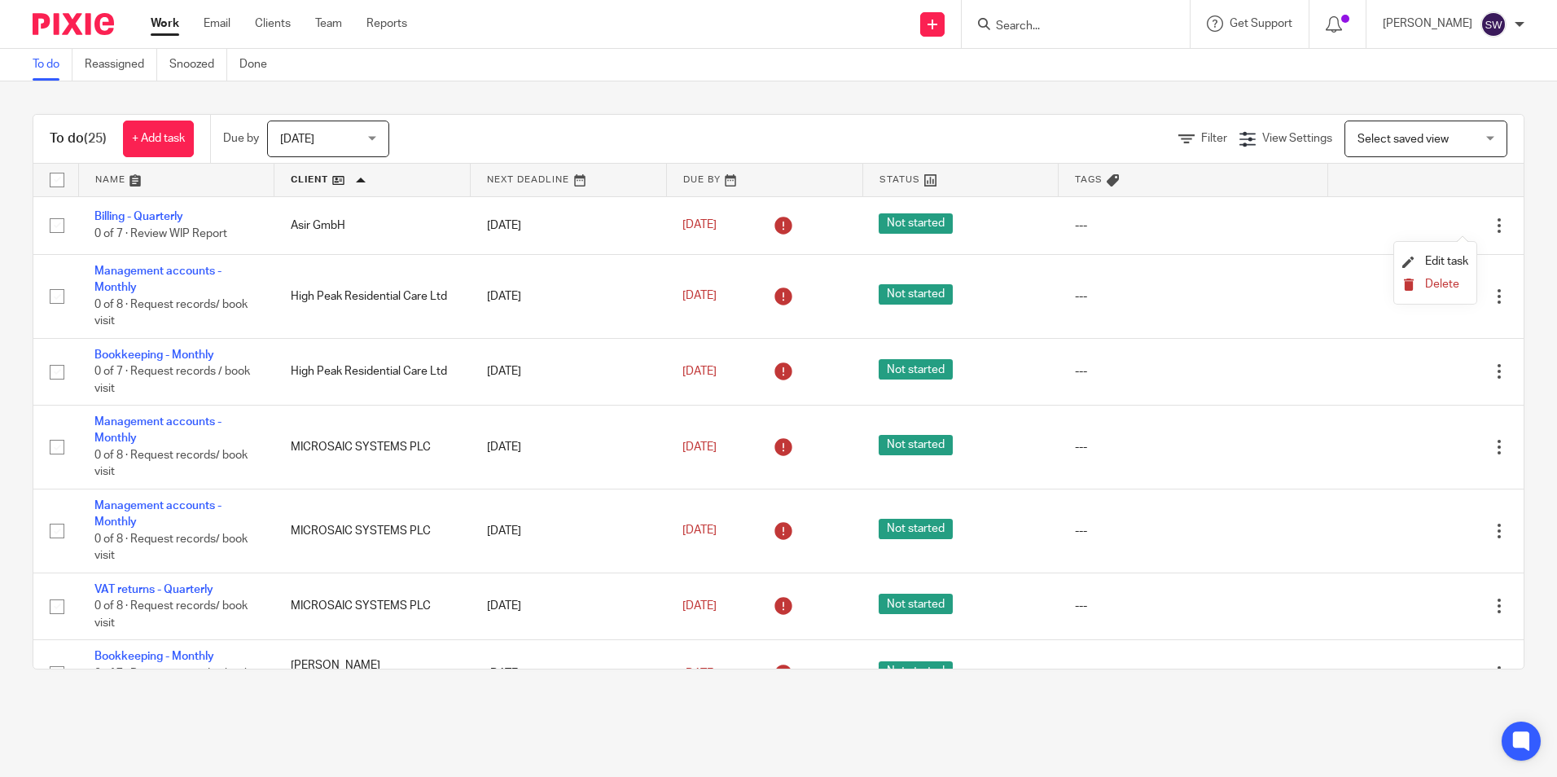
click at [1457, 285] on span "Delete" at bounding box center [1442, 284] width 34 height 11
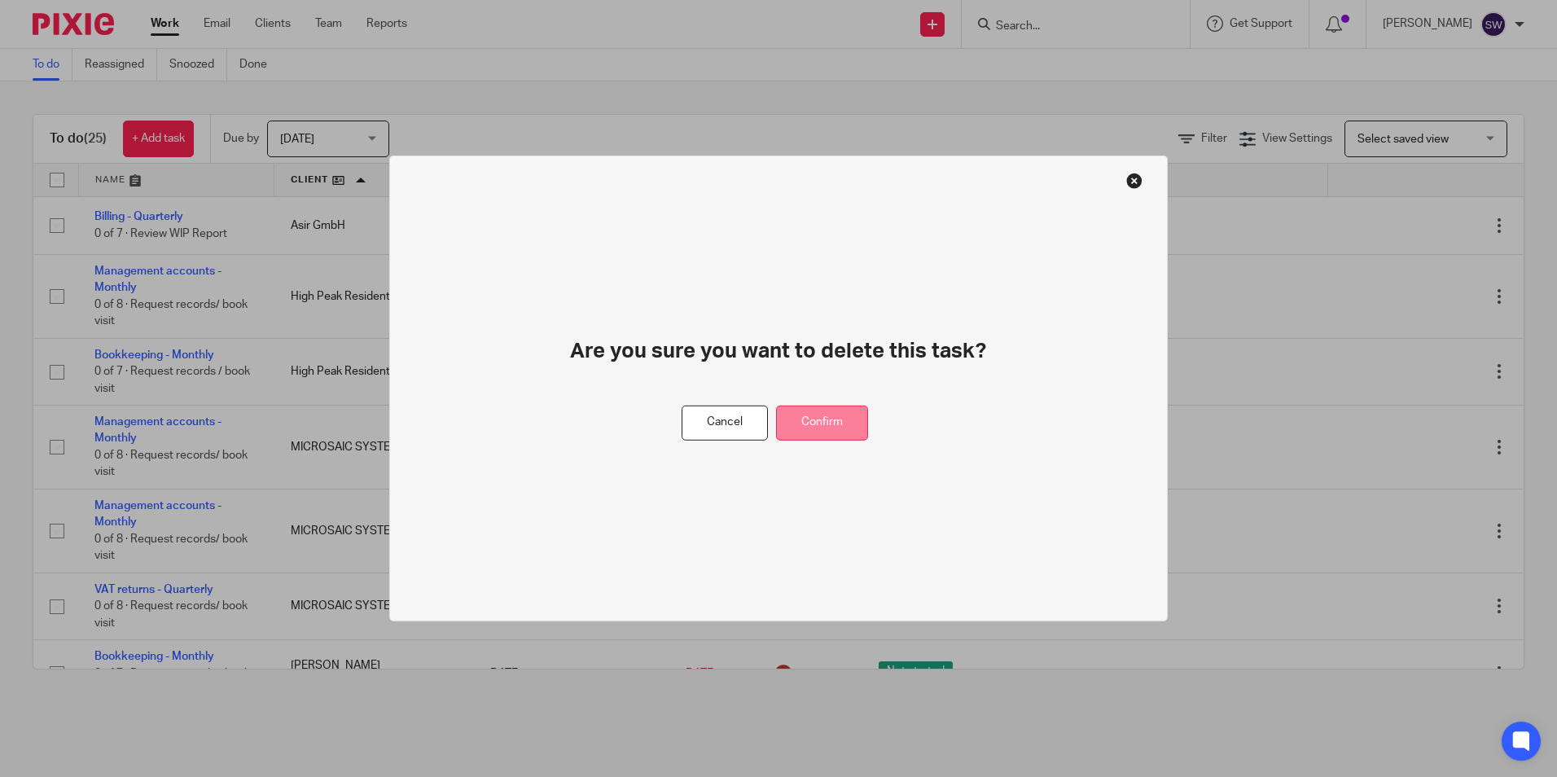
click at [809, 430] on button "Confirm" at bounding box center [822, 423] width 92 height 35
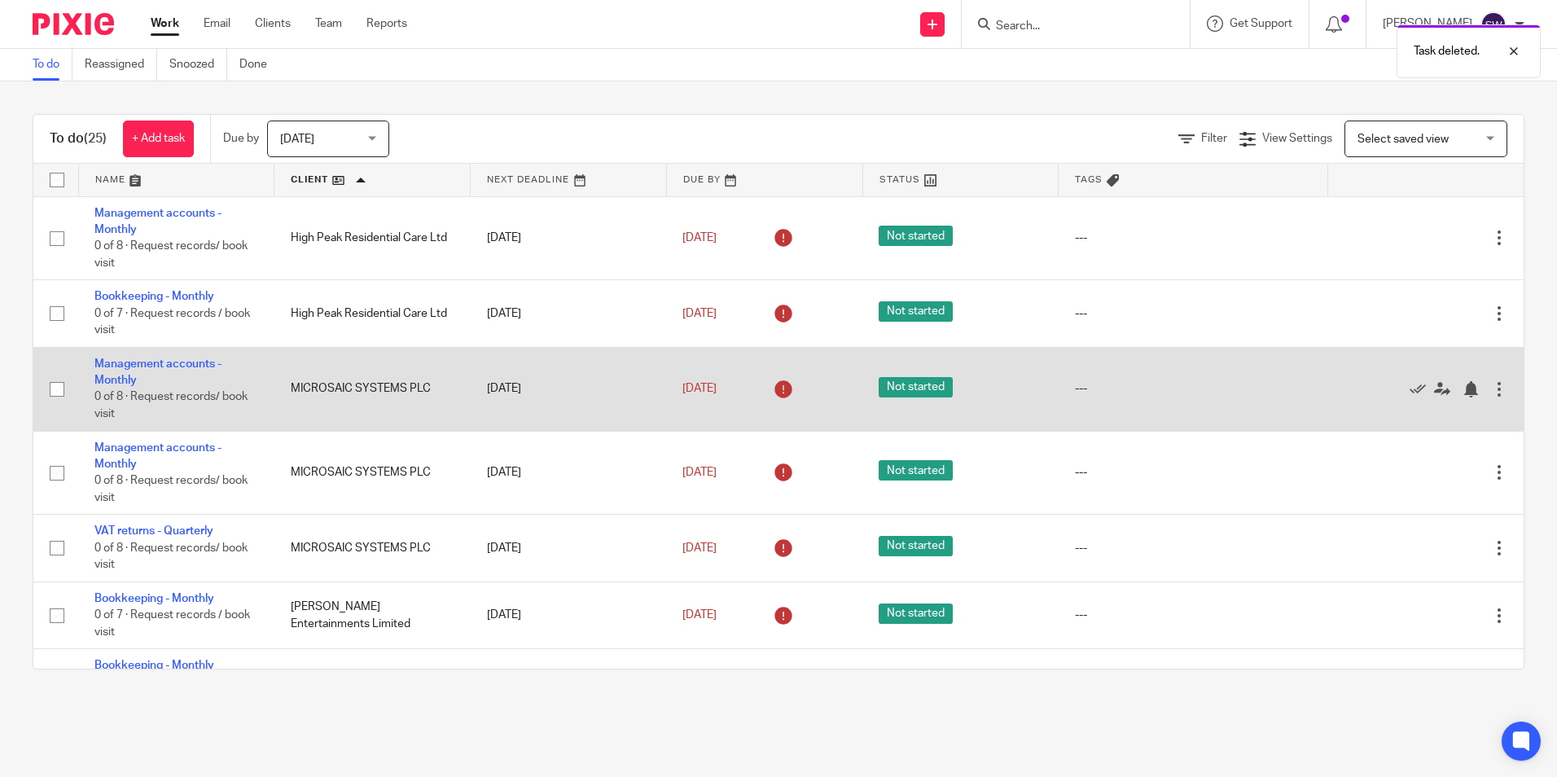
click at [1491, 389] on div at bounding box center [1499, 389] width 16 height 16
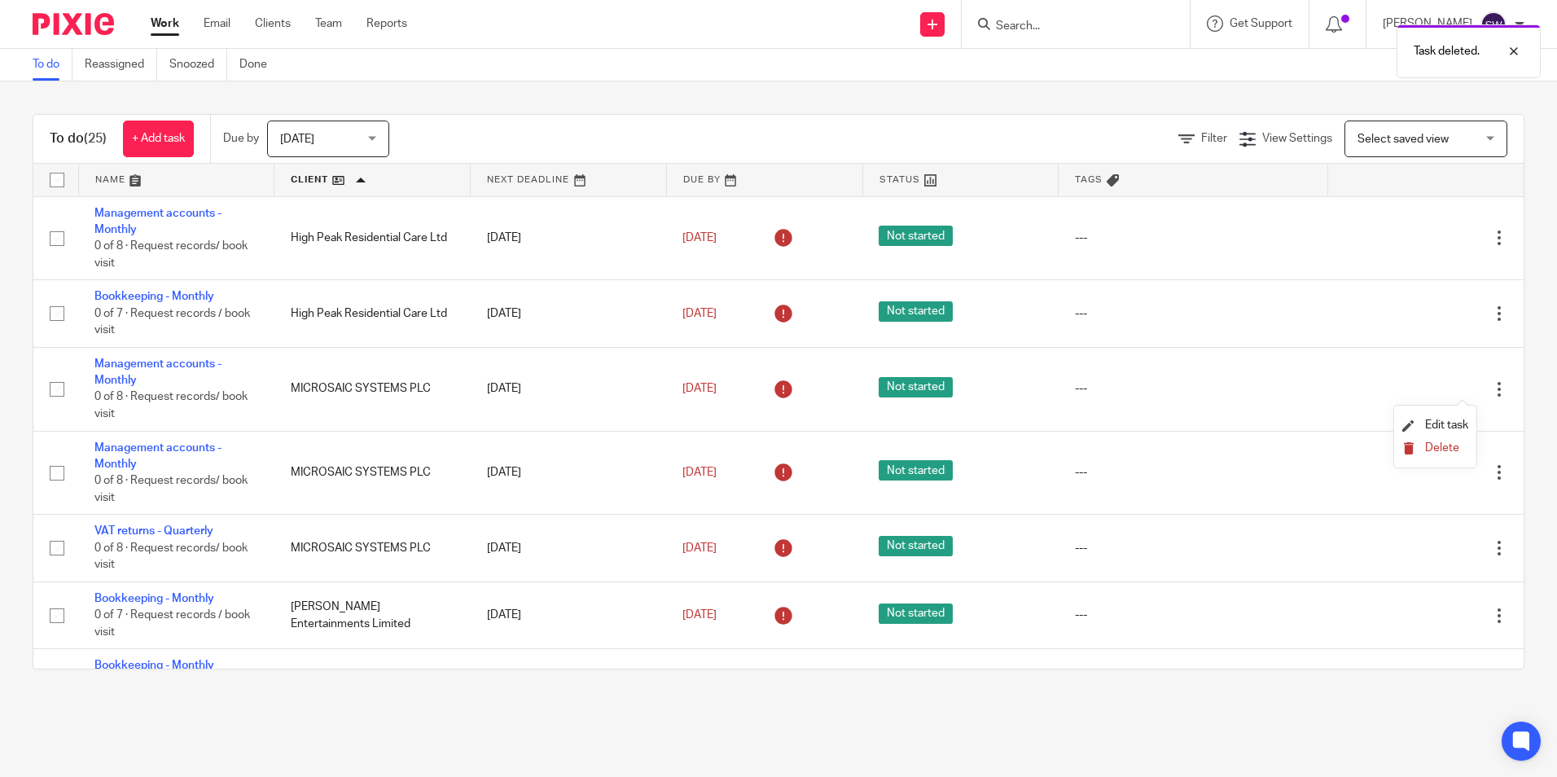
click at [1439, 447] on span "Delete" at bounding box center [1442, 447] width 34 height 11
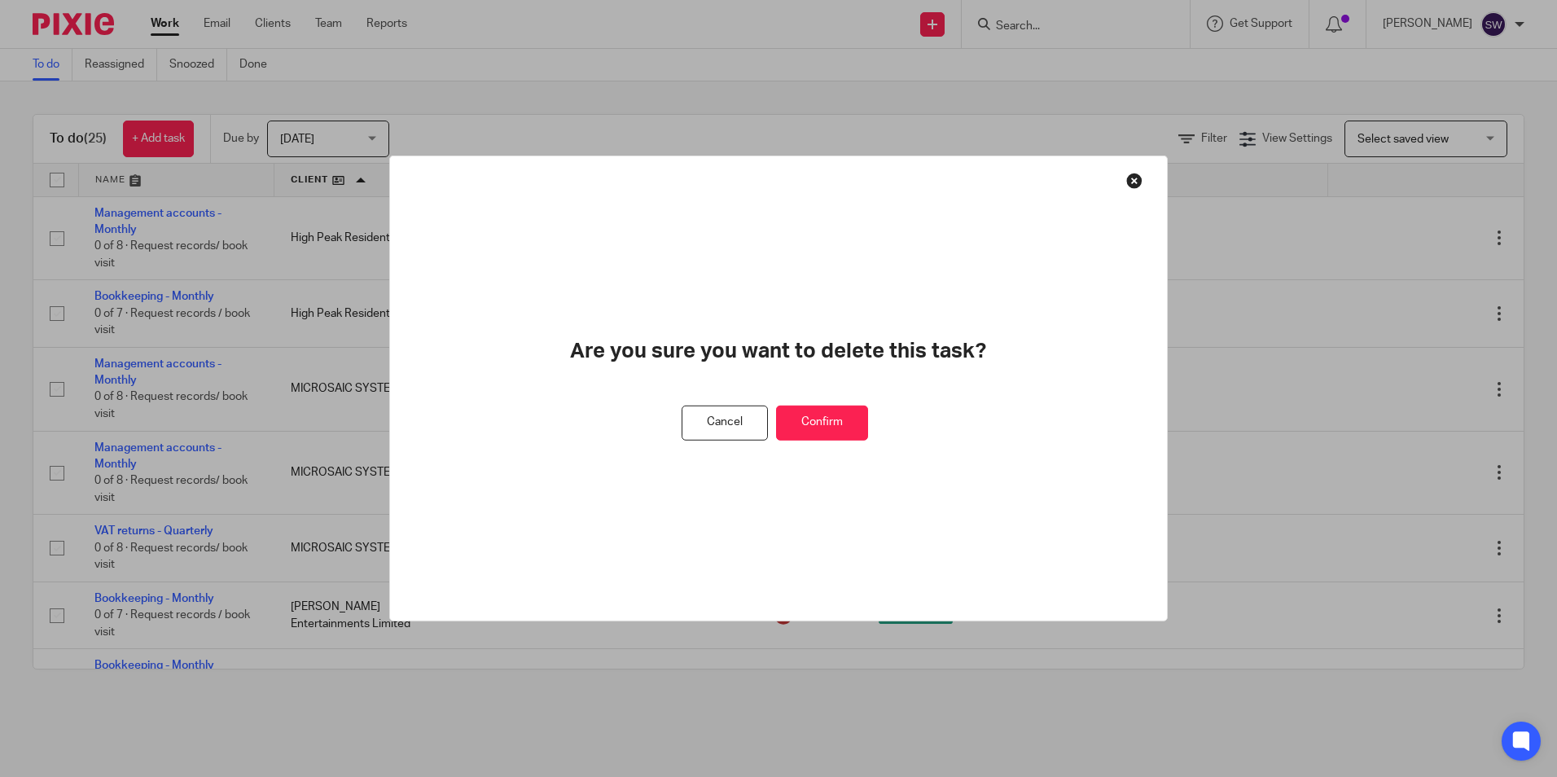
click at [824, 422] on button "Confirm" at bounding box center [822, 423] width 92 height 35
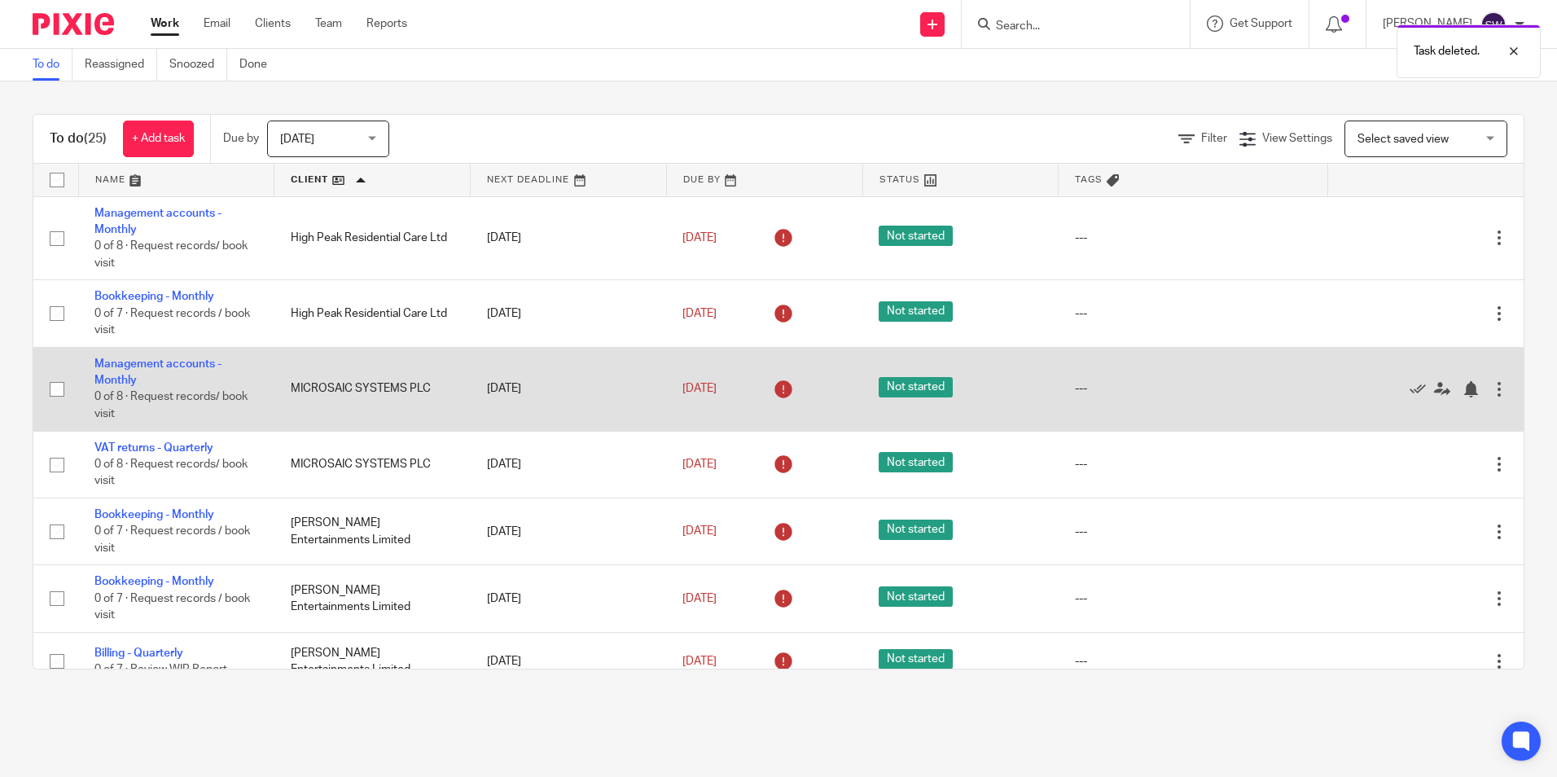
click at [1491, 388] on div at bounding box center [1499, 389] width 16 height 16
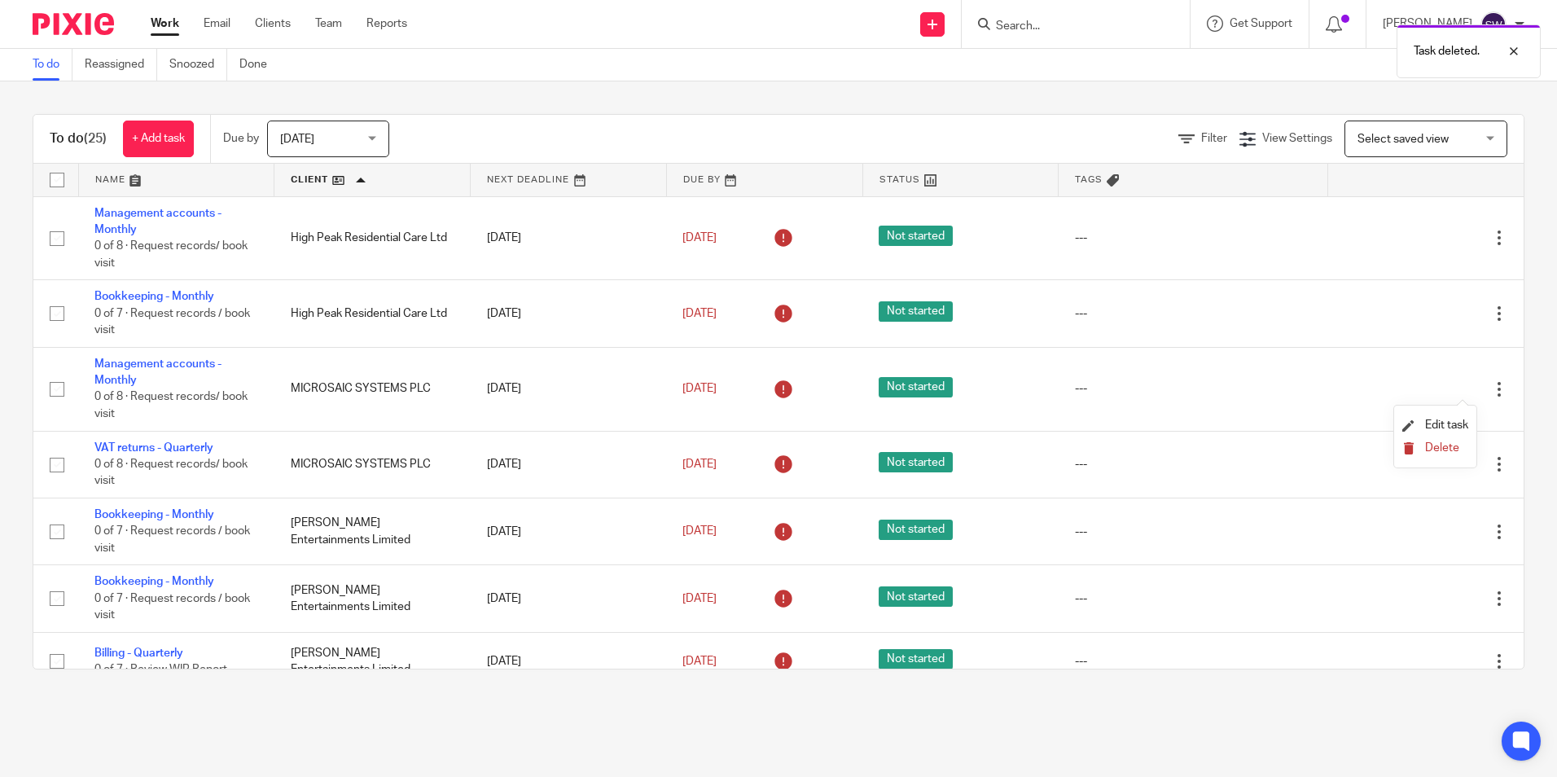
click at [1433, 445] on span "Delete" at bounding box center [1442, 447] width 34 height 11
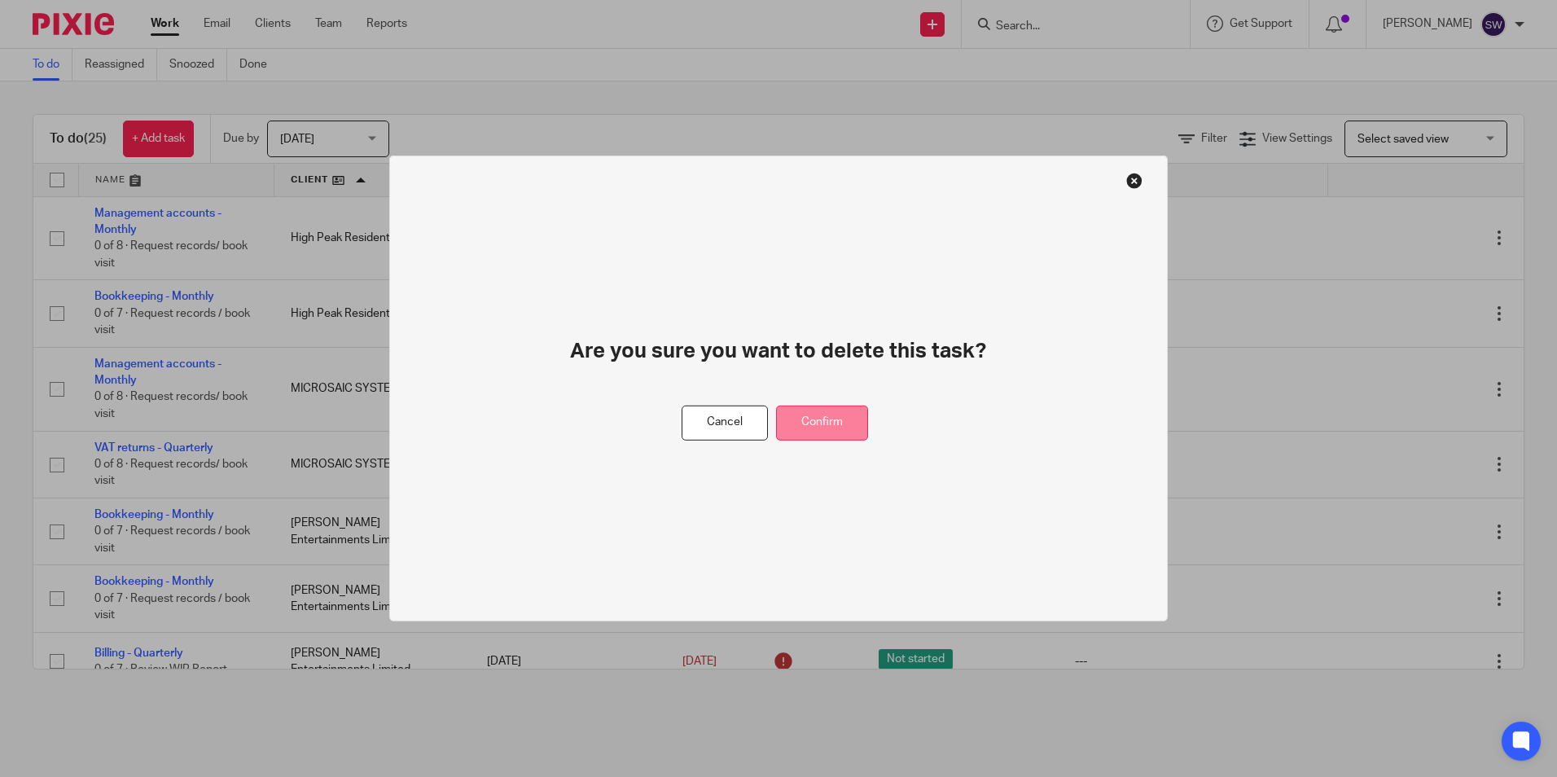
click at [864, 419] on button "Confirm" at bounding box center [822, 423] width 92 height 35
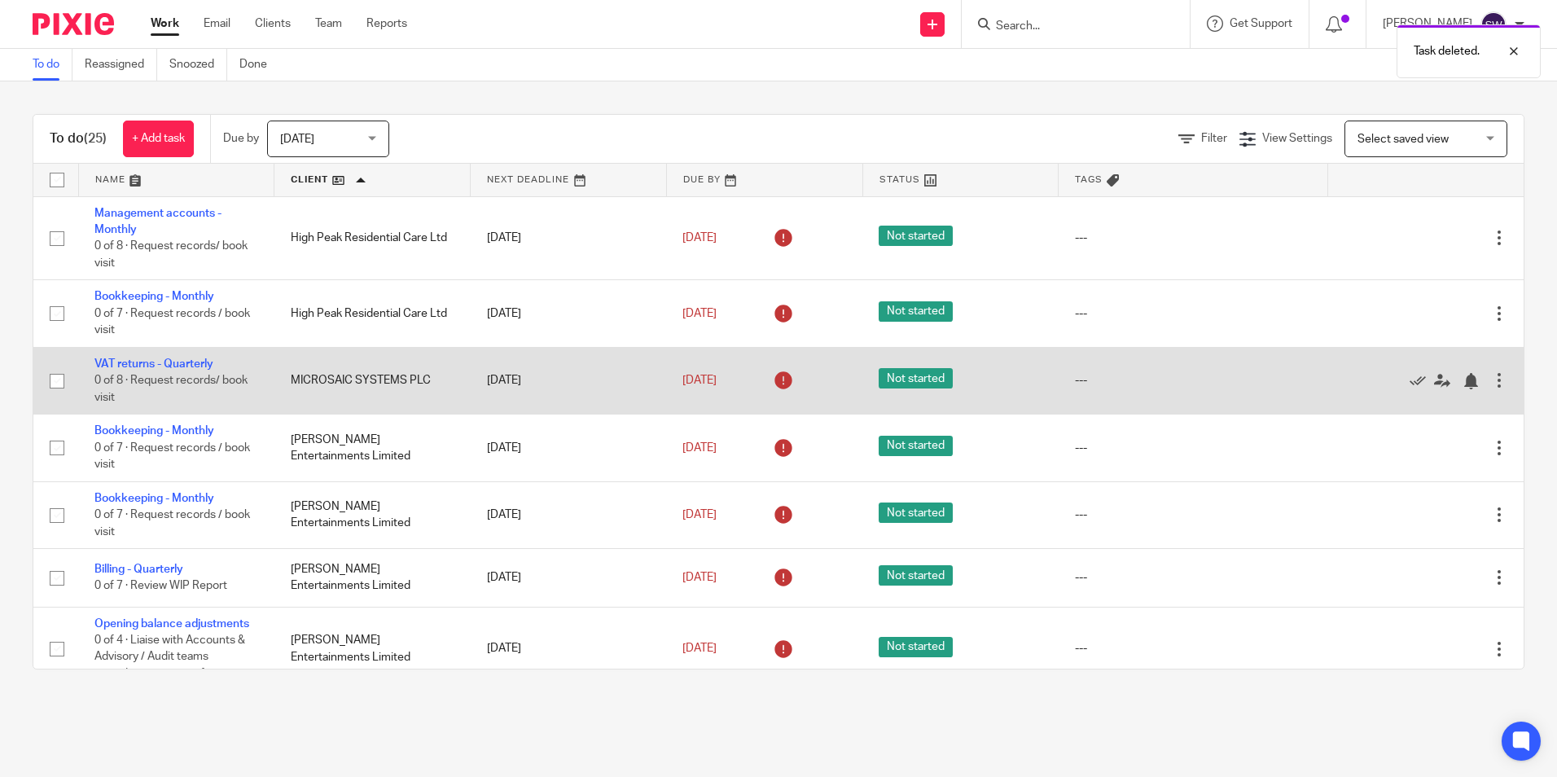
click at [1491, 380] on div at bounding box center [1499, 380] width 16 height 16
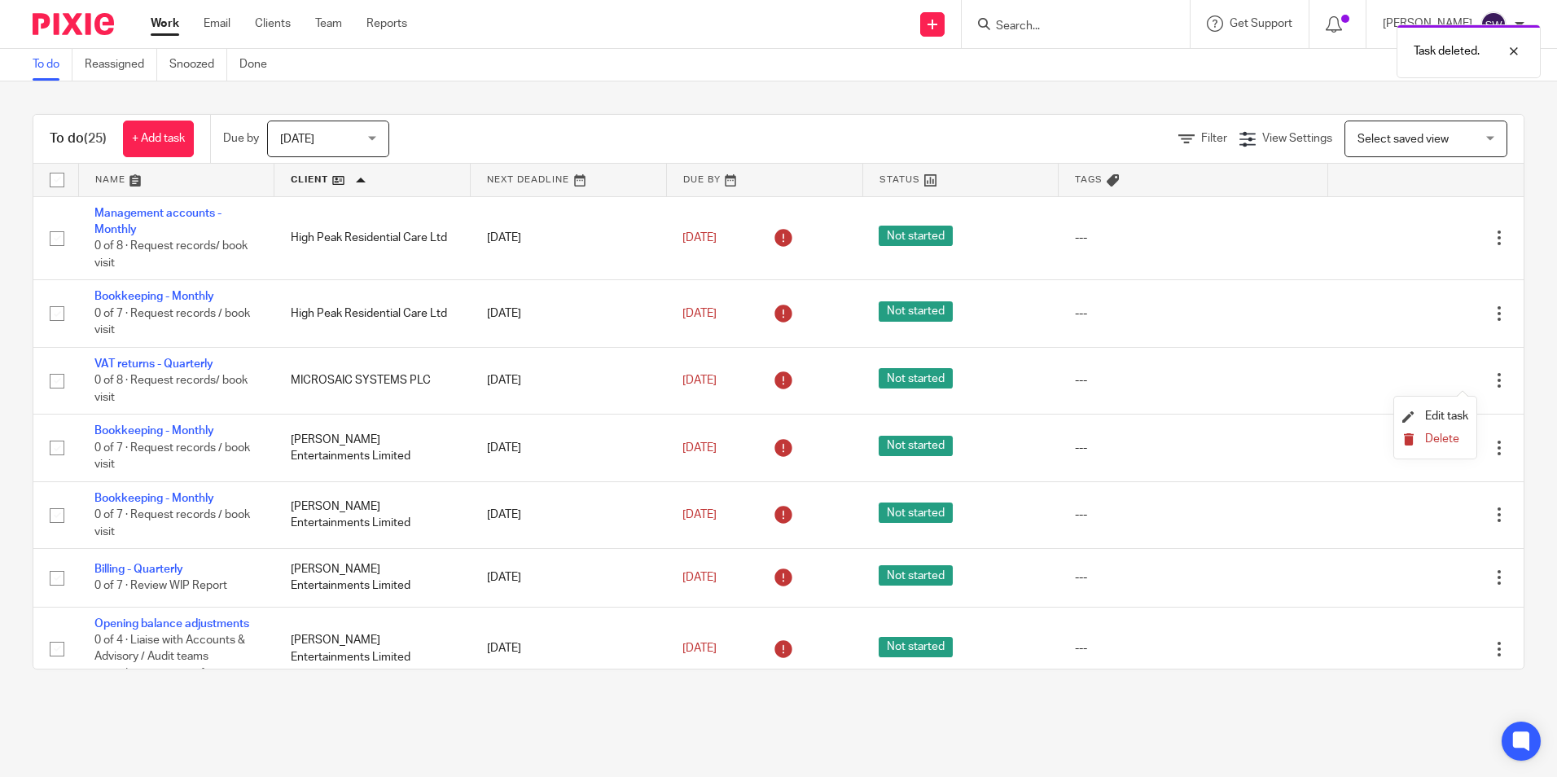
click at [1428, 436] on span "Delete" at bounding box center [1442, 438] width 34 height 11
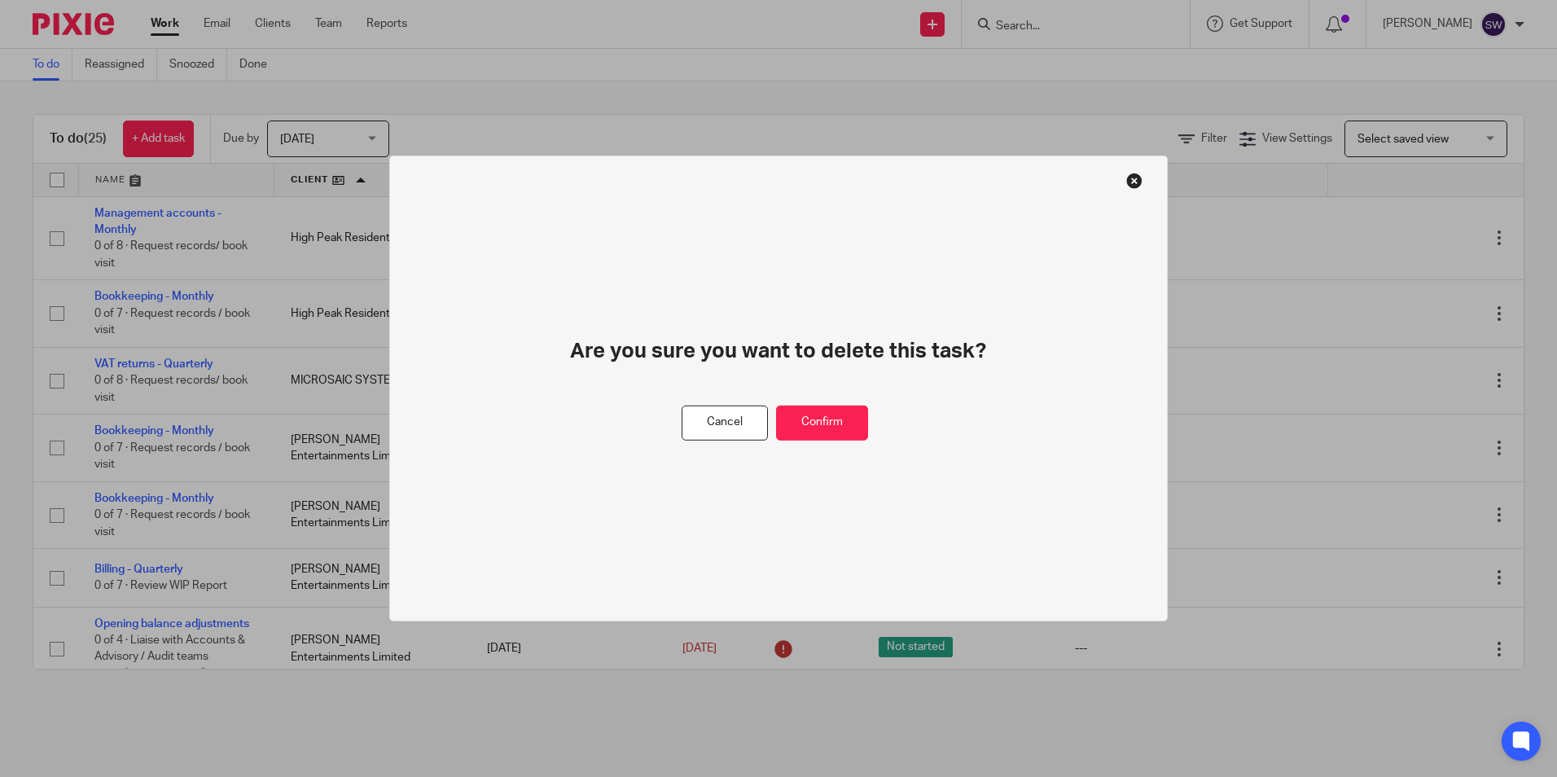
click at [859, 401] on div "Are you sure you want to delete this task?" at bounding box center [779, 371] width 544 height 68
click at [856, 408] on button "Confirm" at bounding box center [822, 423] width 92 height 35
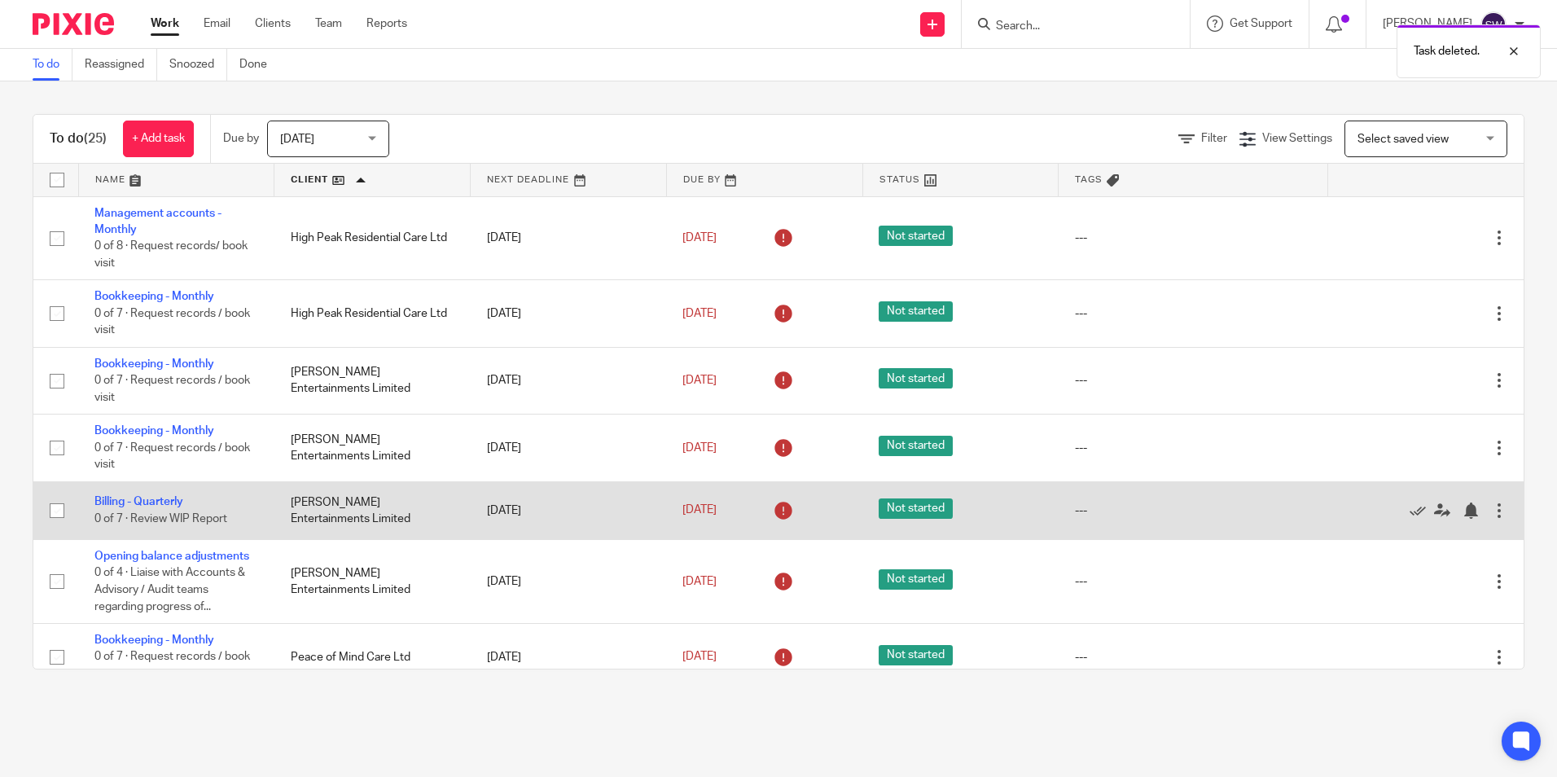
click at [1491, 514] on div at bounding box center [1499, 510] width 16 height 16
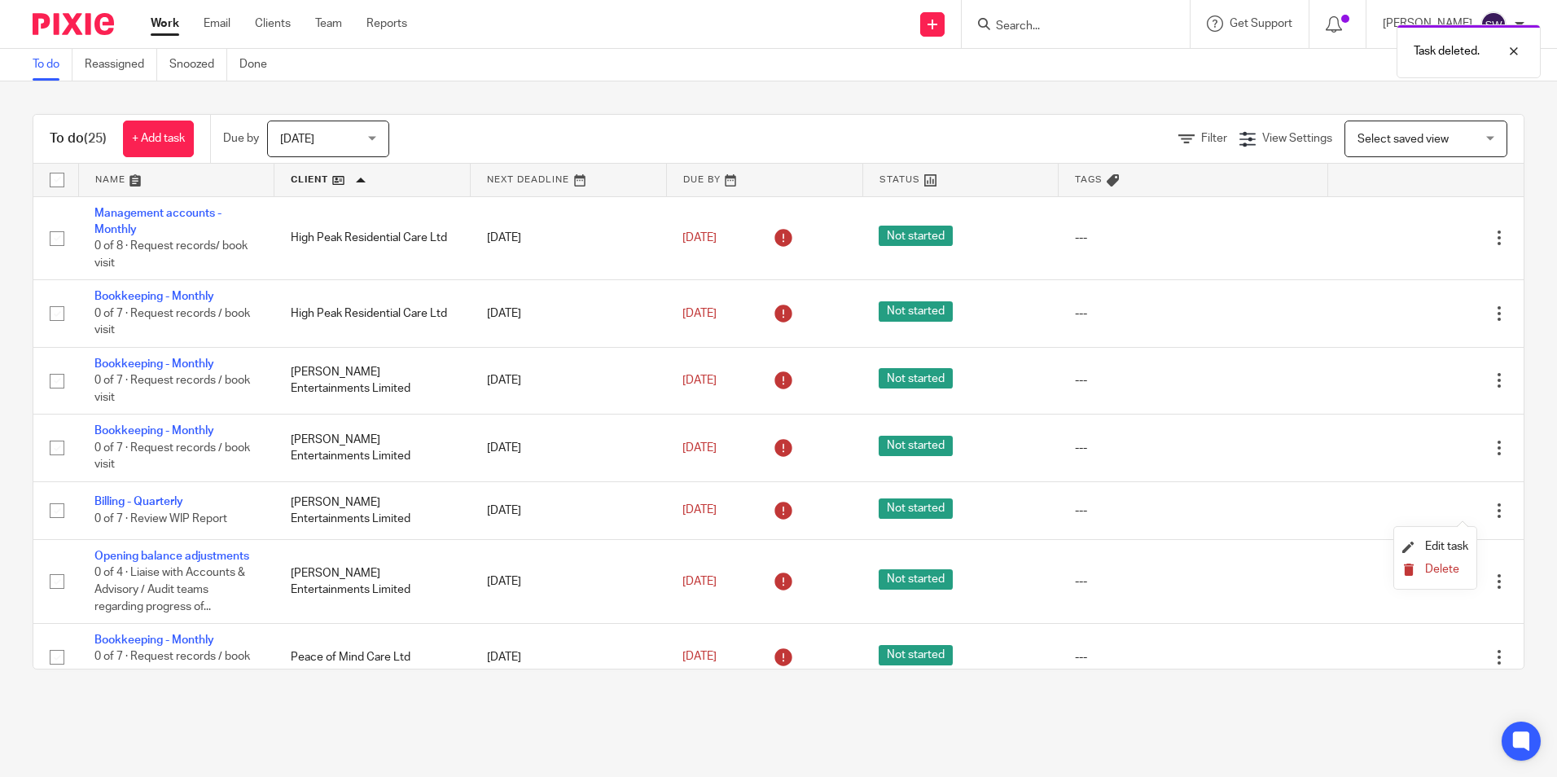
click at [1458, 564] on span "Delete" at bounding box center [1442, 569] width 34 height 11
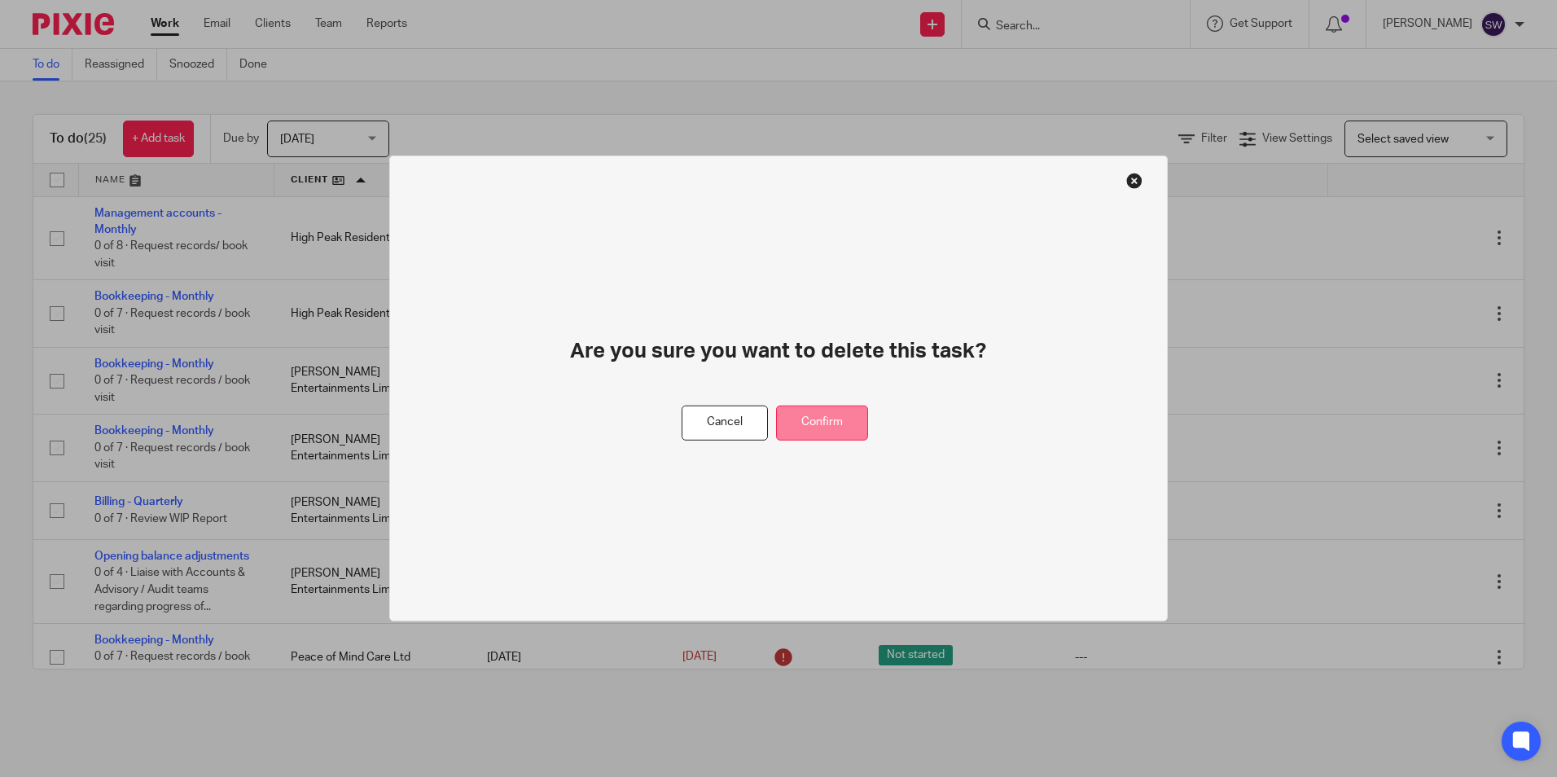
click at [861, 428] on button "Confirm" at bounding box center [822, 423] width 92 height 35
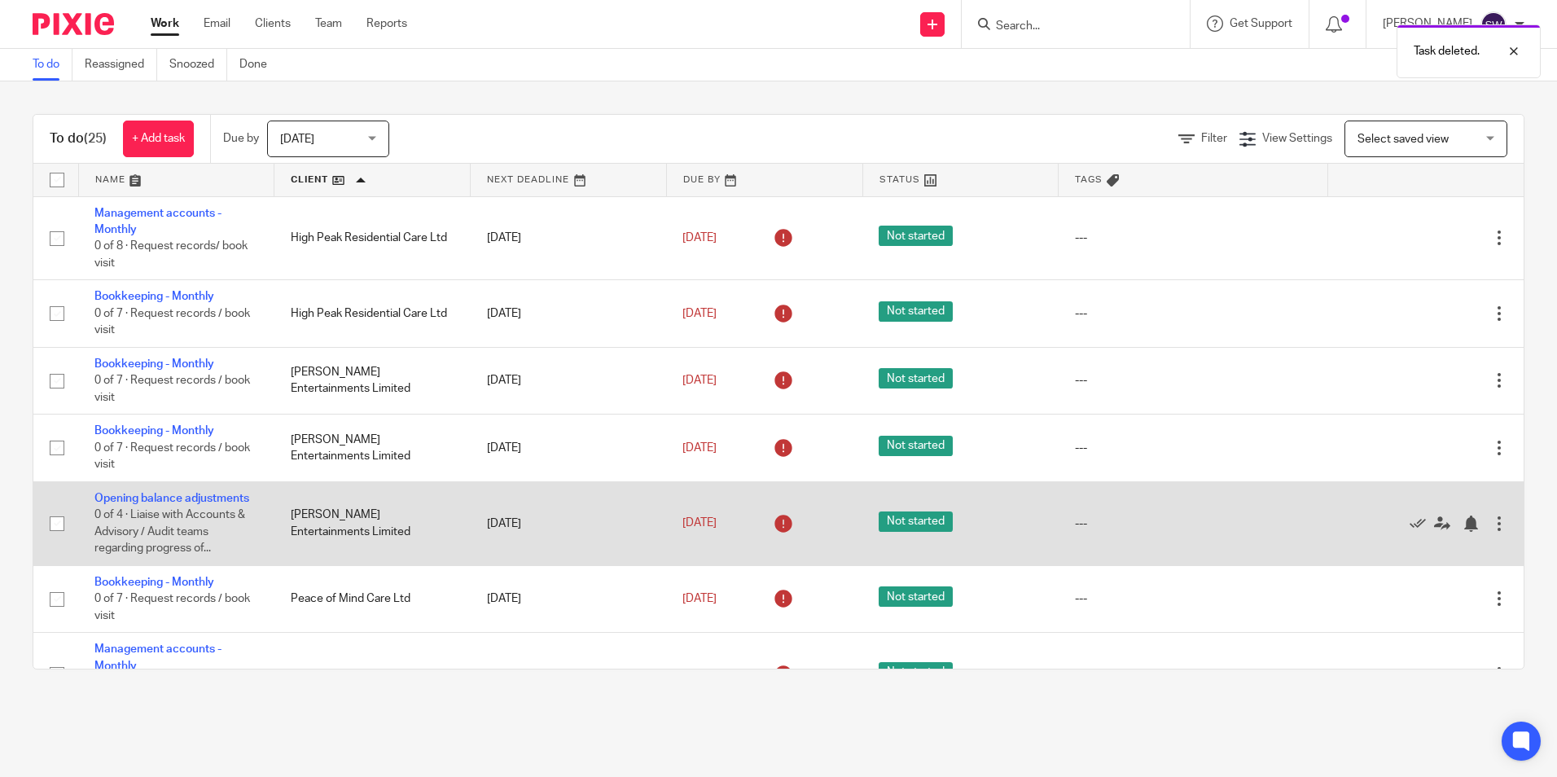
click at [1491, 524] on div at bounding box center [1499, 523] width 16 height 16
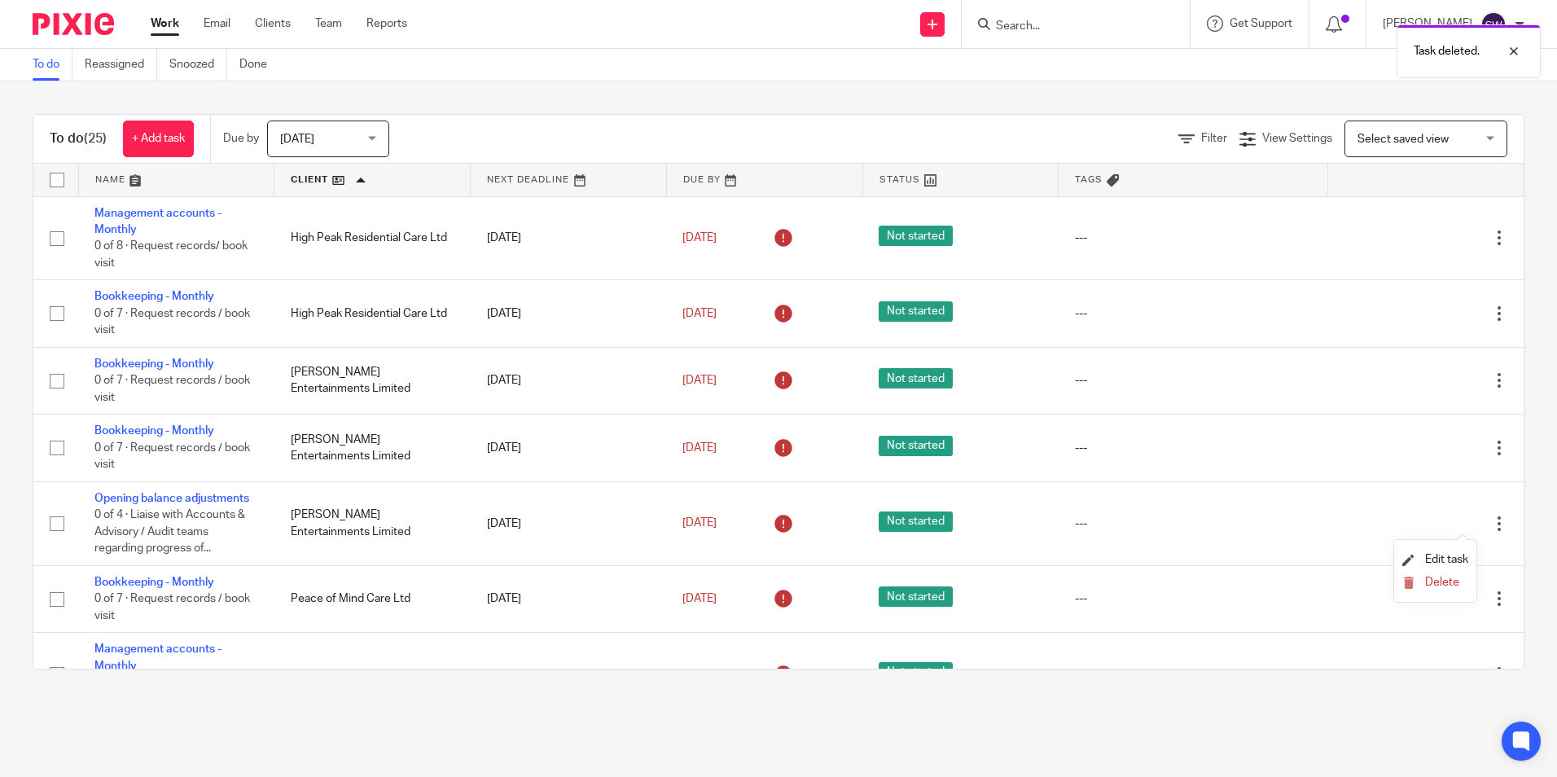
click at [1444, 591] on li "Delete" at bounding box center [1435, 582] width 66 height 21
click at [1432, 581] on span "Delete" at bounding box center [1442, 582] width 34 height 11
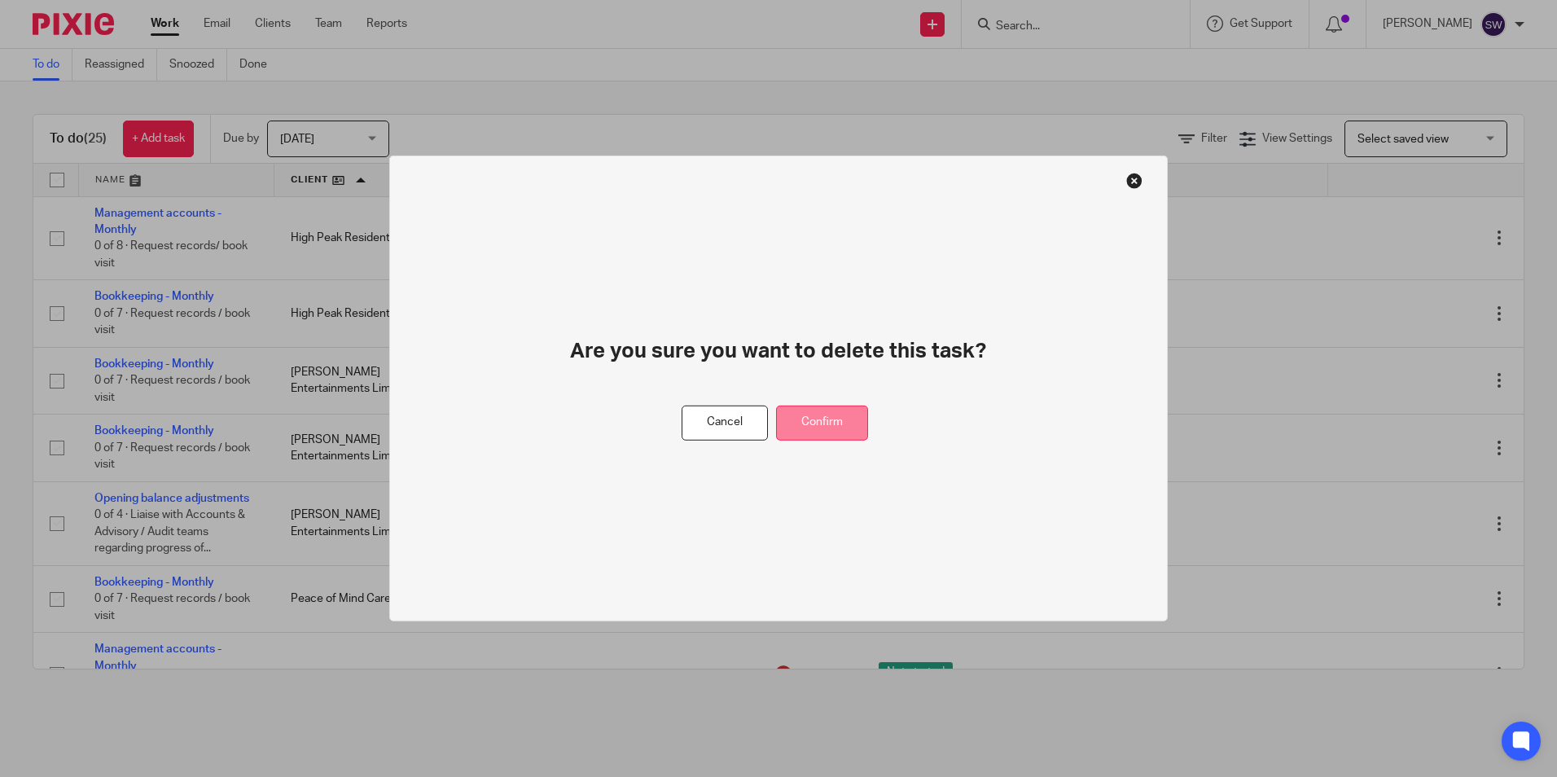
click at [840, 423] on button "Confirm" at bounding box center [822, 423] width 92 height 35
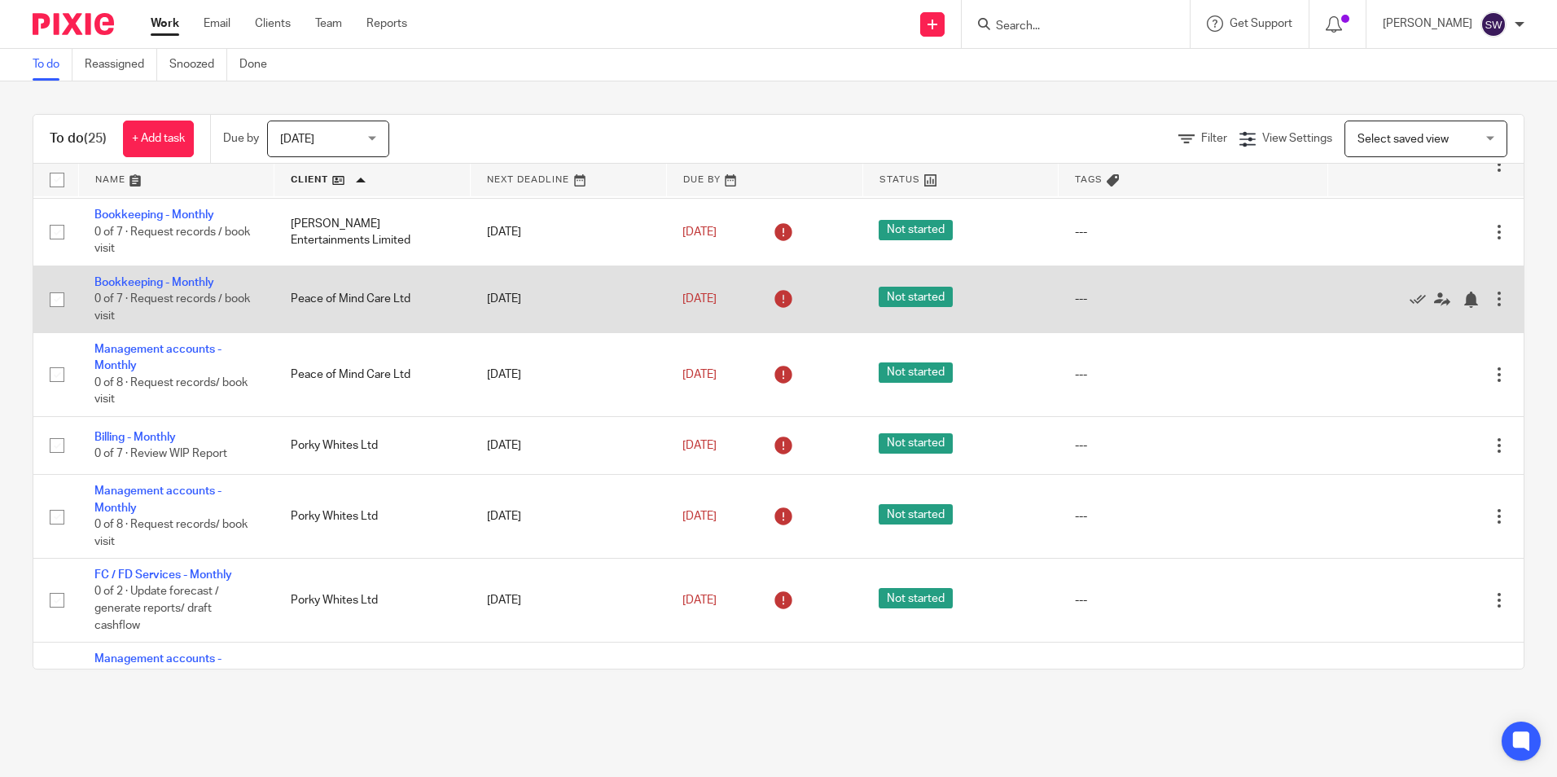
scroll to position [244, 0]
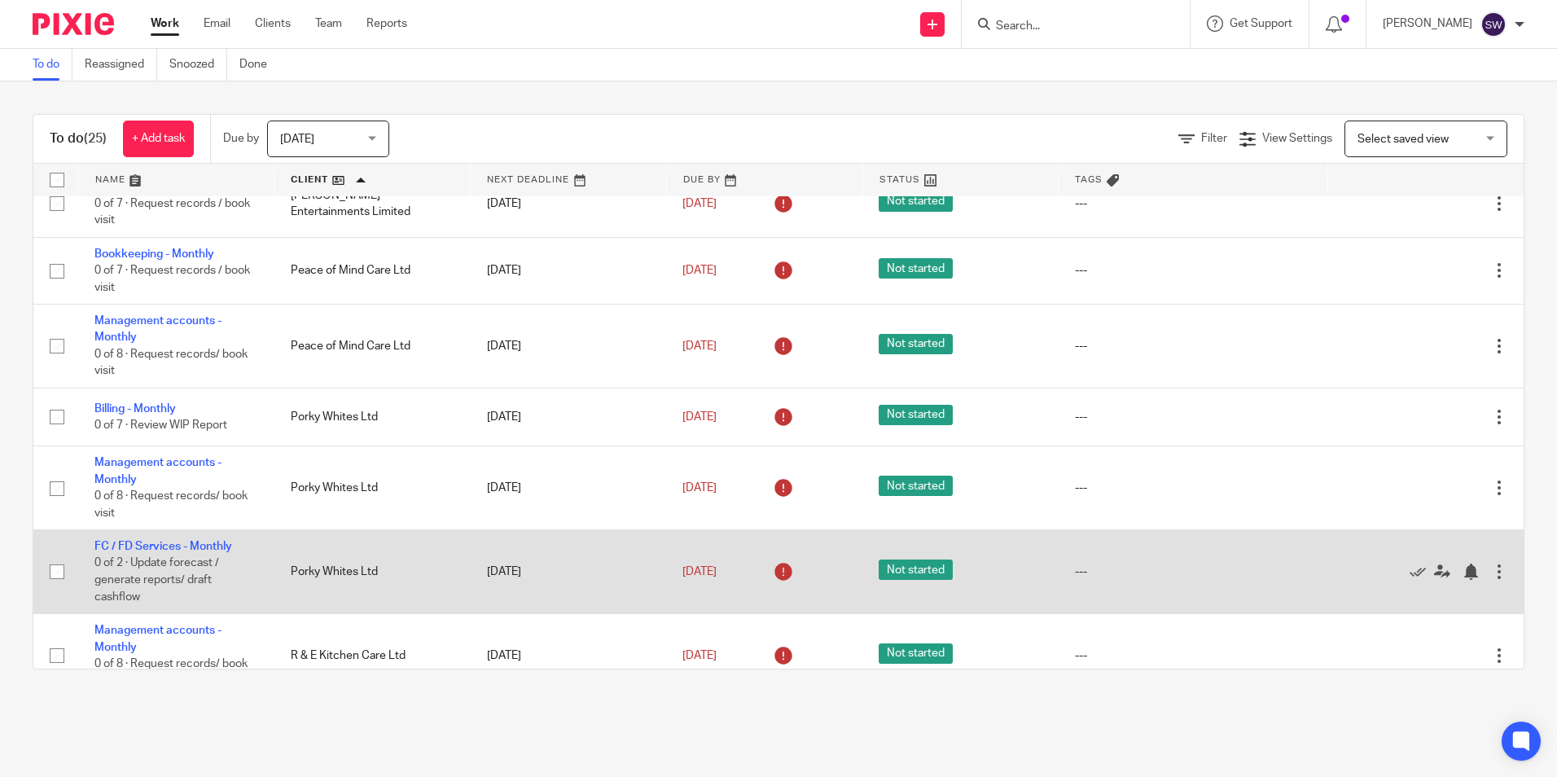
click at [1491, 570] on div at bounding box center [1499, 572] width 16 height 16
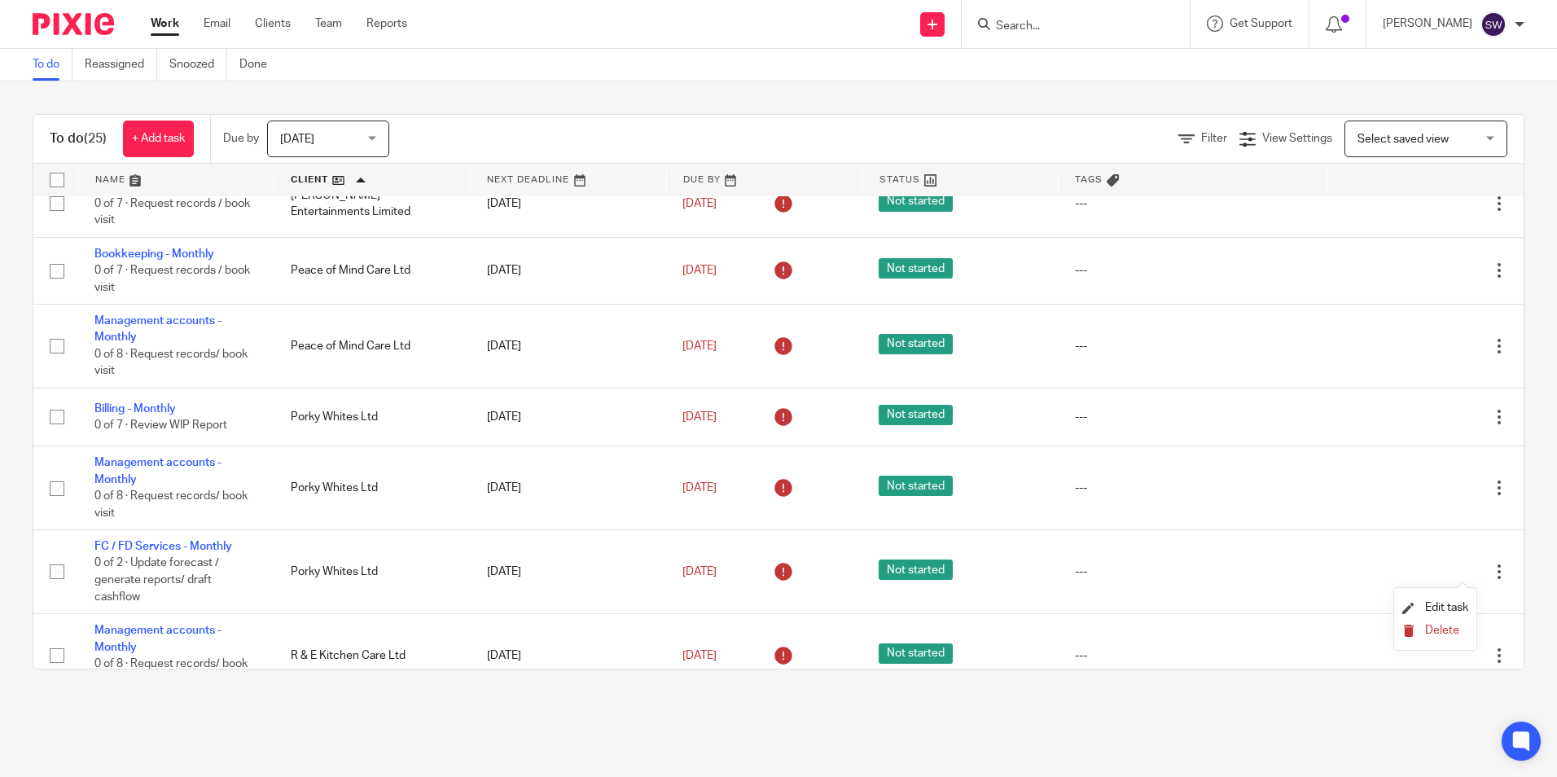
click at [1427, 629] on span "Delete" at bounding box center [1442, 630] width 34 height 11
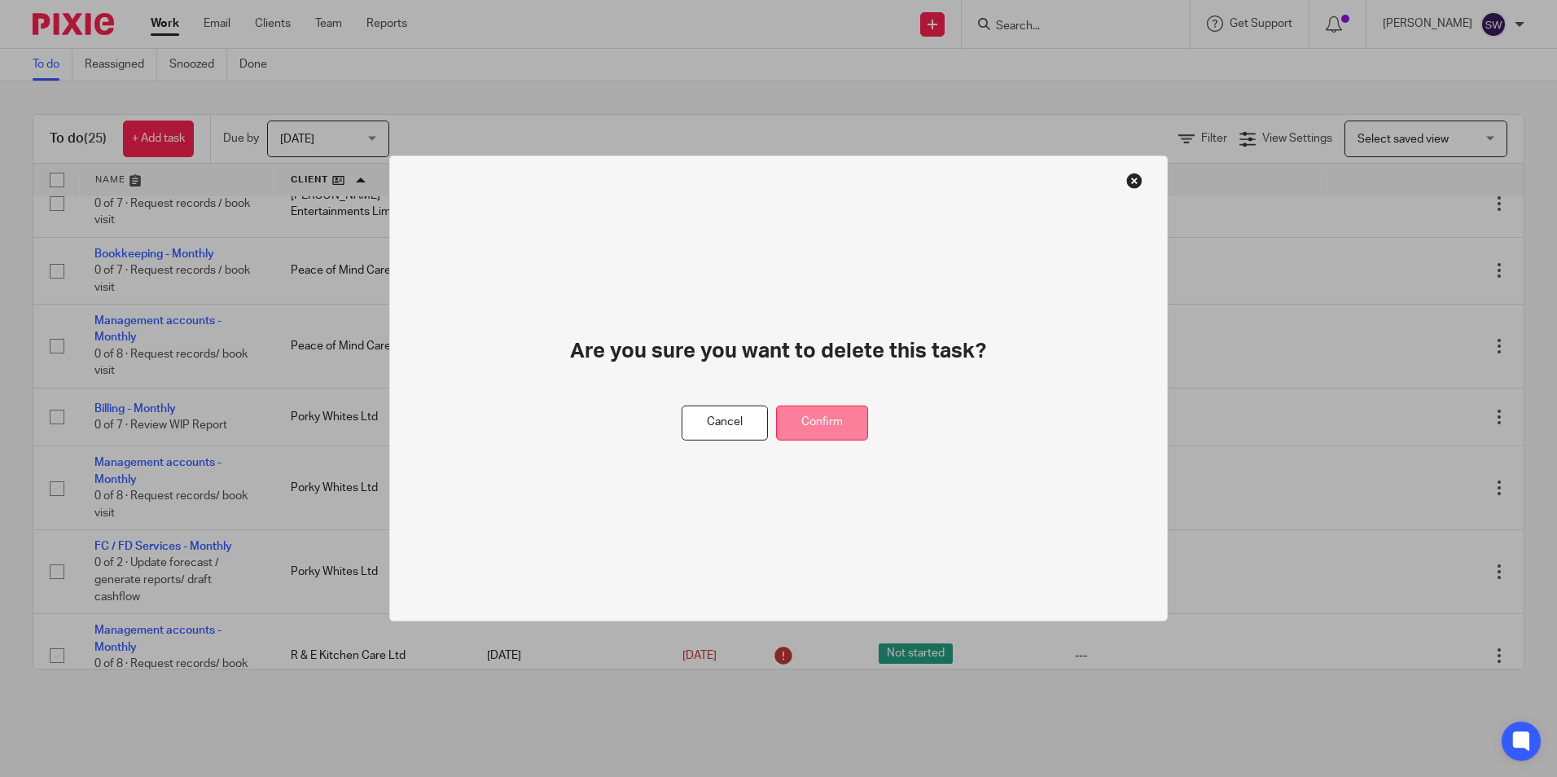
click at [846, 410] on button "Confirm" at bounding box center [822, 423] width 92 height 35
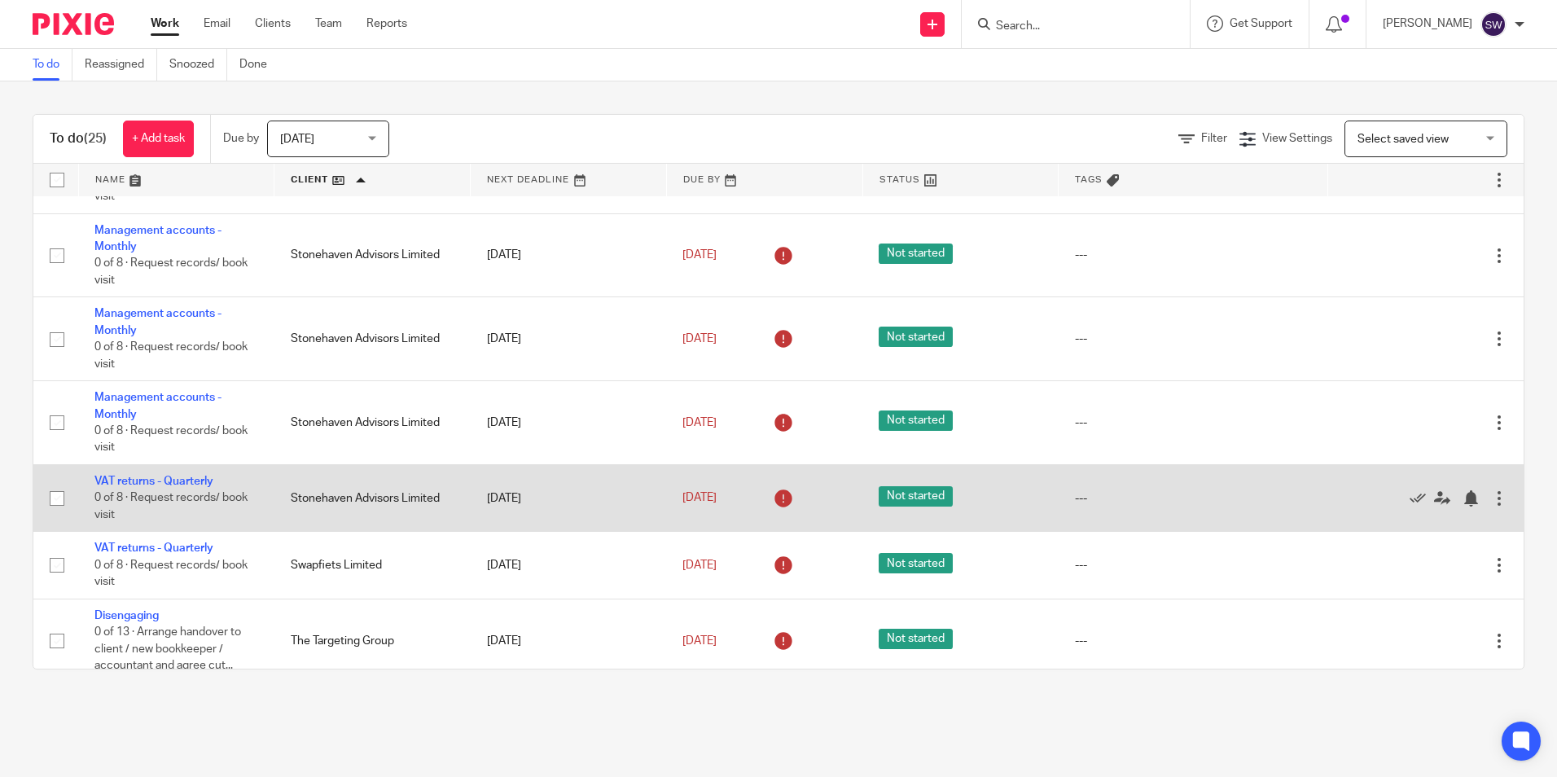
scroll to position [876, 0]
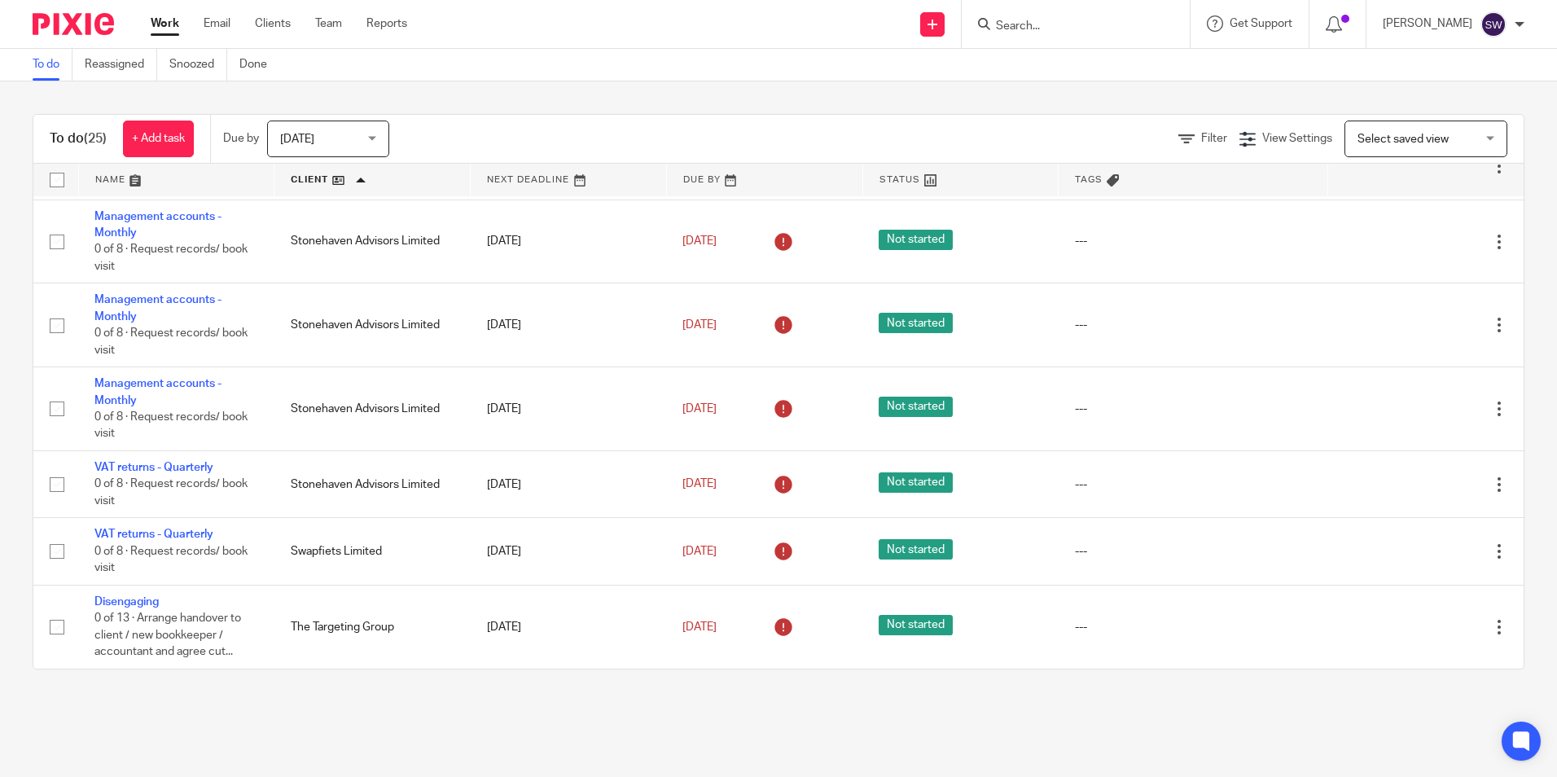
click at [78, 25] on img at bounding box center [73, 24] width 81 height 22
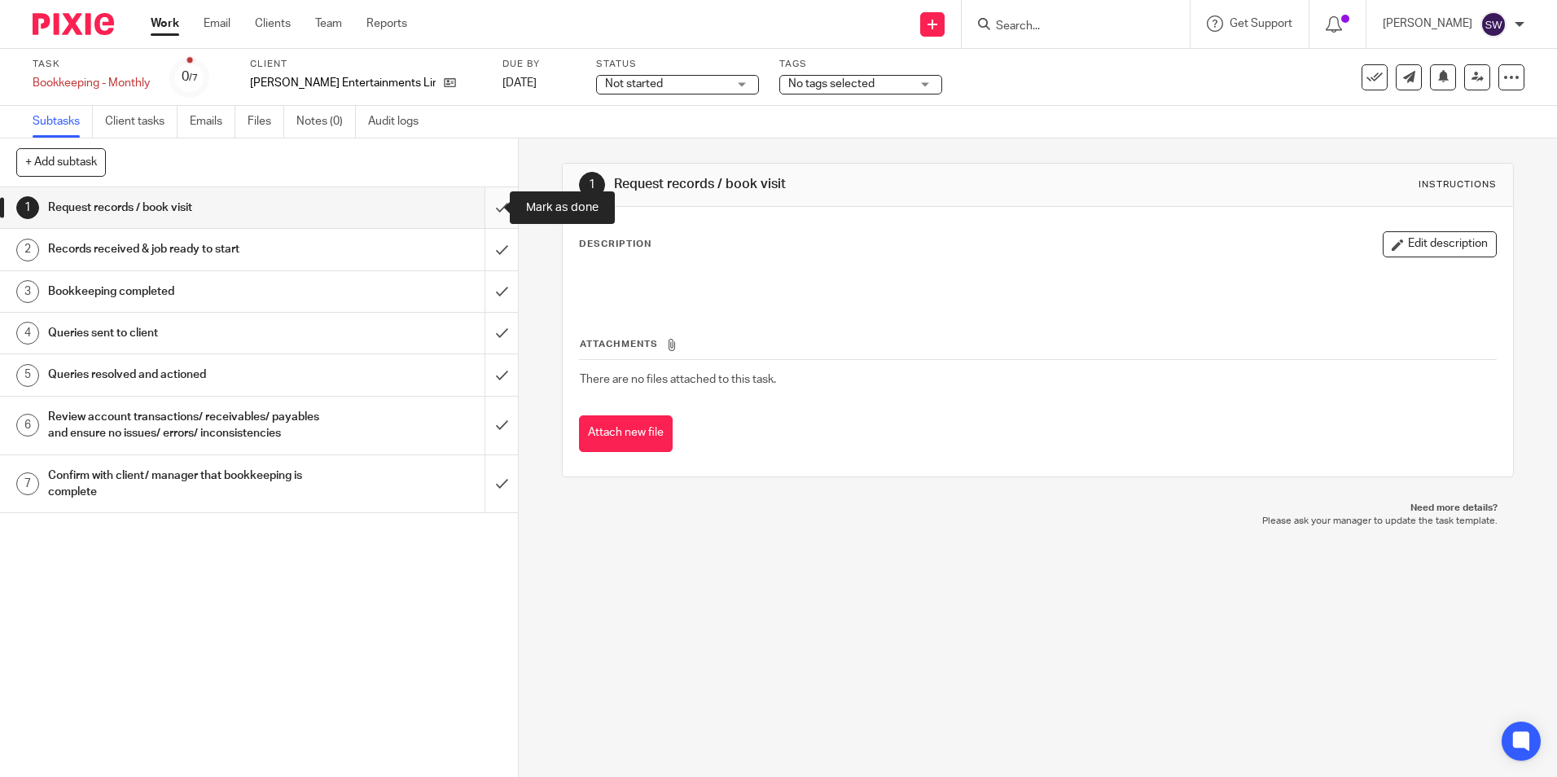
click at [491, 207] on input "submit" at bounding box center [259, 207] width 518 height 41
click at [483, 248] on input "submit" at bounding box center [259, 249] width 518 height 41
click at [485, 283] on input "submit" at bounding box center [259, 291] width 518 height 41
drag, startPoint x: 476, startPoint y: 331, endPoint x: 481, endPoint y: 340, distance: 9.5
click at [480, 333] on input "submit" at bounding box center [259, 333] width 518 height 41
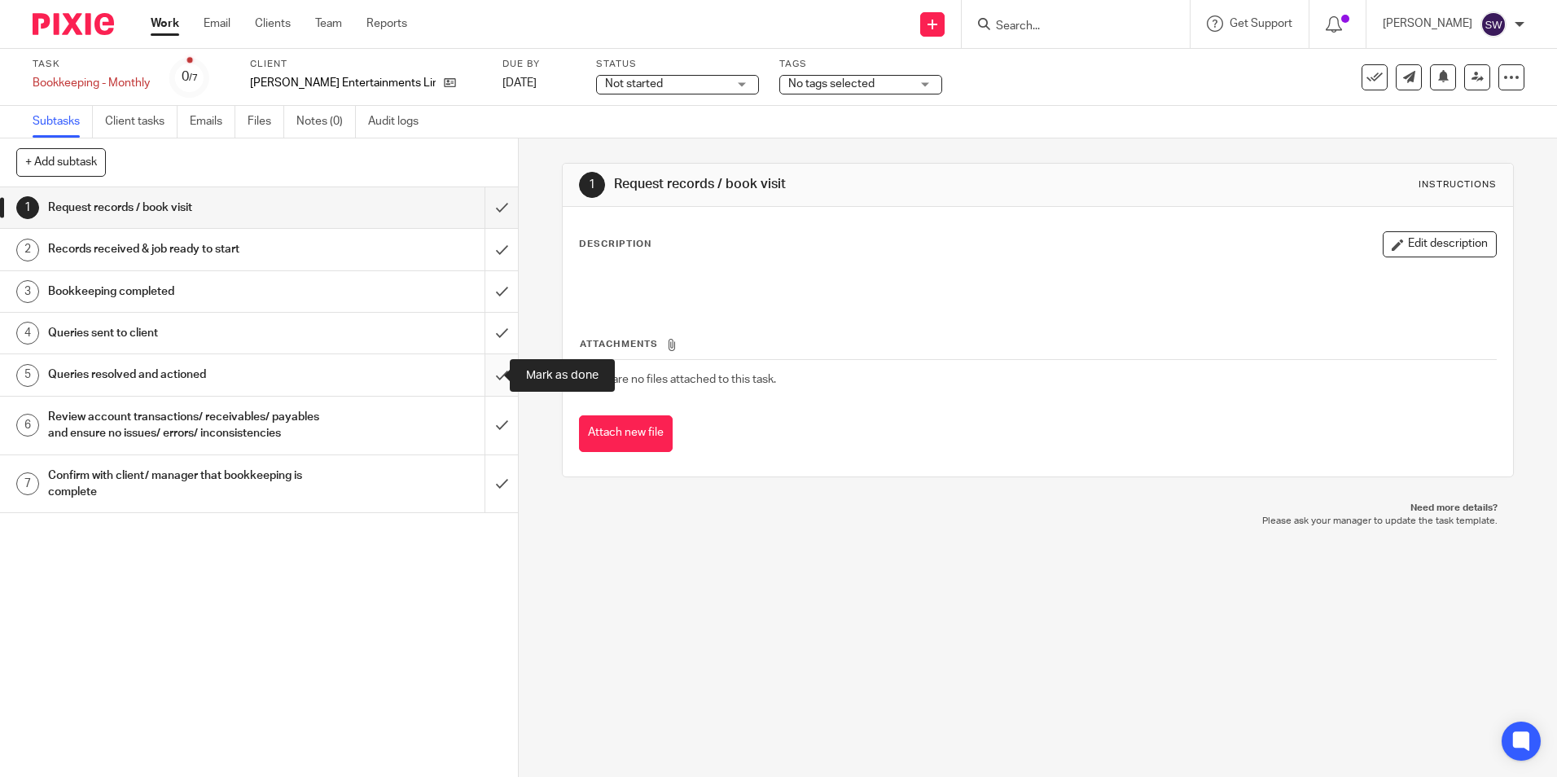
click at [476, 382] on input "submit" at bounding box center [259, 374] width 518 height 41
drag, startPoint x: 480, startPoint y: 434, endPoint x: 485, endPoint y: 477, distance: 43.4
click at [480, 434] on input "submit" at bounding box center [259, 426] width 518 height 58
click at [489, 489] on input "submit" at bounding box center [259, 484] width 518 height 58
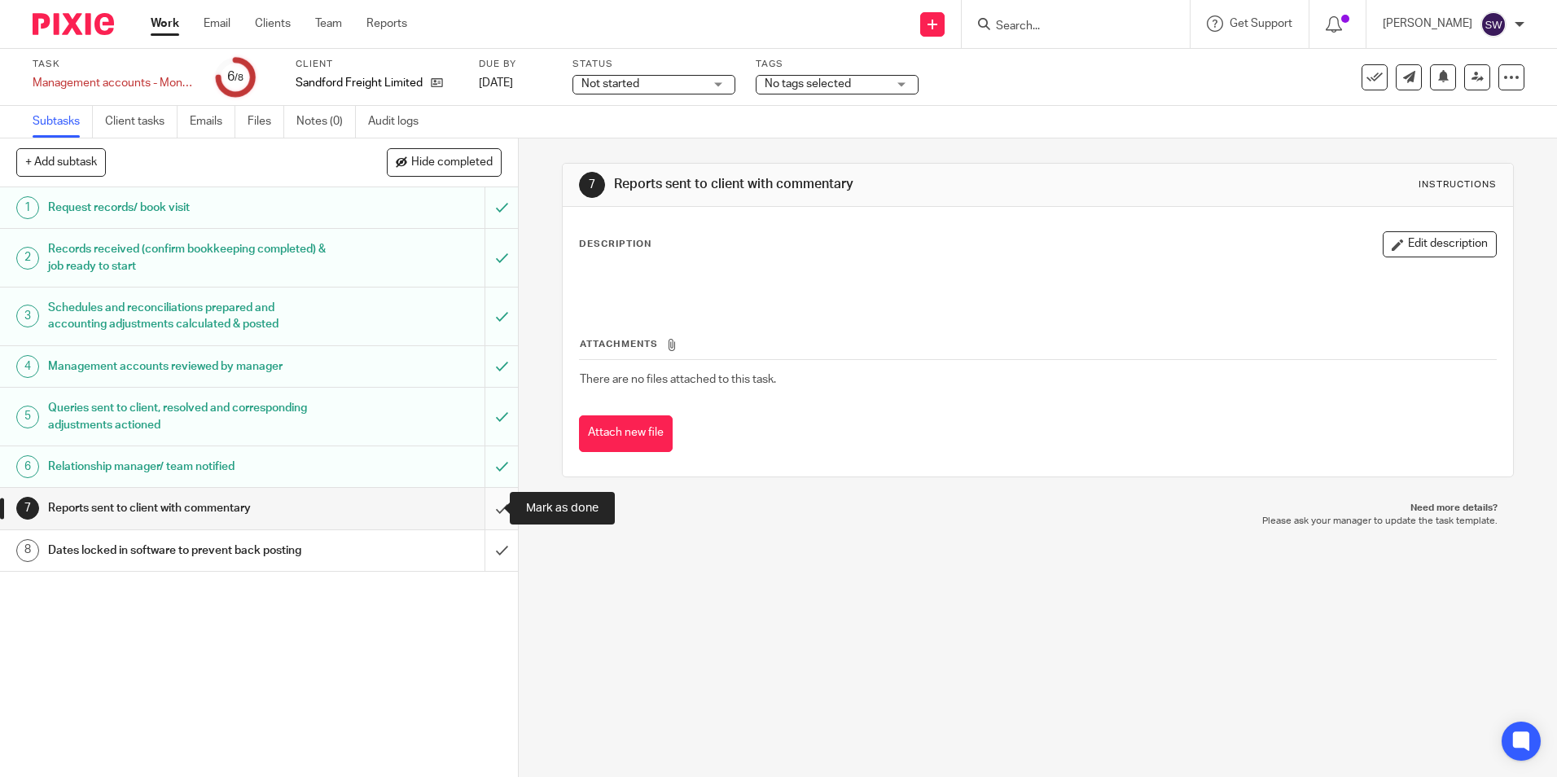
click at [478, 515] on input "submit" at bounding box center [259, 508] width 518 height 41
click at [485, 557] on input "submit" at bounding box center [259, 550] width 518 height 41
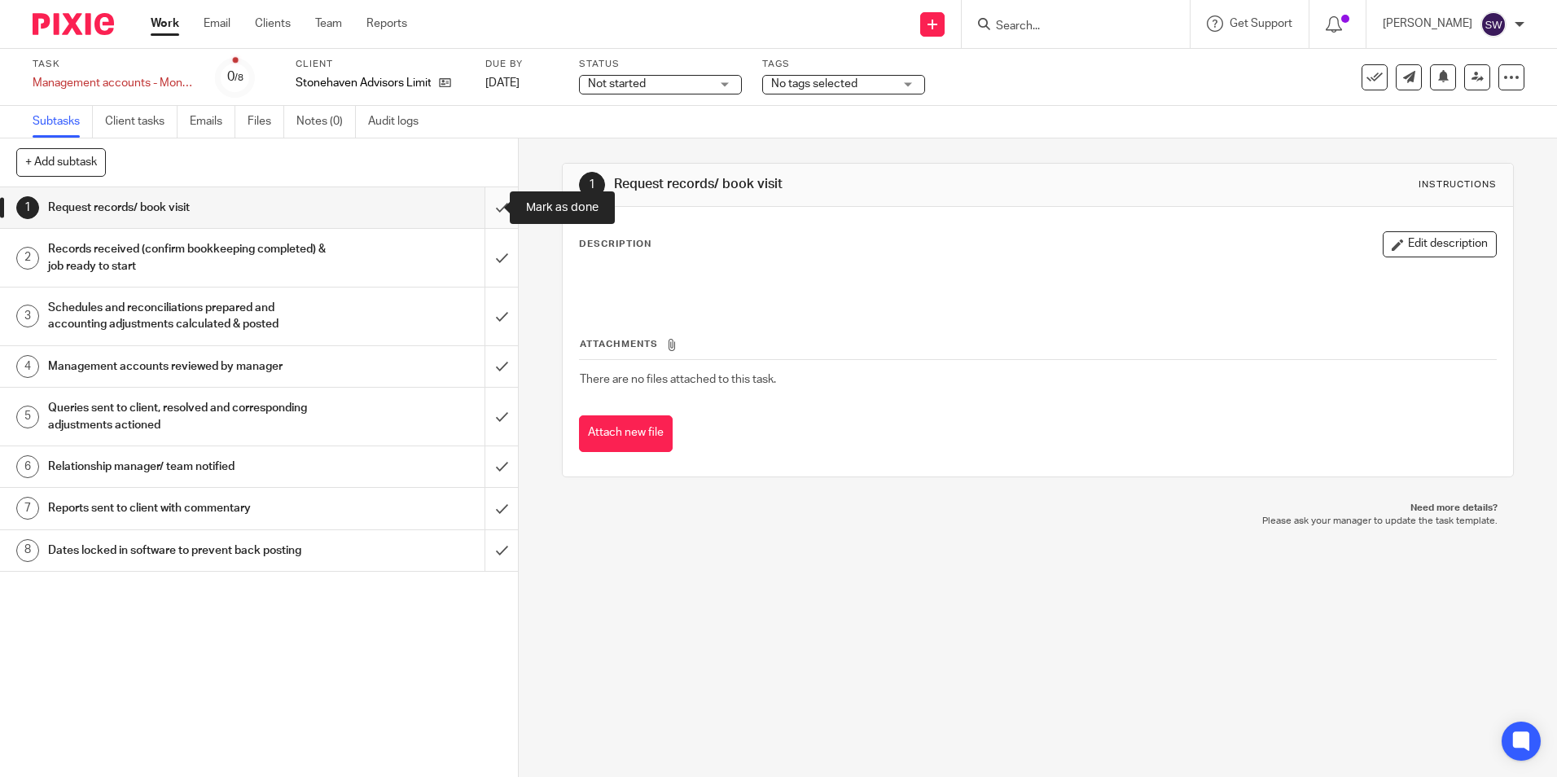
drag, startPoint x: 491, startPoint y: 208, endPoint x: 494, endPoint y: 218, distance: 11.1
click at [491, 208] on input "submit" at bounding box center [259, 207] width 518 height 41
click at [494, 275] on input "submit" at bounding box center [259, 258] width 518 height 58
click at [482, 353] on input "submit" at bounding box center [259, 366] width 518 height 41
click at [485, 327] on input "submit" at bounding box center [259, 316] width 518 height 58
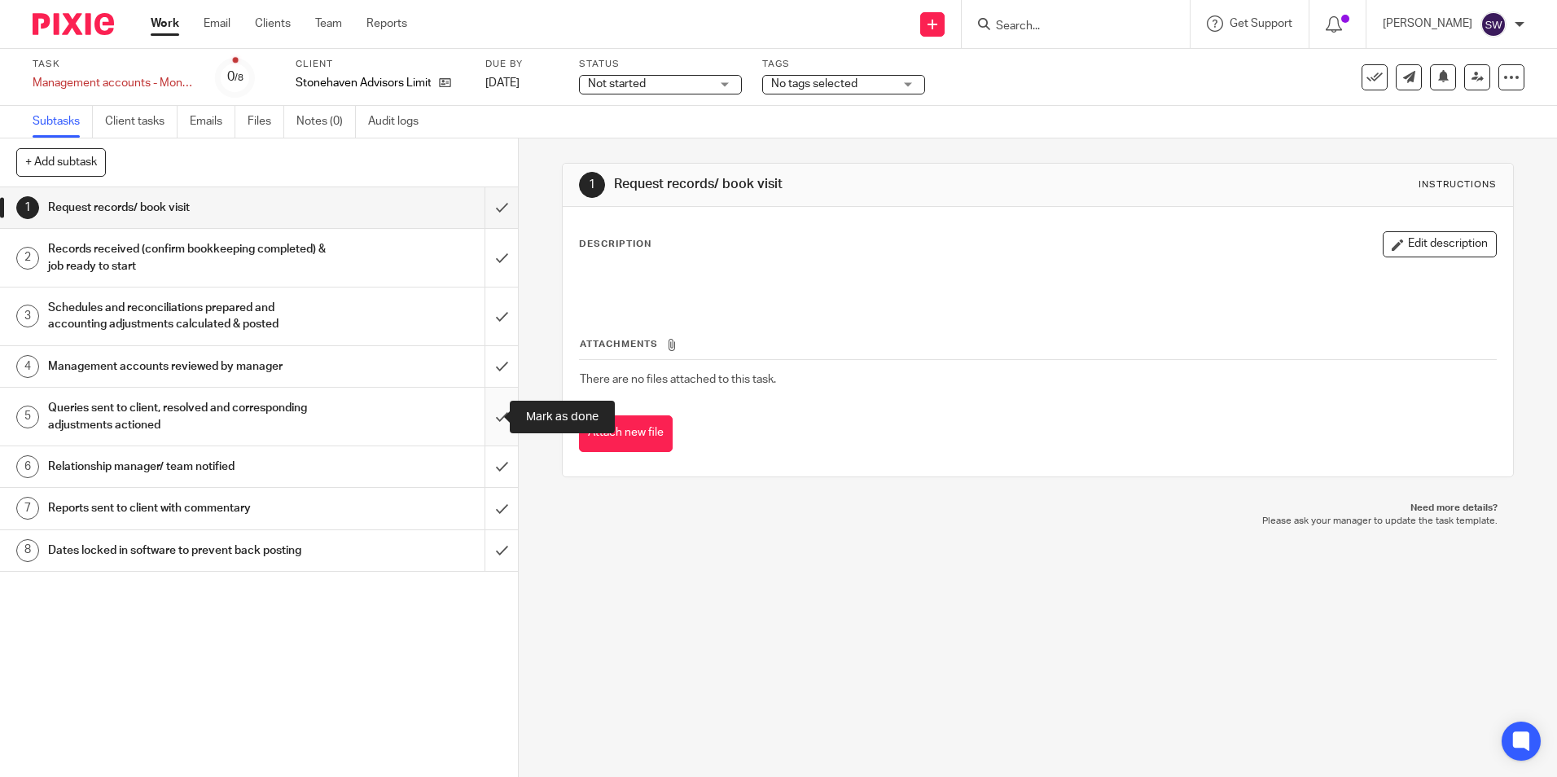
click at [493, 404] on input "submit" at bounding box center [259, 417] width 518 height 58
click at [493, 492] on input "submit" at bounding box center [259, 508] width 518 height 41
click at [485, 470] on input "submit" at bounding box center [259, 466] width 518 height 41
click at [477, 552] on input "submit" at bounding box center [259, 550] width 518 height 41
click at [487, 208] on input "submit" at bounding box center [259, 207] width 518 height 41
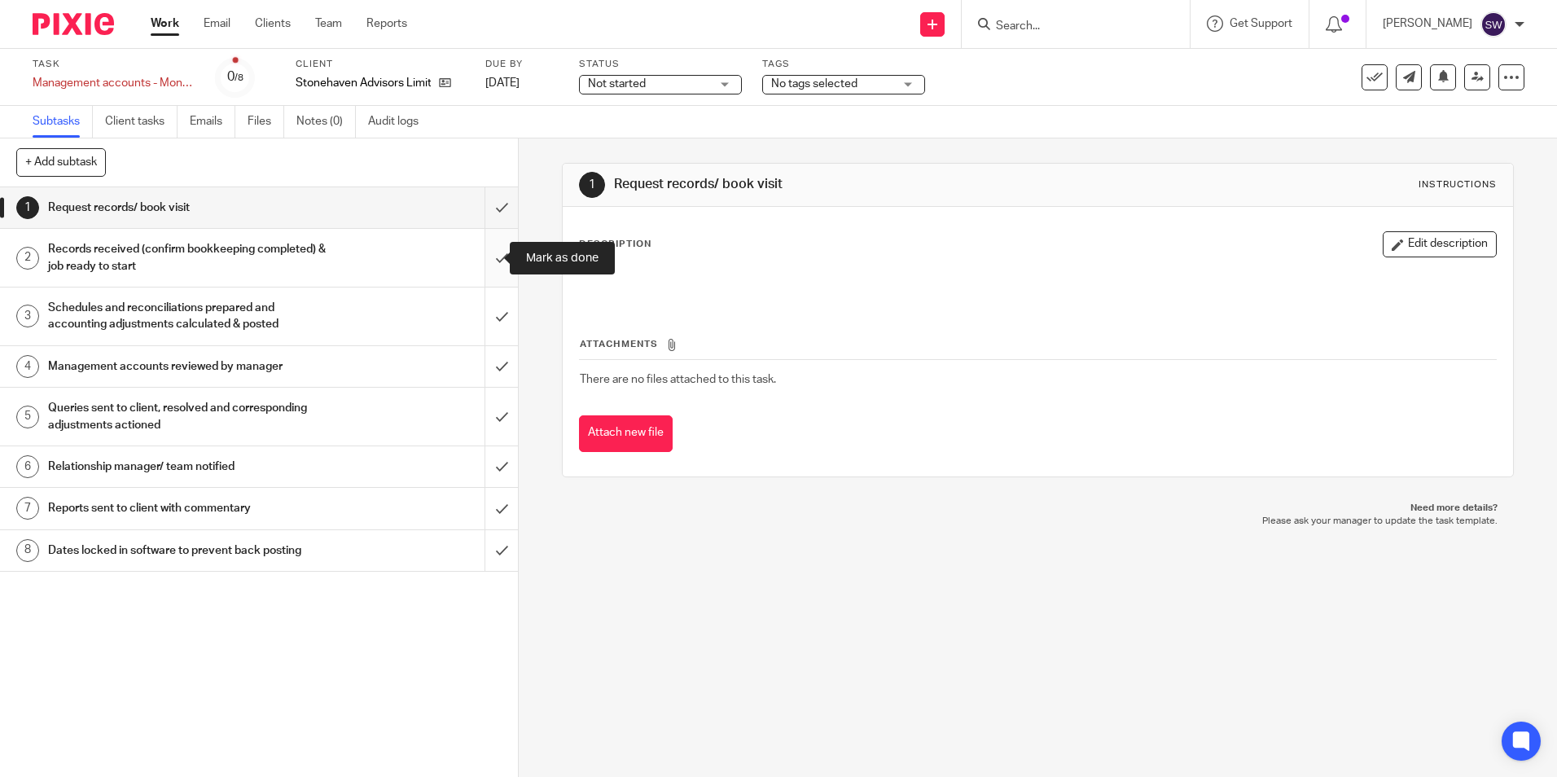
click at [487, 252] on input "submit" at bounding box center [259, 258] width 518 height 58
click at [488, 304] on input "submit" at bounding box center [259, 316] width 518 height 58
click at [488, 374] on input "submit" at bounding box center [259, 366] width 518 height 41
click at [487, 407] on input "submit" at bounding box center [259, 417] width 518 height 58
click at [487, 458] on input "submit" at bounding box center [259, 466] width 518 height 41
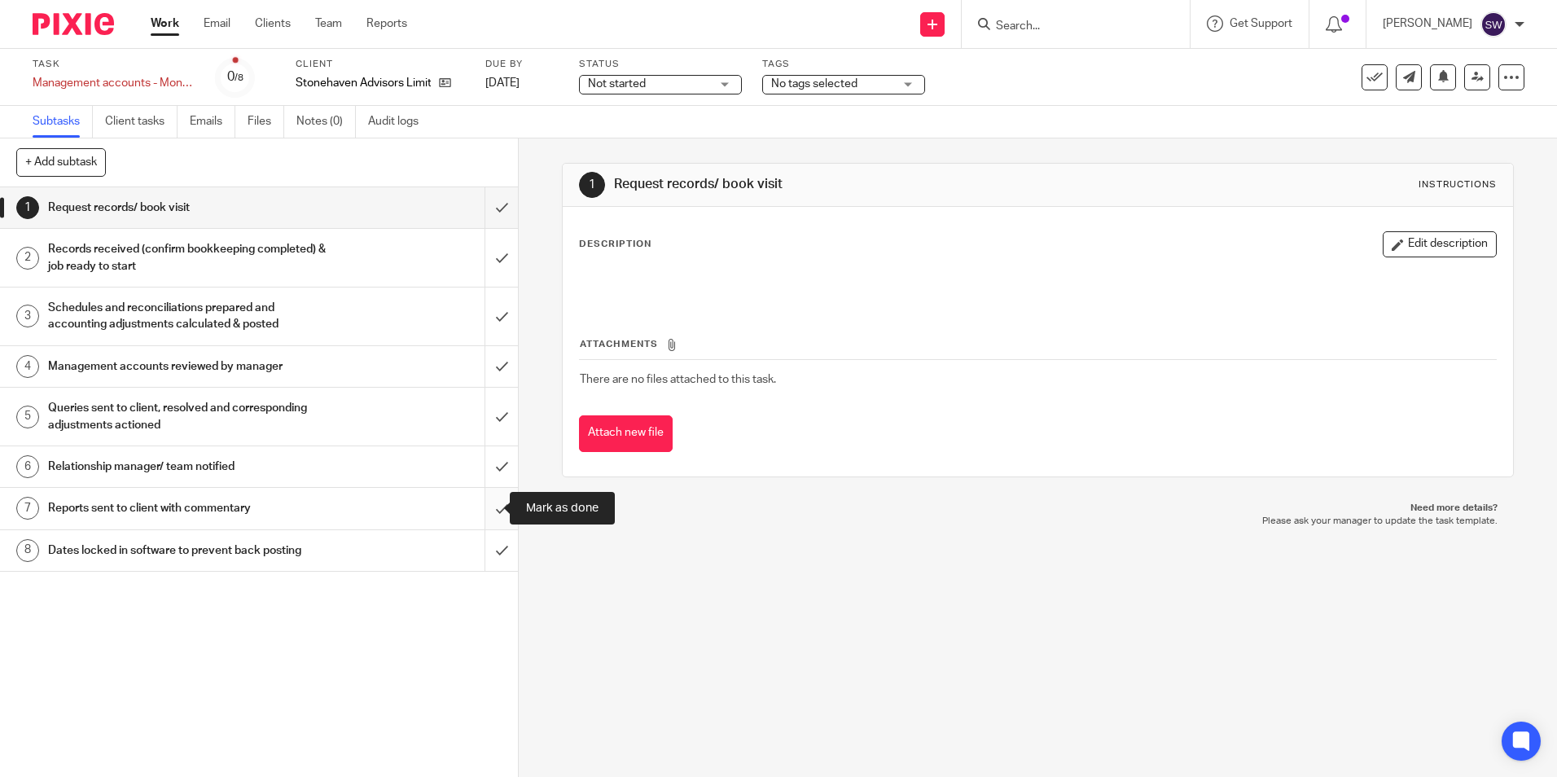
click at [485, 500] on input "submit" at bounding box center [259, 508] width 518 height 41
click at [487, 543] on input "submit" at bounding box center [259, 550] width 518 height 41
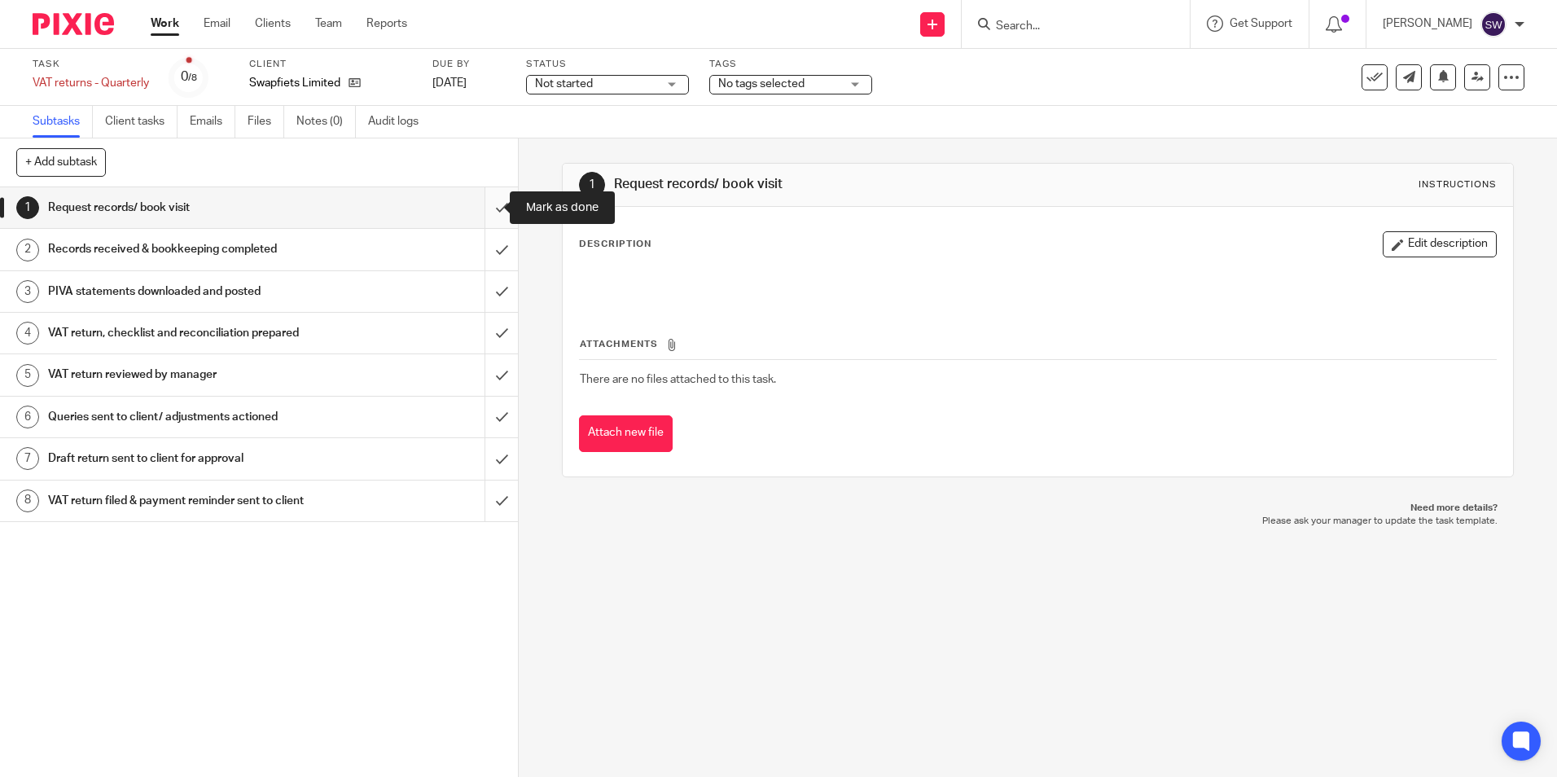
click at [488, 206] on input "submit" at bounding box center [259, 207] width 518 height 41
click at [486, 247] on input "submit" at bounding box center [259, 249] width 518 height 41
click at [476, 296] on input "submit" at bounding box center [259, 291] width 518 height 41
click at [480, 336] on input "submit" at bounding box center [259, 333] width 518 height 41
click at [485, 375] on input "submit" at bounding box center [259, 374] width 518 height 41
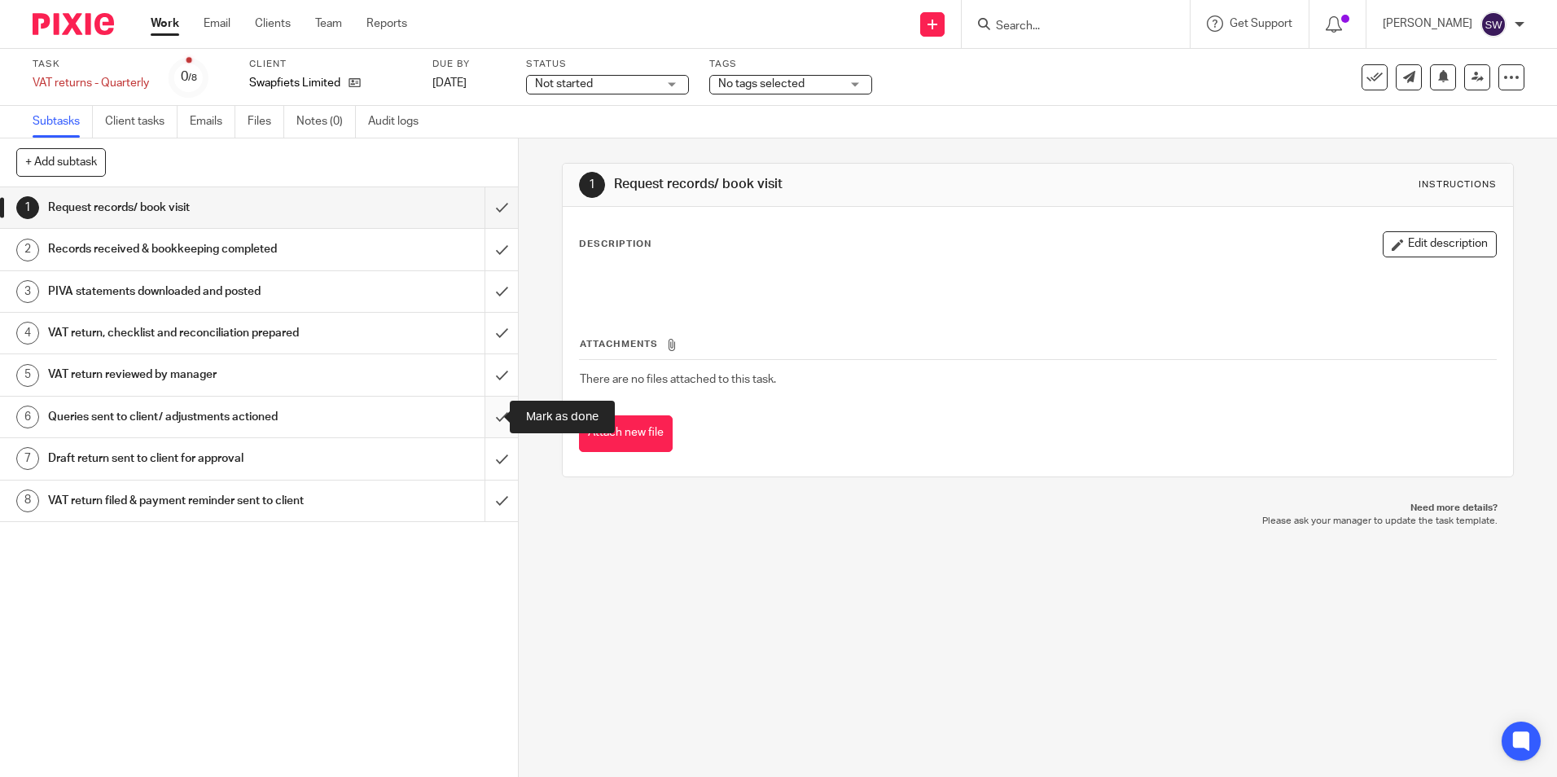
click at [486, 417] on input "submit" at bounding box center [259, 417] width 518 height 41
click at [487, 450] on input "submit" at bounding box center [259, 458] width 518 height 41
click at [486, 488] on input "submit" at bounding box center [259, 500] width 518 height 41
click at [491, 205] on input "submit" at bounding box center [259, 207] width 518 height 41
click at [484, 249] on input "submit" at bounding box center [259, 249] width 518 height 41
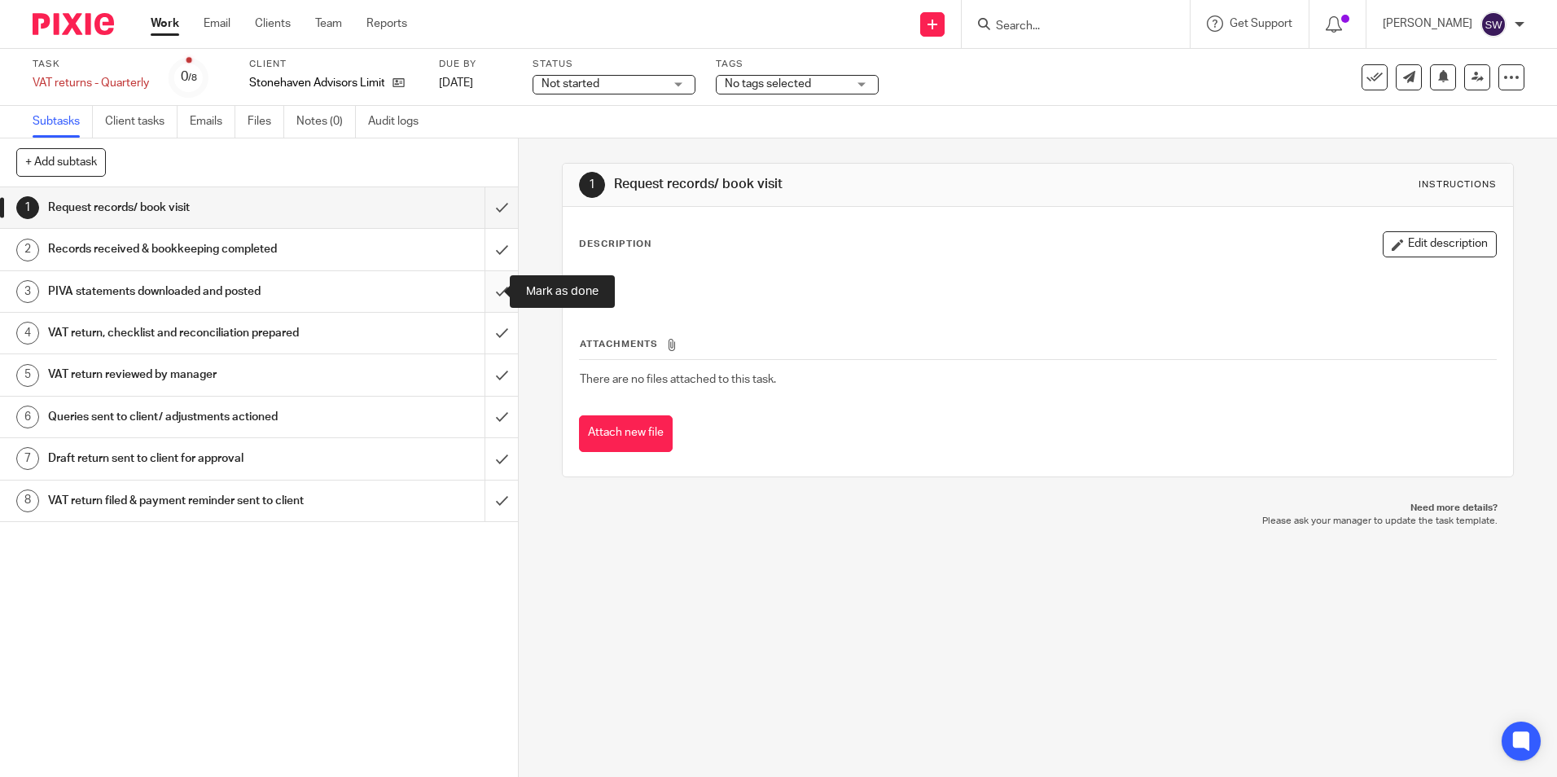
click at [484, 311] on input "submit" at bounding box center [259, 291] width 518 height 41
click at [485, 330] on input "submit" at bounding box center [259, 333] width 518 height 41
drag, startPoint x: 485, startPoint y: 360, endPoint x: 486, endPoint y: 377, distance: 17.1
click at [486, 361] on input "submit" at bounding box center [259, 374] width 518 height 41
click at [488, 407] on input "submit" at bounding box center [259, 417] width 518 height 41
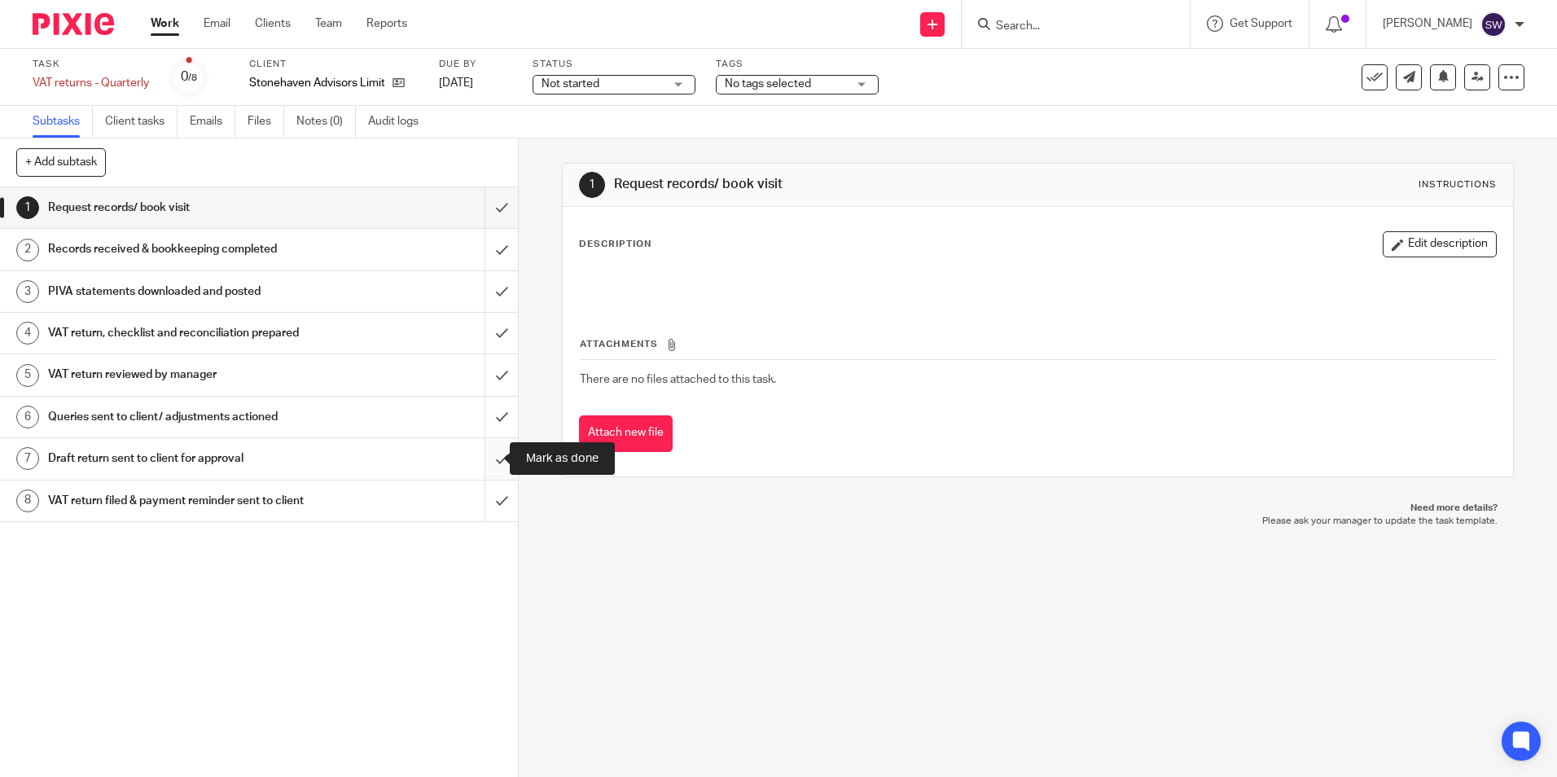
click at [487, 447] on input "submit" at bounding box center [259, 458] width 518 height 41
click at [486, 494] on input "submit" at bounding box center [259, 500] width 518 height 41
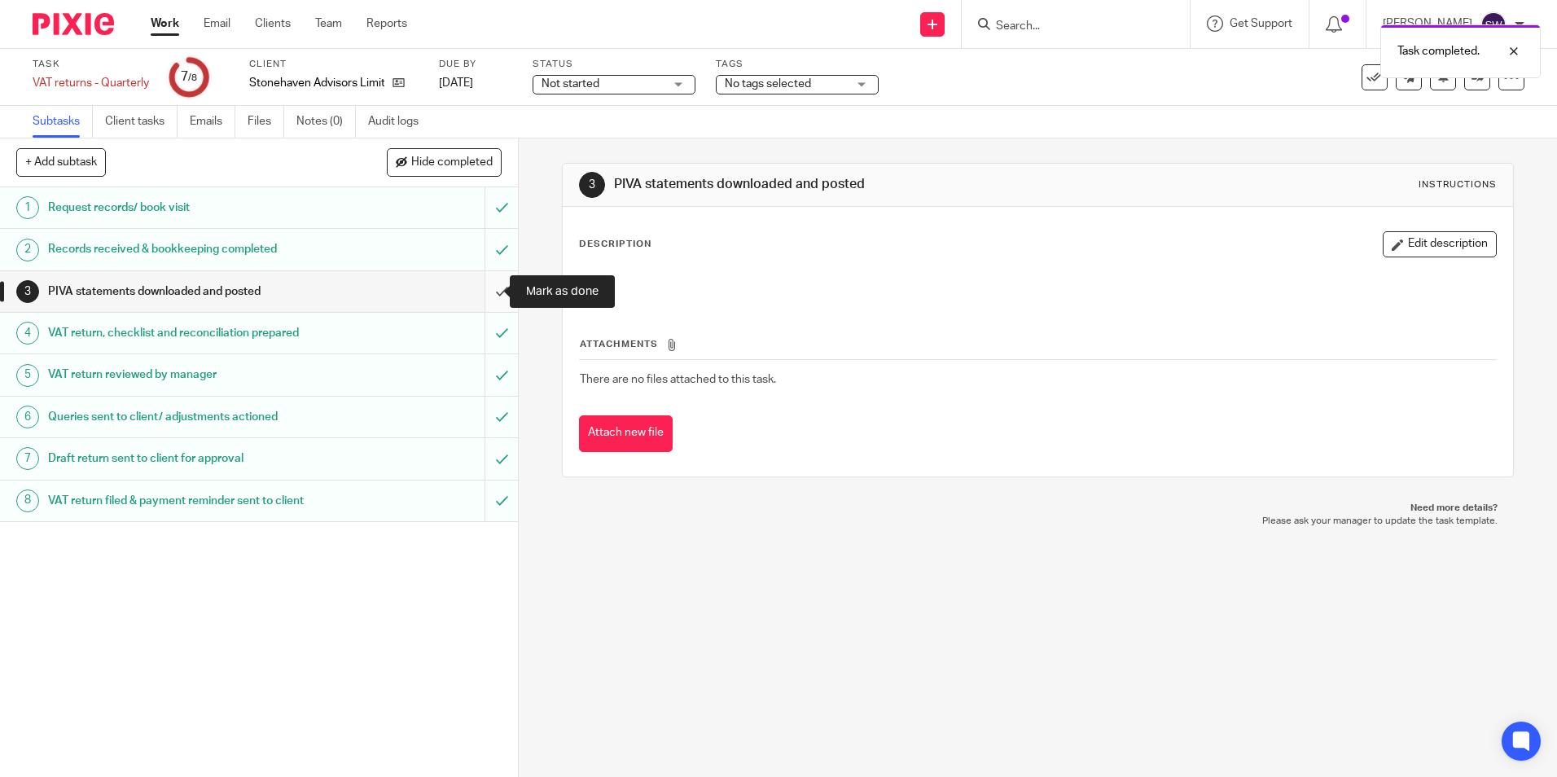
click at [486, 292] on input "submit" at bounding box center [259, 291] width 518 height 41
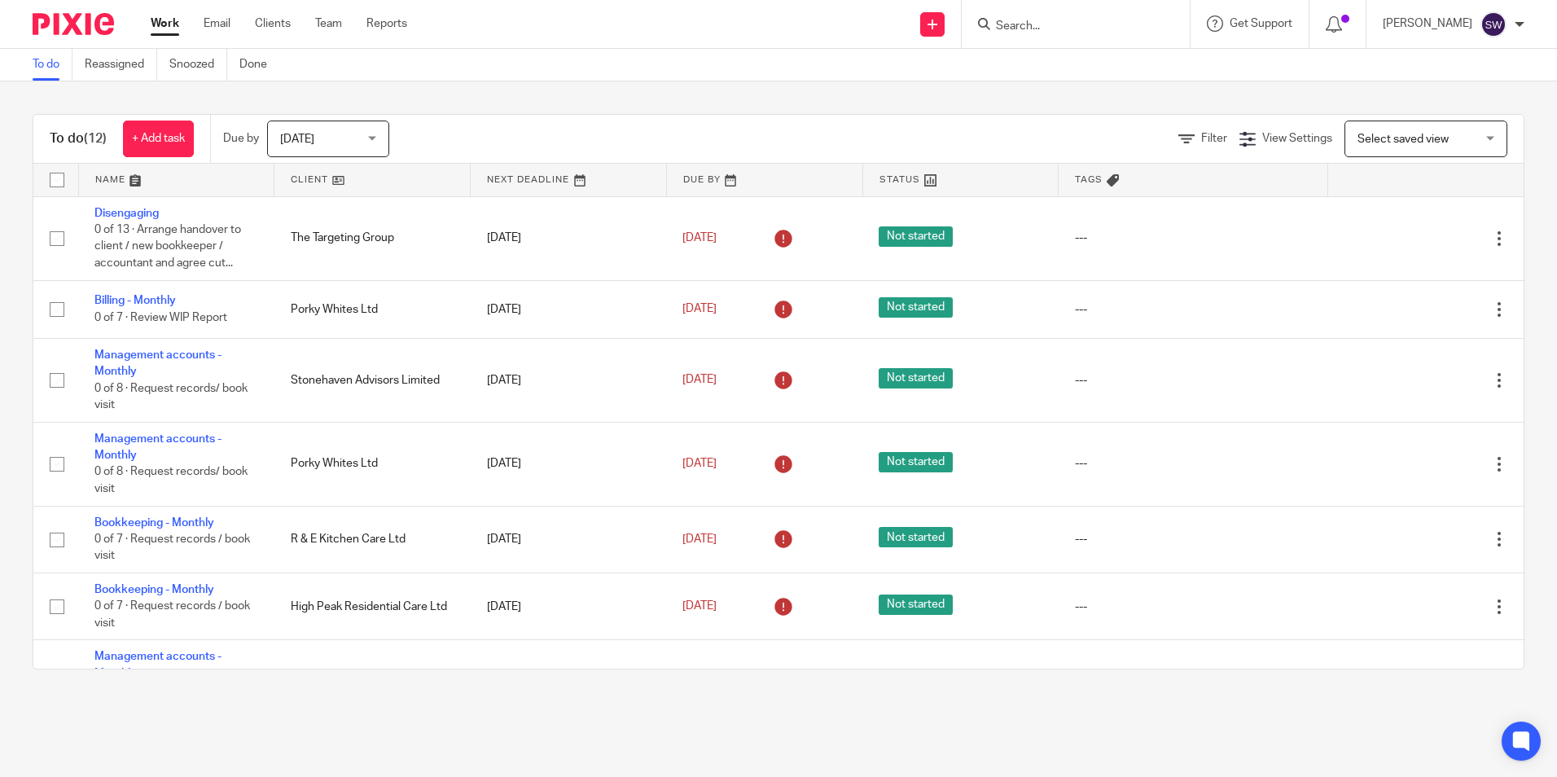
click at [317, 178] on link at bounding box center [371, 180] width 195 height 33
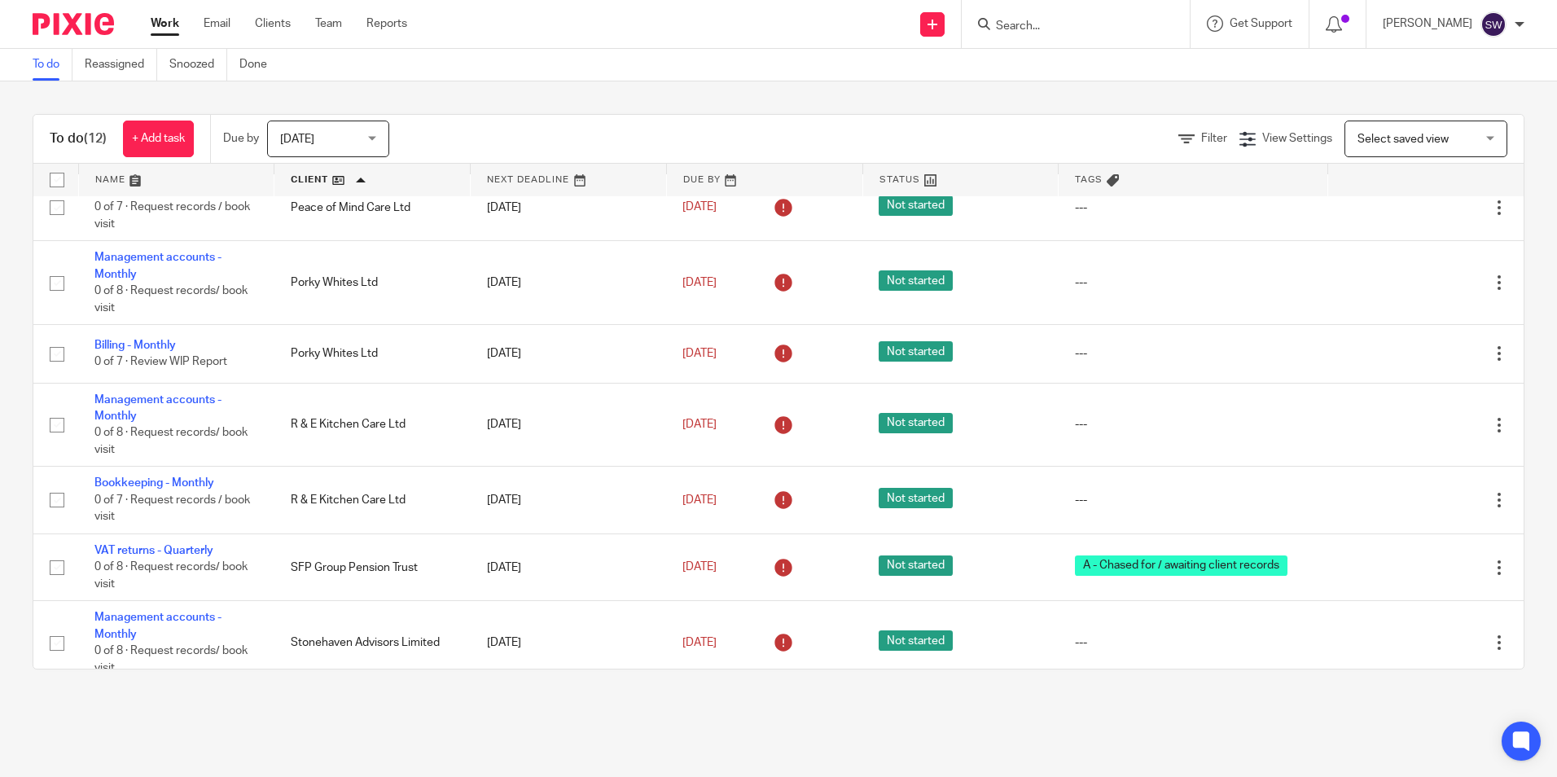
scroll to position [326, 0]
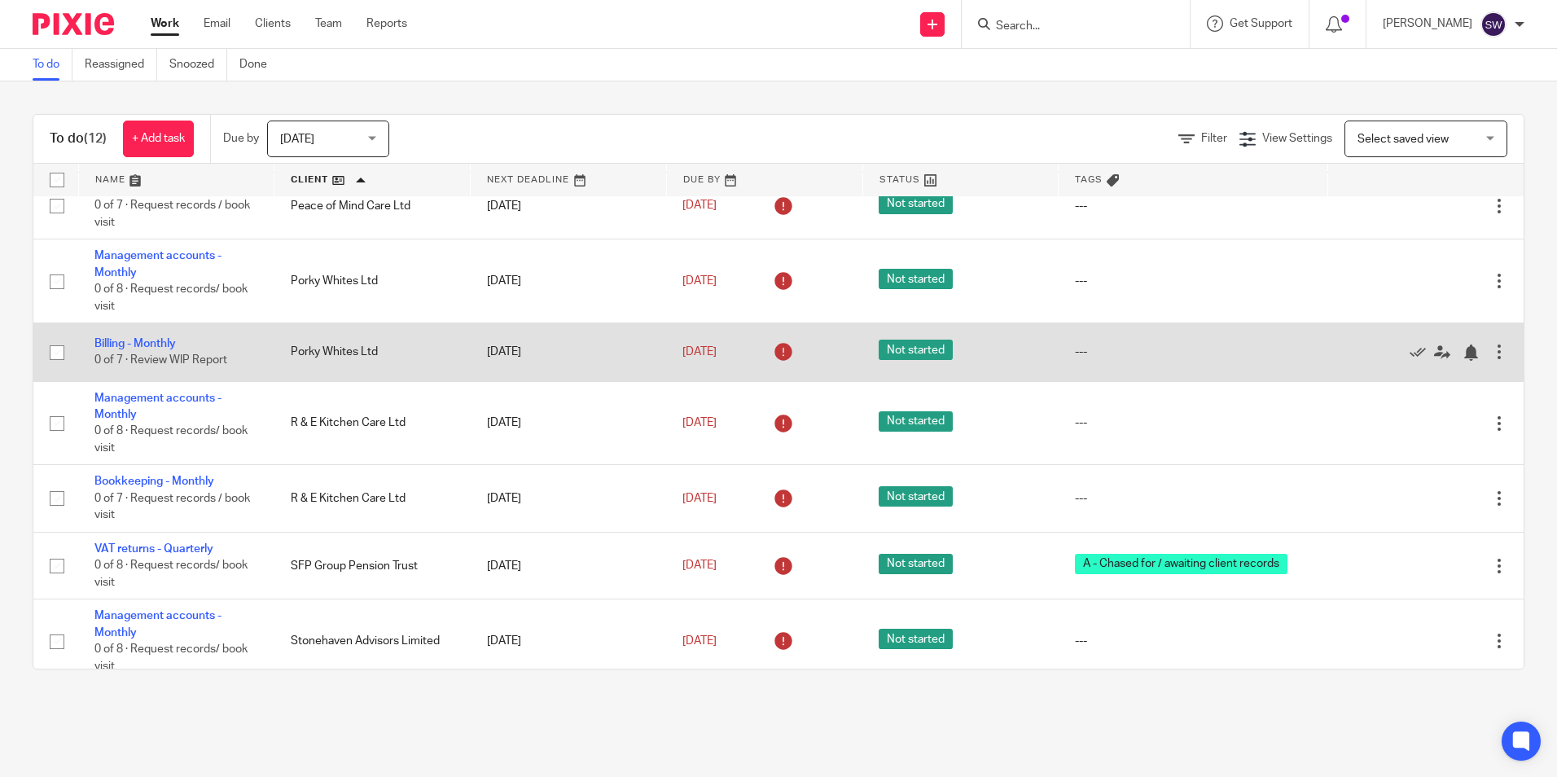
click at [1491, 350] on div at bounding box center [1499, 352] width 16 height 16
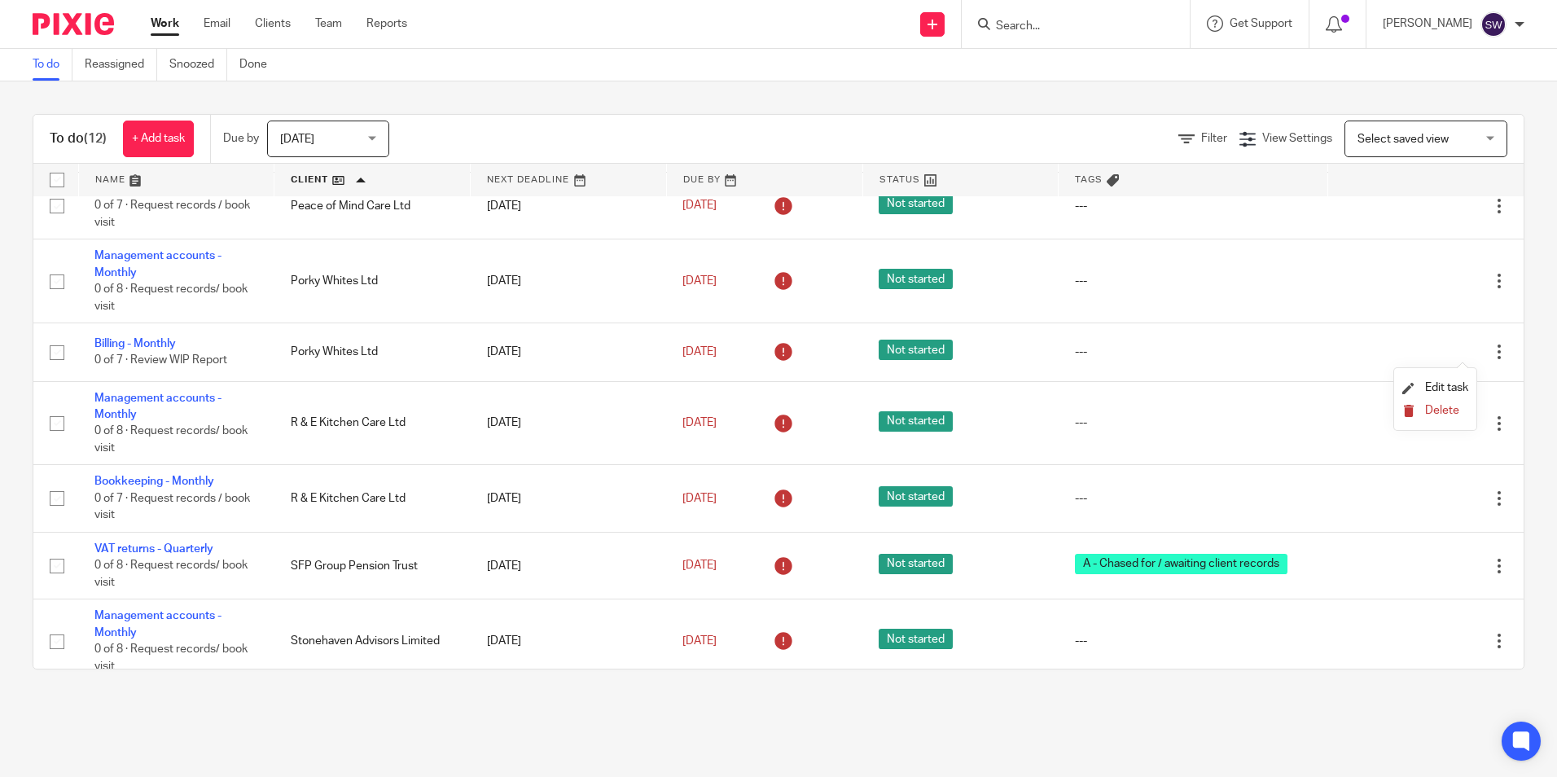
click at [1450, 408] on span "Delete" at bounding box center [1442, 410] width 34 height 11
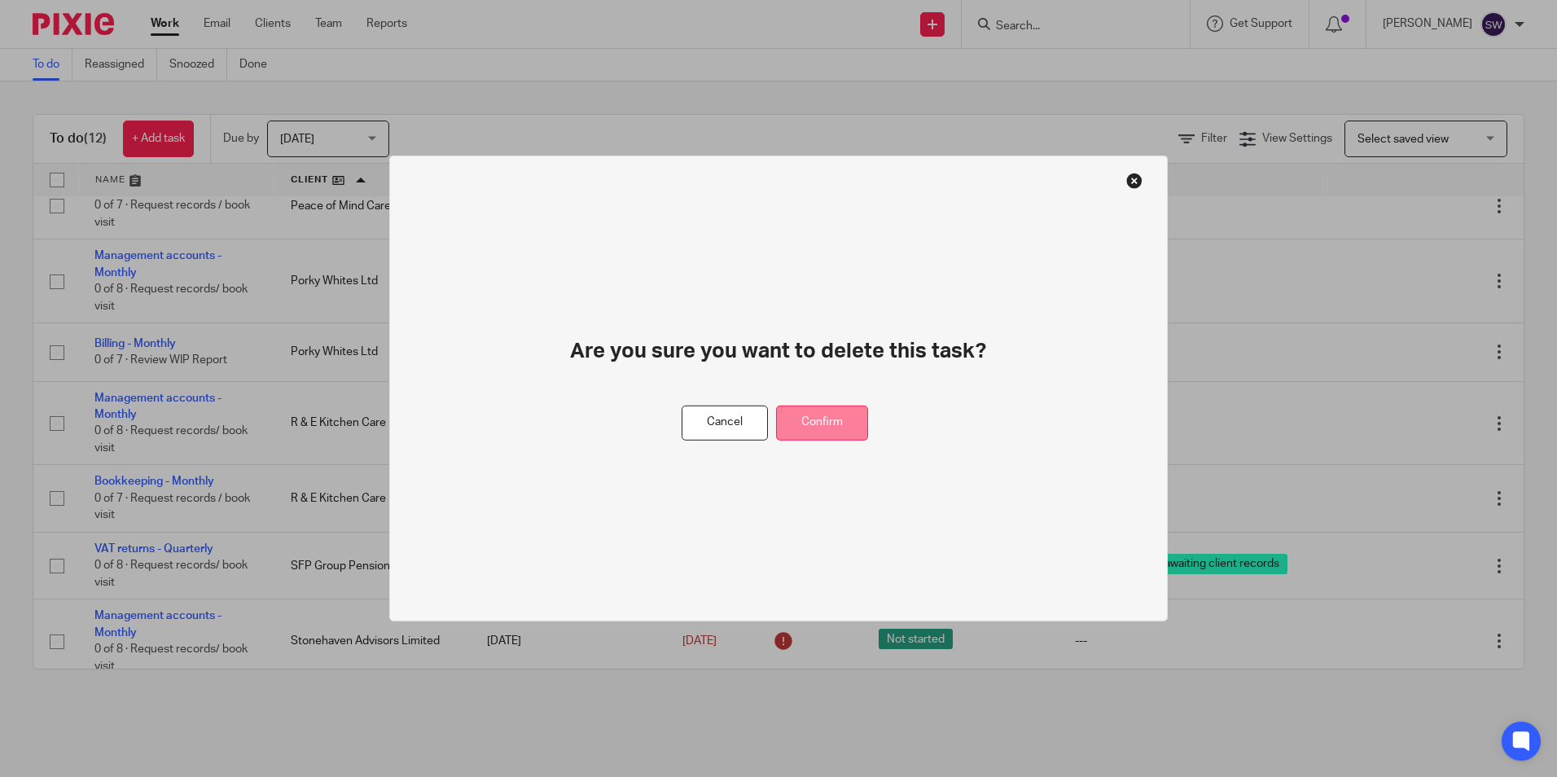
click at [820, 416] on button "Confirm" at bounding box center [822, 423] width 92 height 35
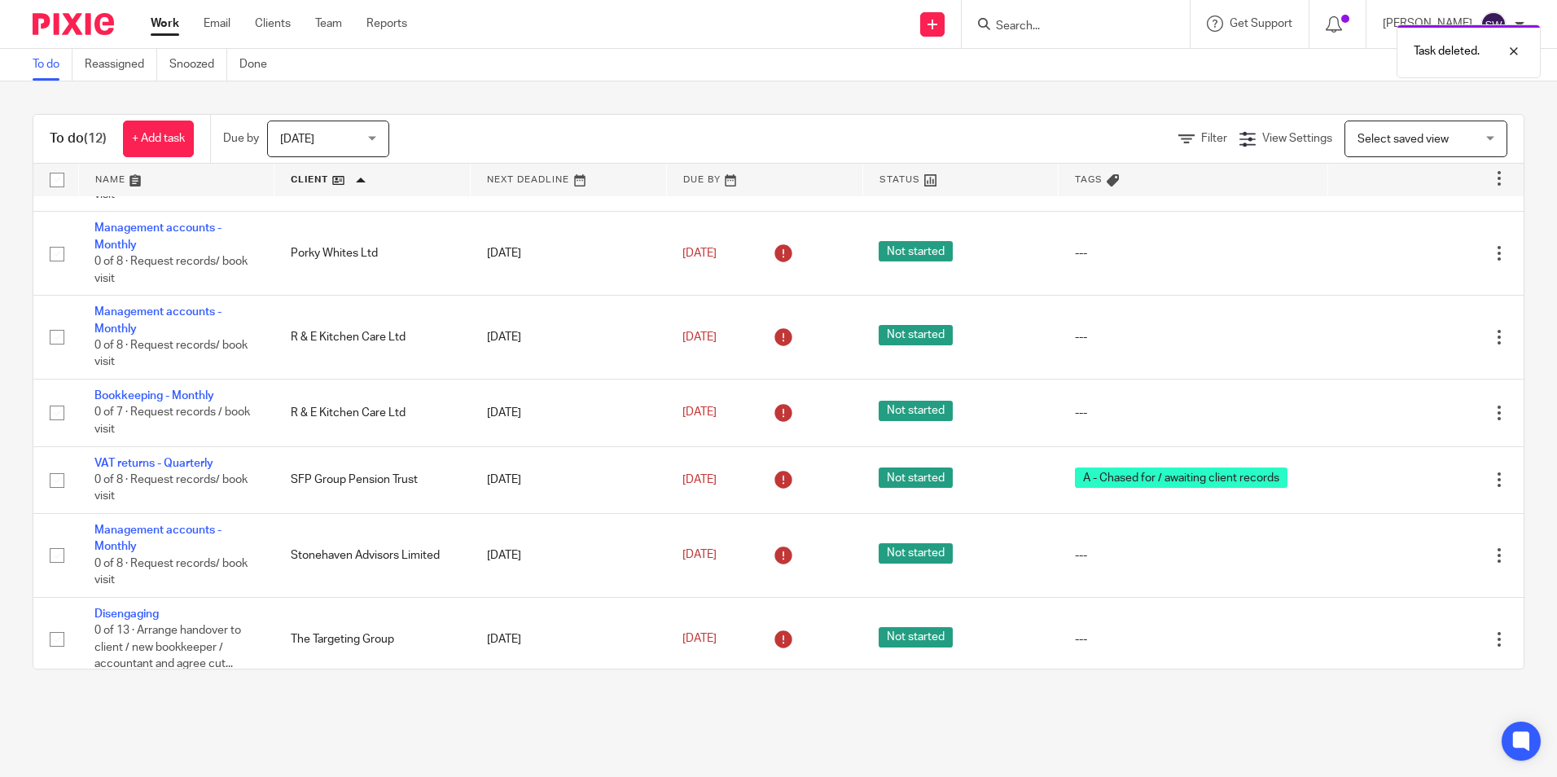
scroll to position [366, 0]
